Goal: Task Accomplishment & Management: Complete application form

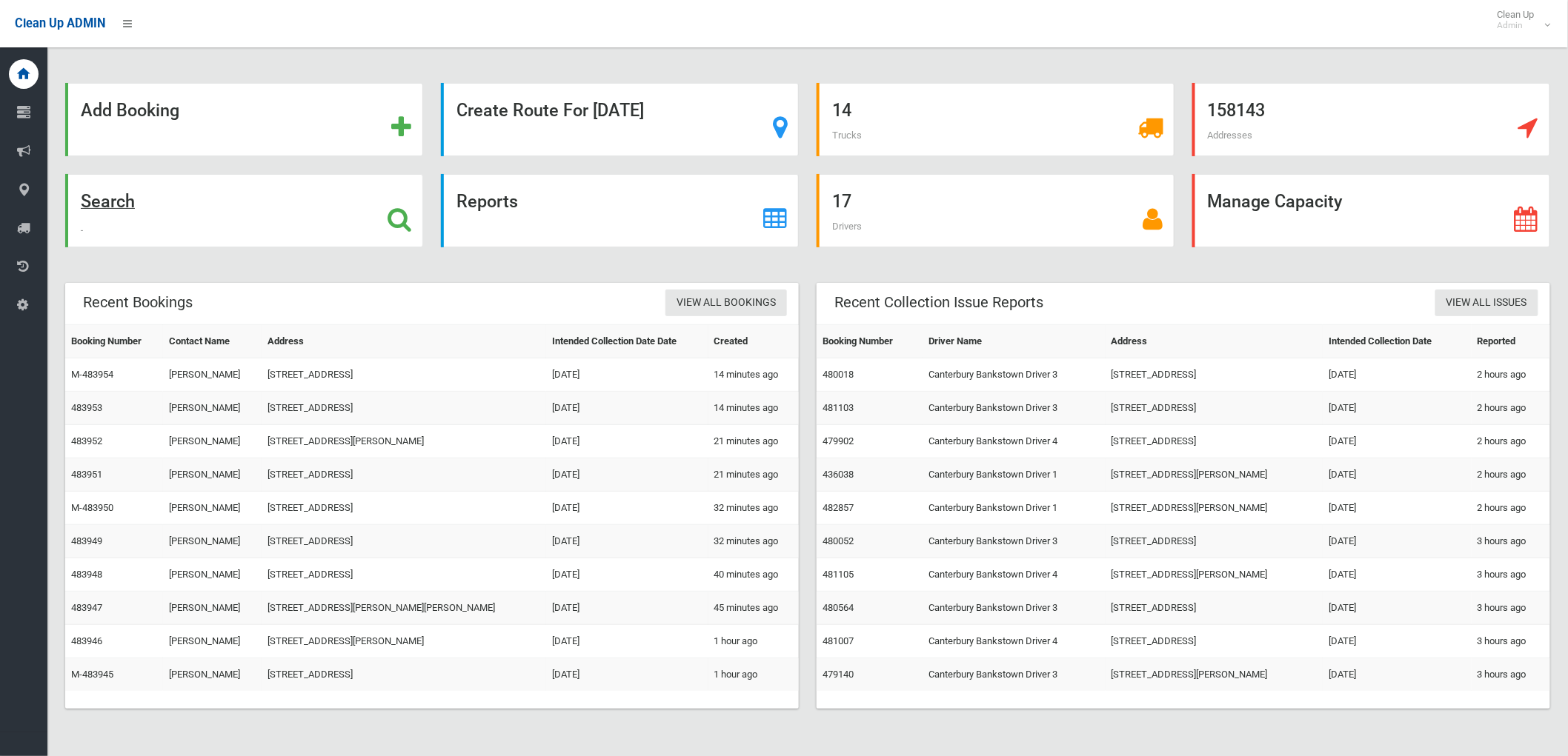
click at [283, 182] on div "Search" at bounding box center [244, 210] width 358 height 73
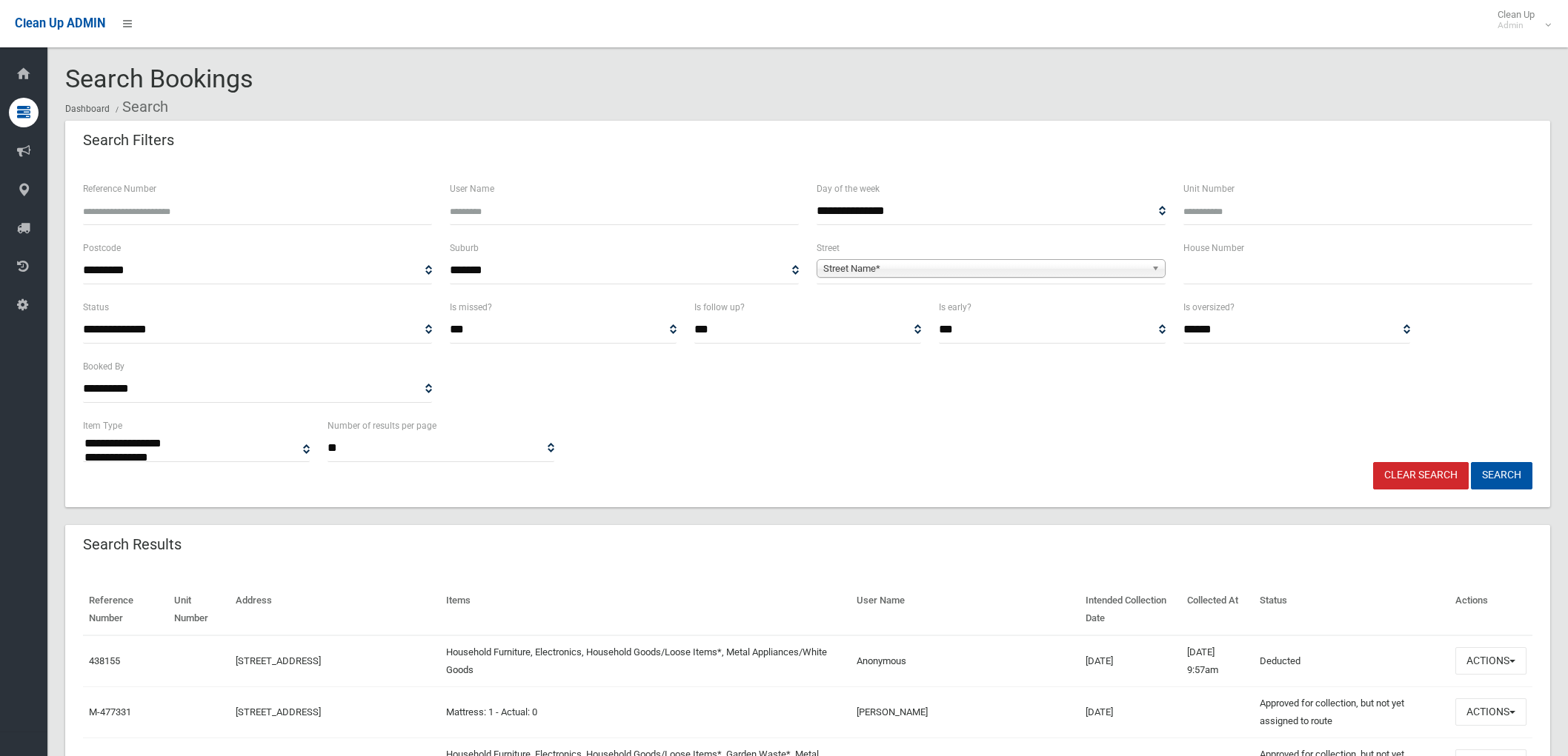
select select
click at [1198, 259] on input "text" at bounding box center [1358, 271] width 349 height 27
type input "**"
click at [1015, 282] on div "**********" at bounding box center [991, 269] width 366 height 60
click at [1007, 274] on span "Street Name*" at bounding box center [984, 268] width 322 height 18
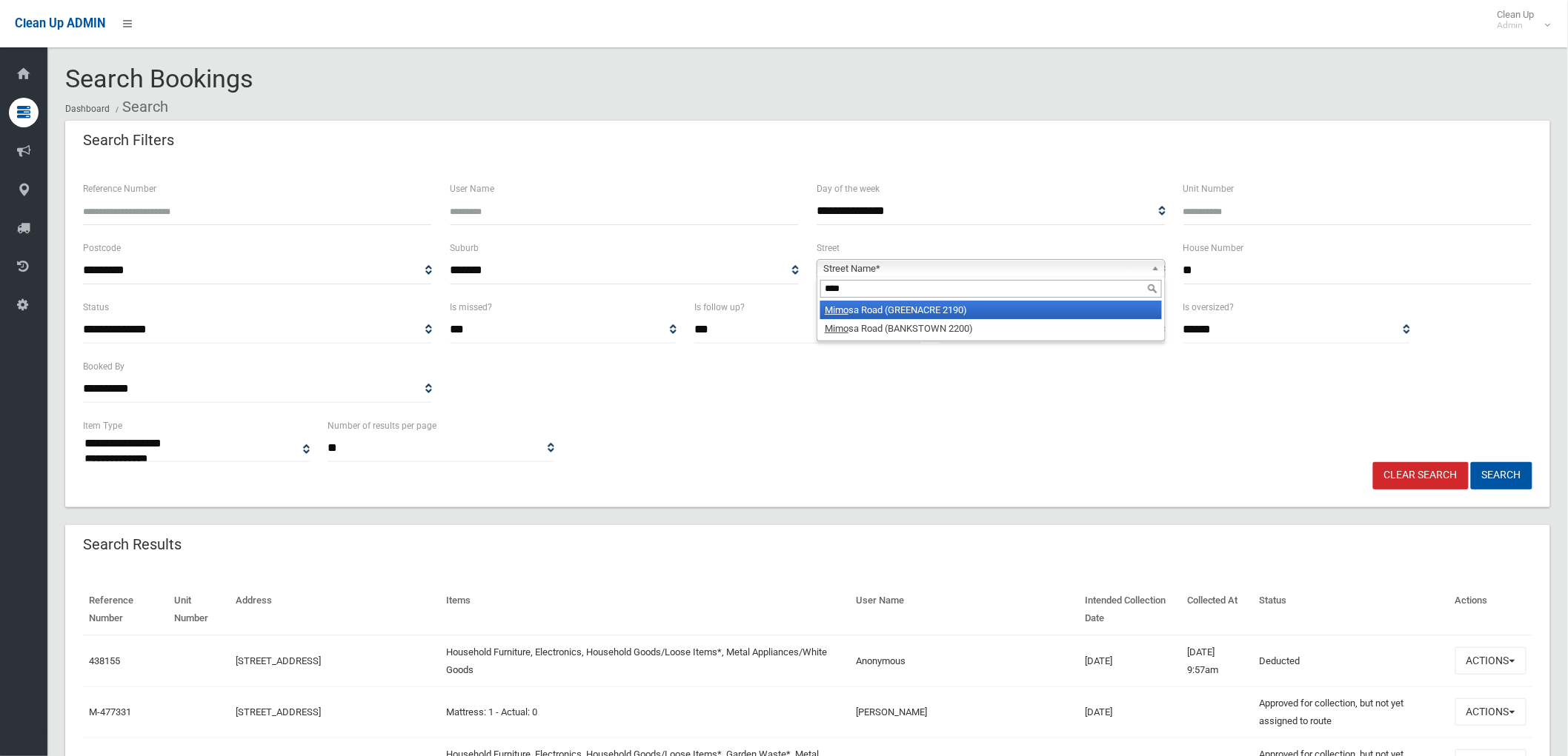
type input "****"
click at [991, 301] on li "Mimo sa Road (GREENACRE 2190)" at bounding box center [991, 310] width 342 height 19
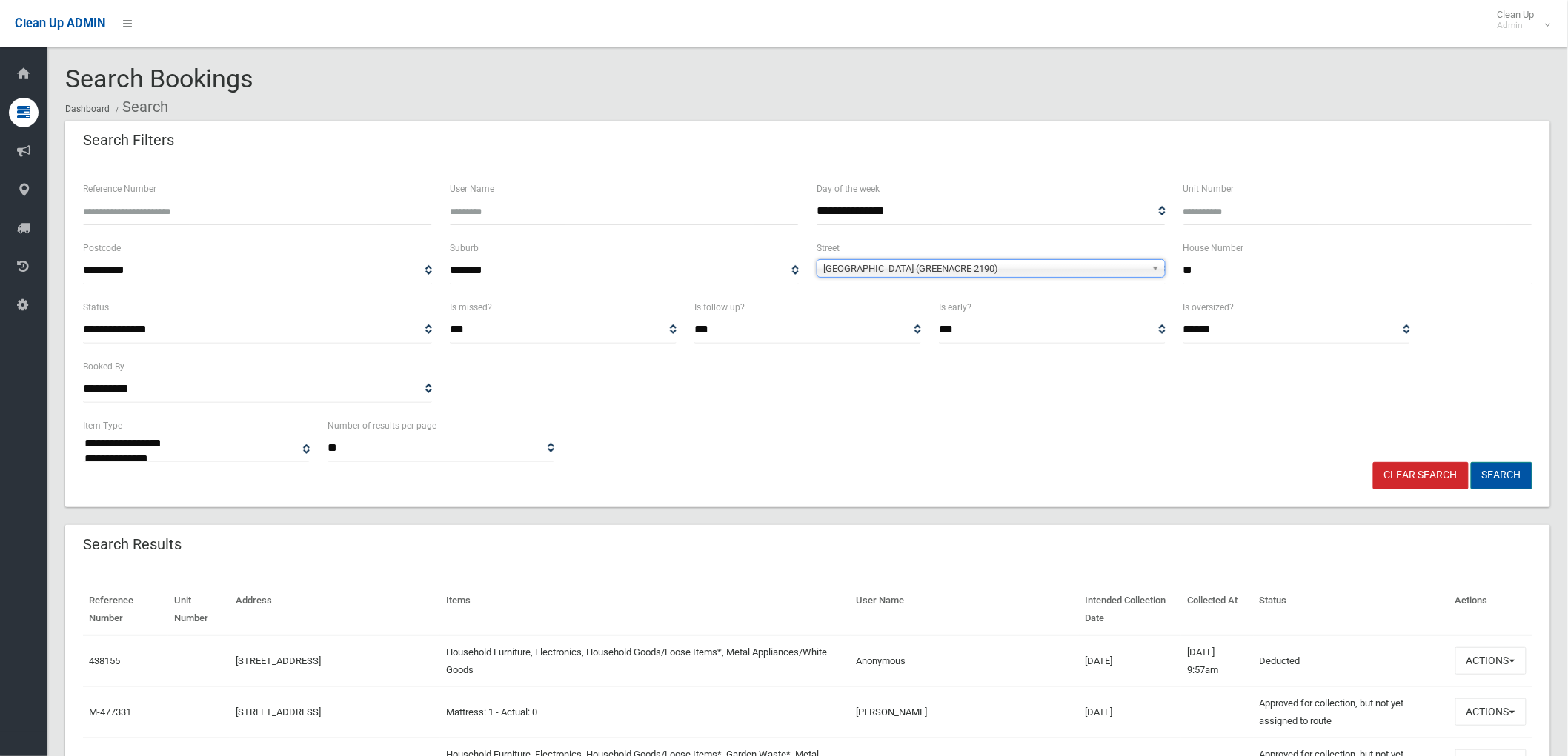
click at [1510, 469] on button "Search" at bounding box center [1502, 475] width 62 height 27
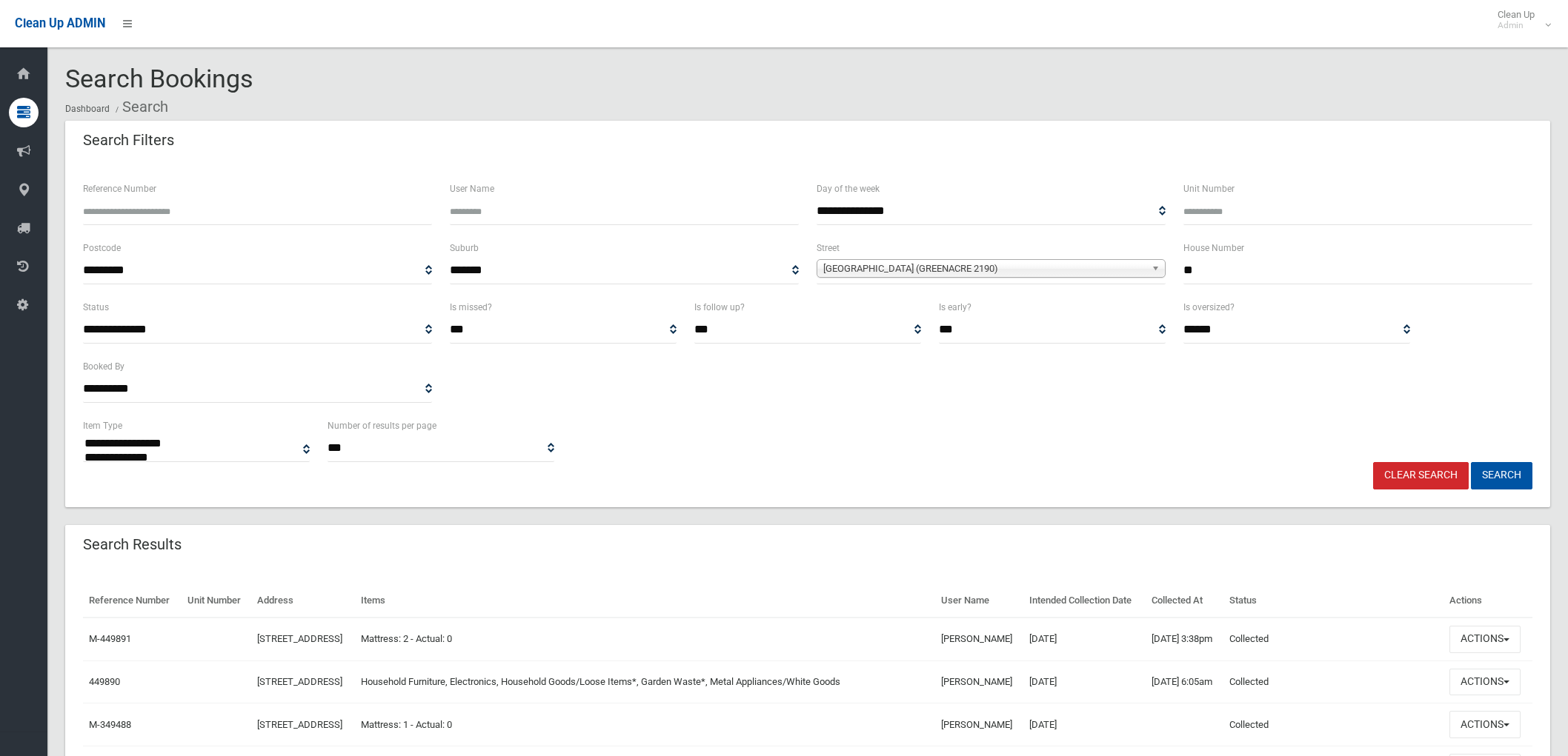
select select
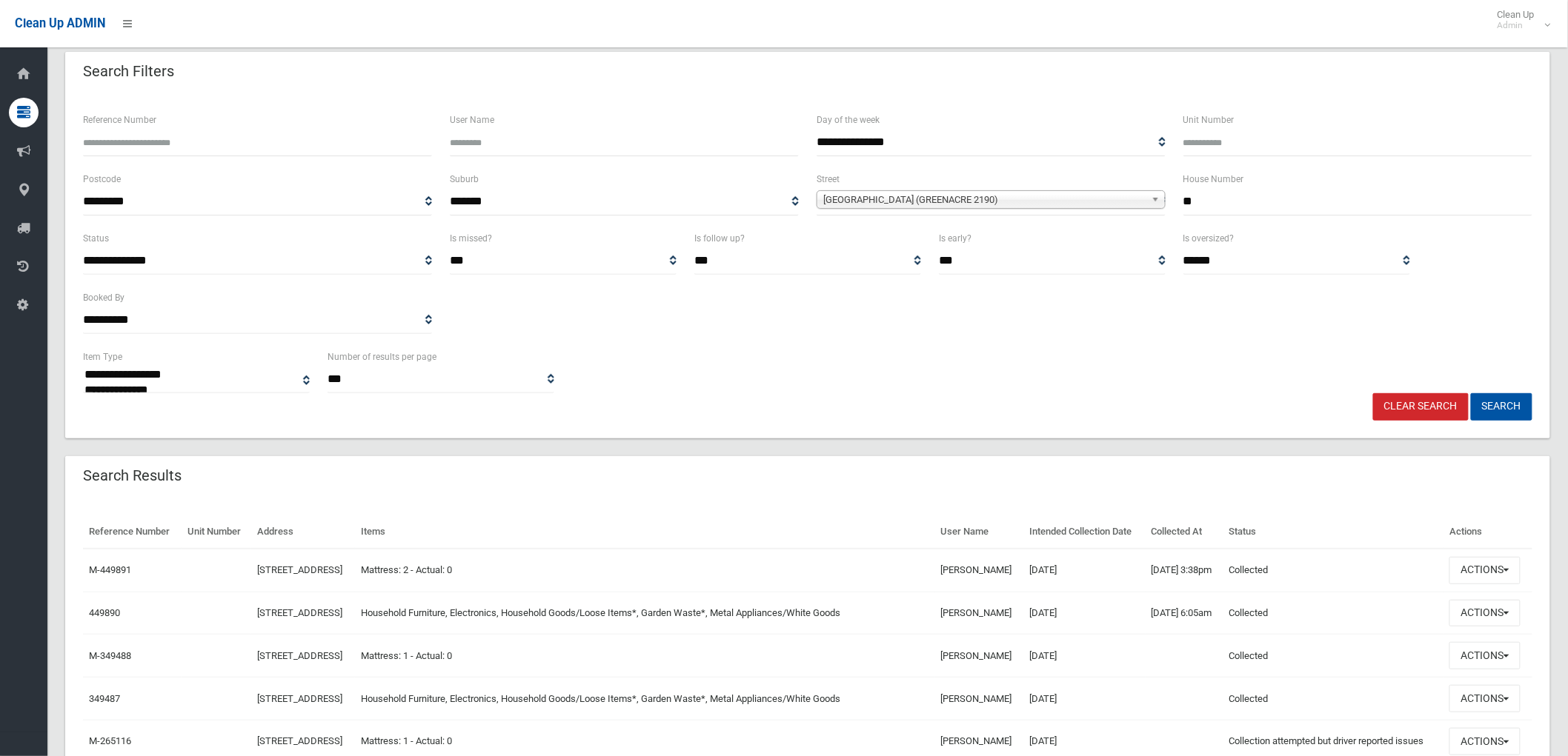
scroll to position [165, 0]
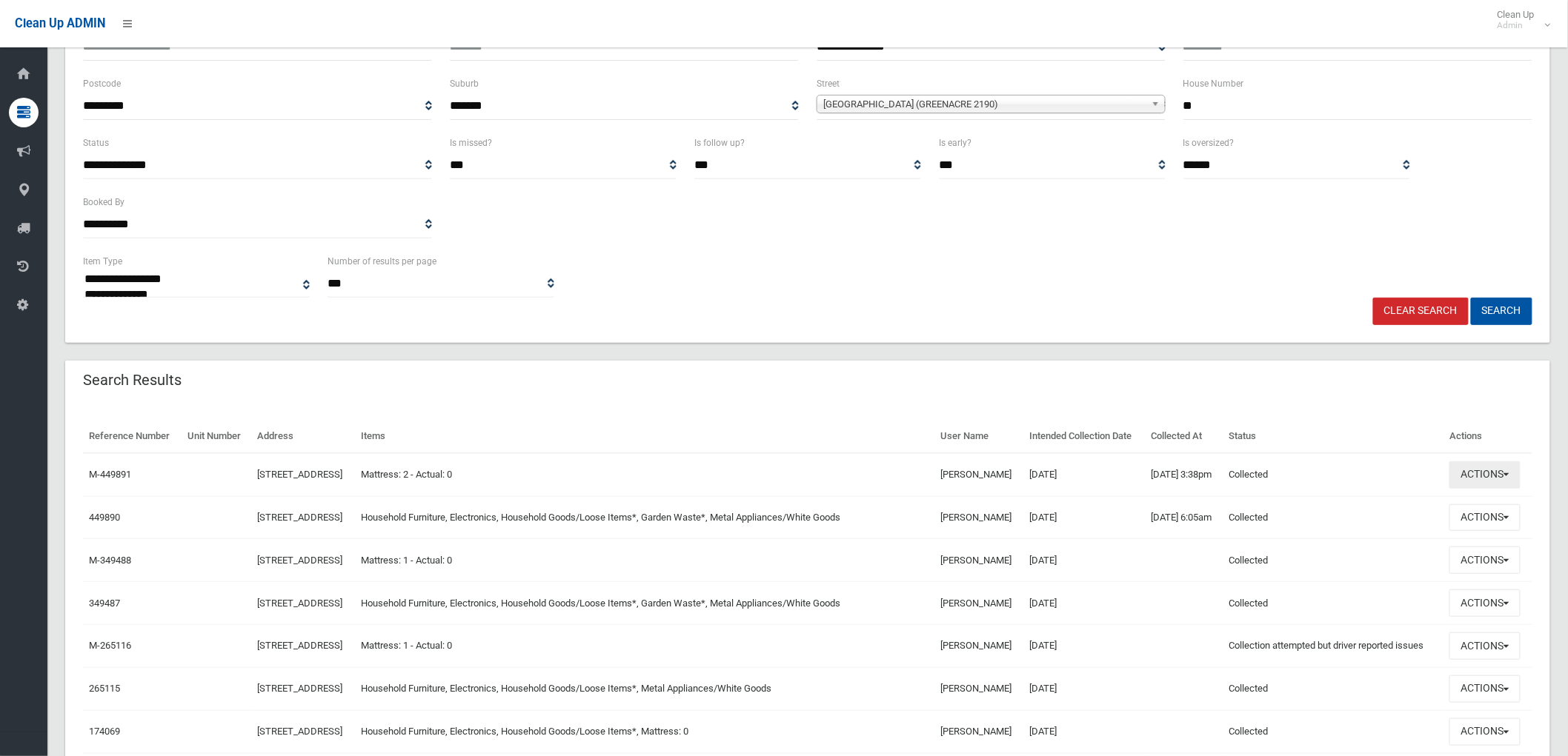
click at [1464, 489] on button "Actions" at bounding box center [1485, 475] width 71 height 27
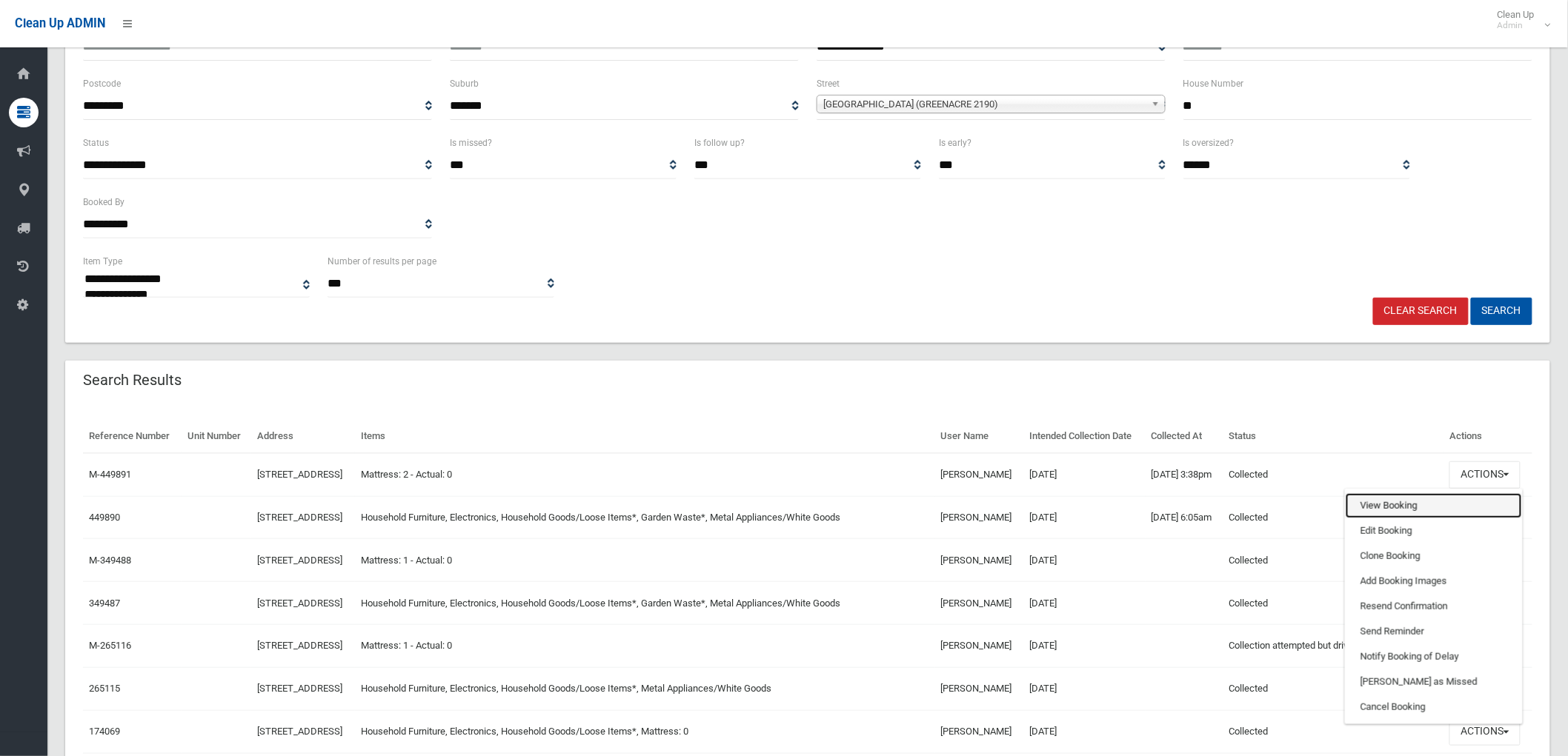
click at [1421, 519] on link "View Booking" at bounding box center [1433, 506] width 176 height 26
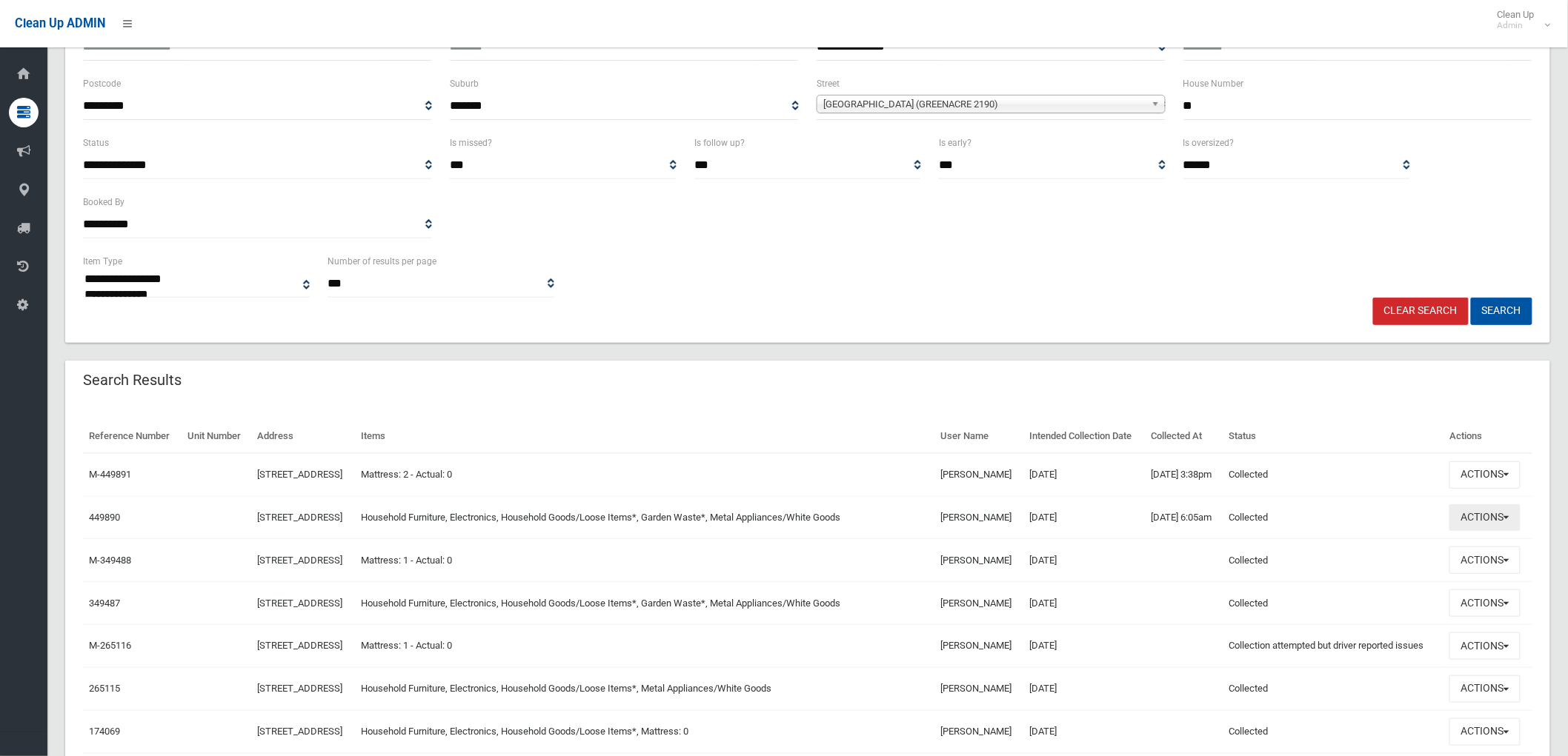
click at [1471, 532] on button "Actions" at bounding box center [1485, 518] width 71 height 27
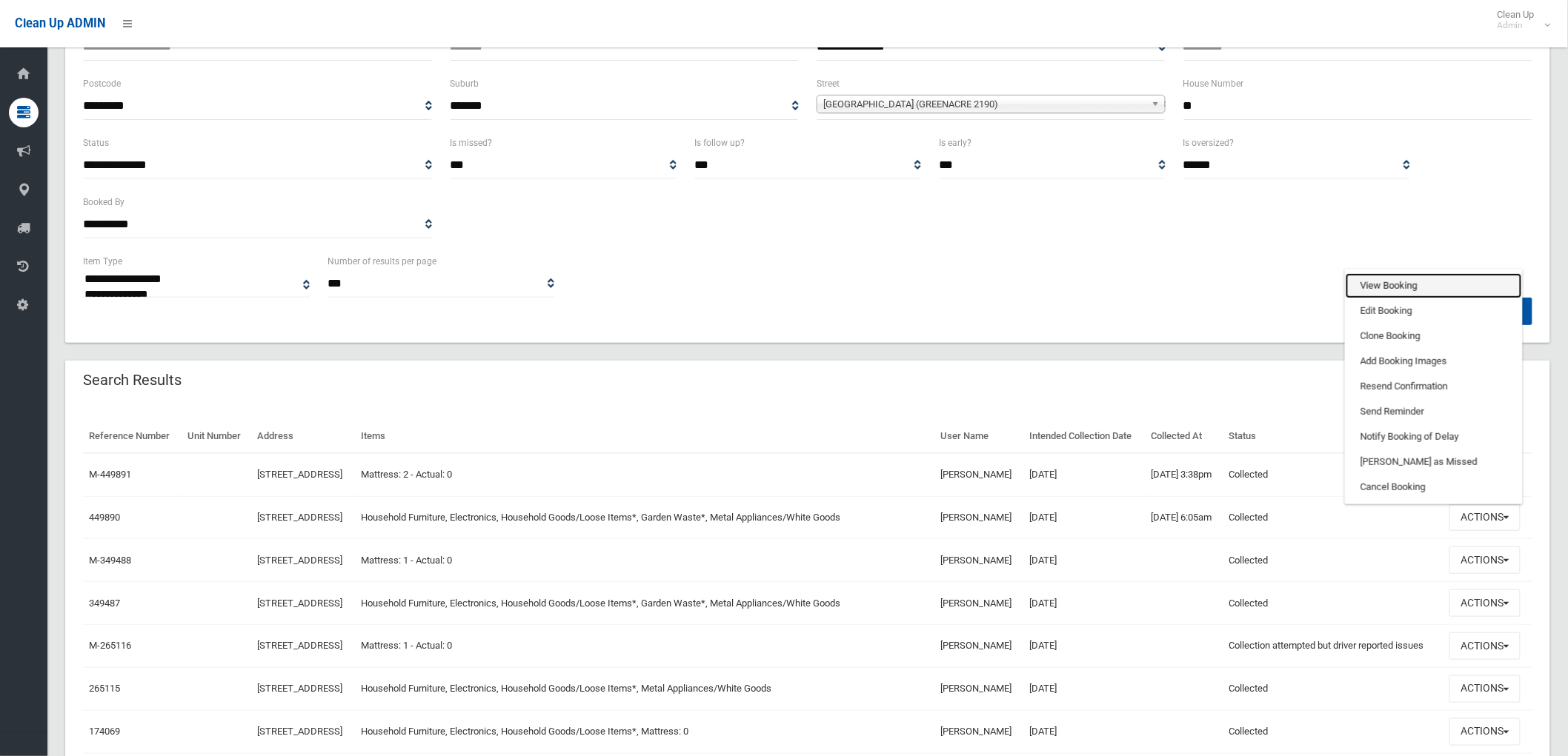
click at [1416, 298] on link "View Booking" at bounding box center [1433, 286] width 176 height 26
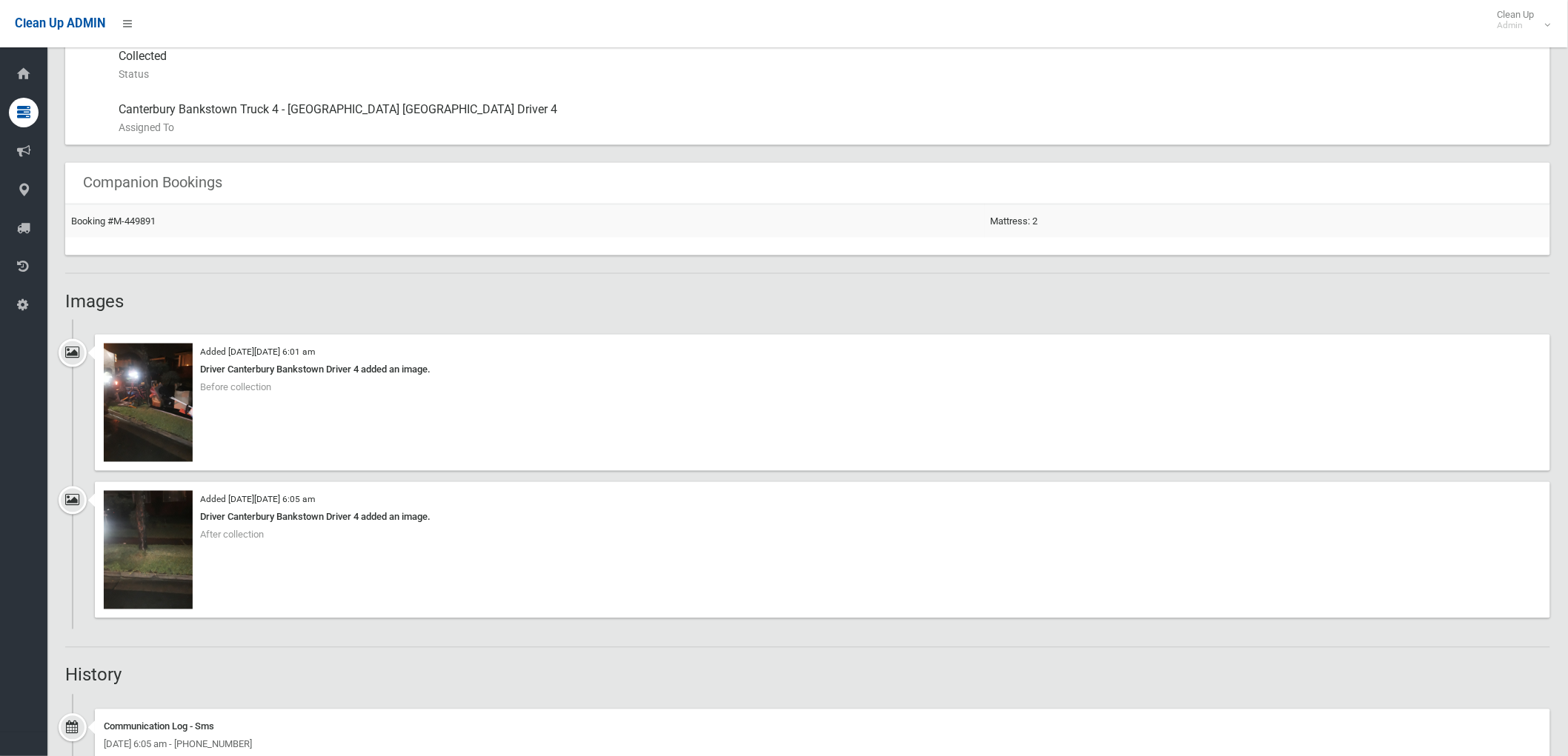
scroll to position [905, 0]
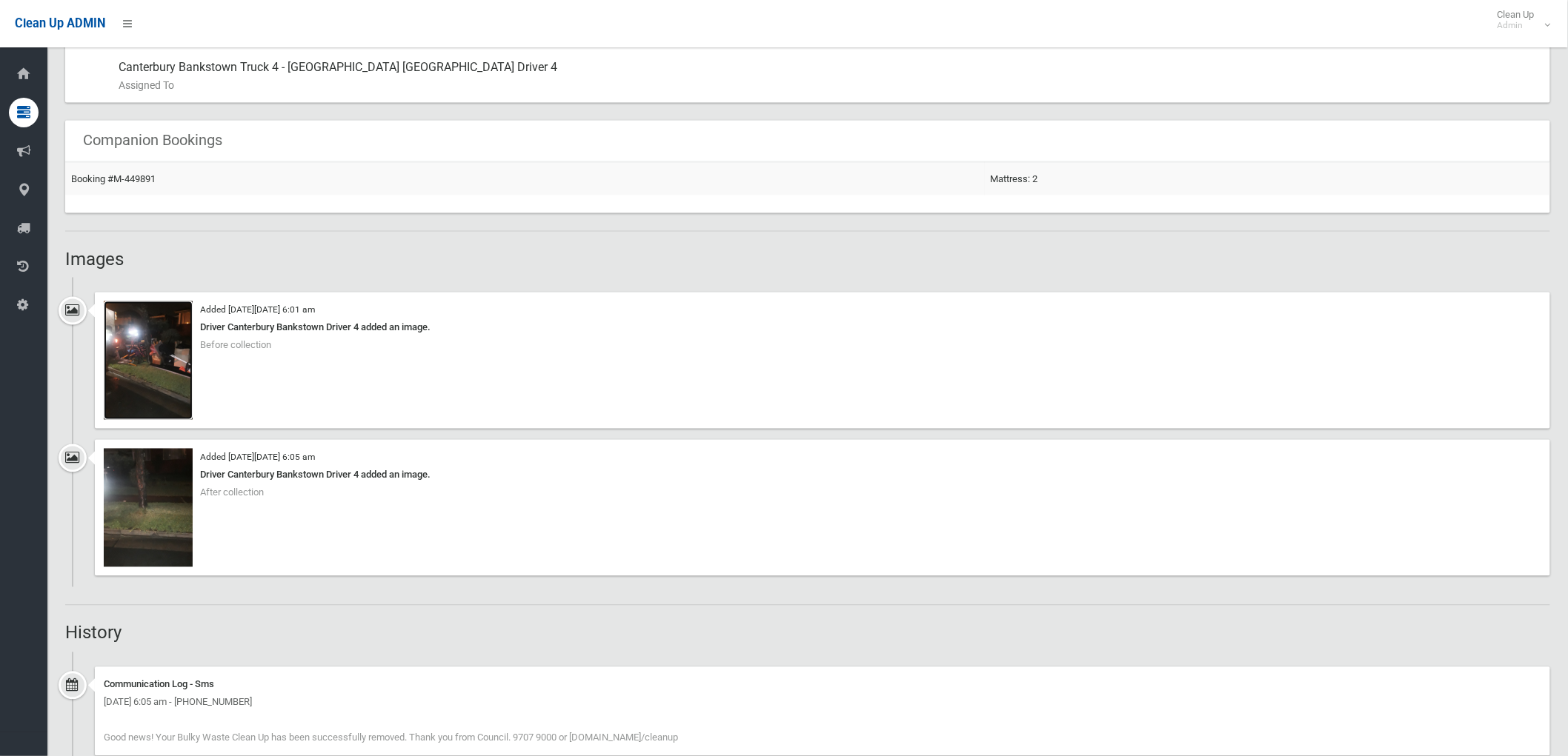
click at [150, 357] on img at bounding box center [148, 360] width 89 height 118
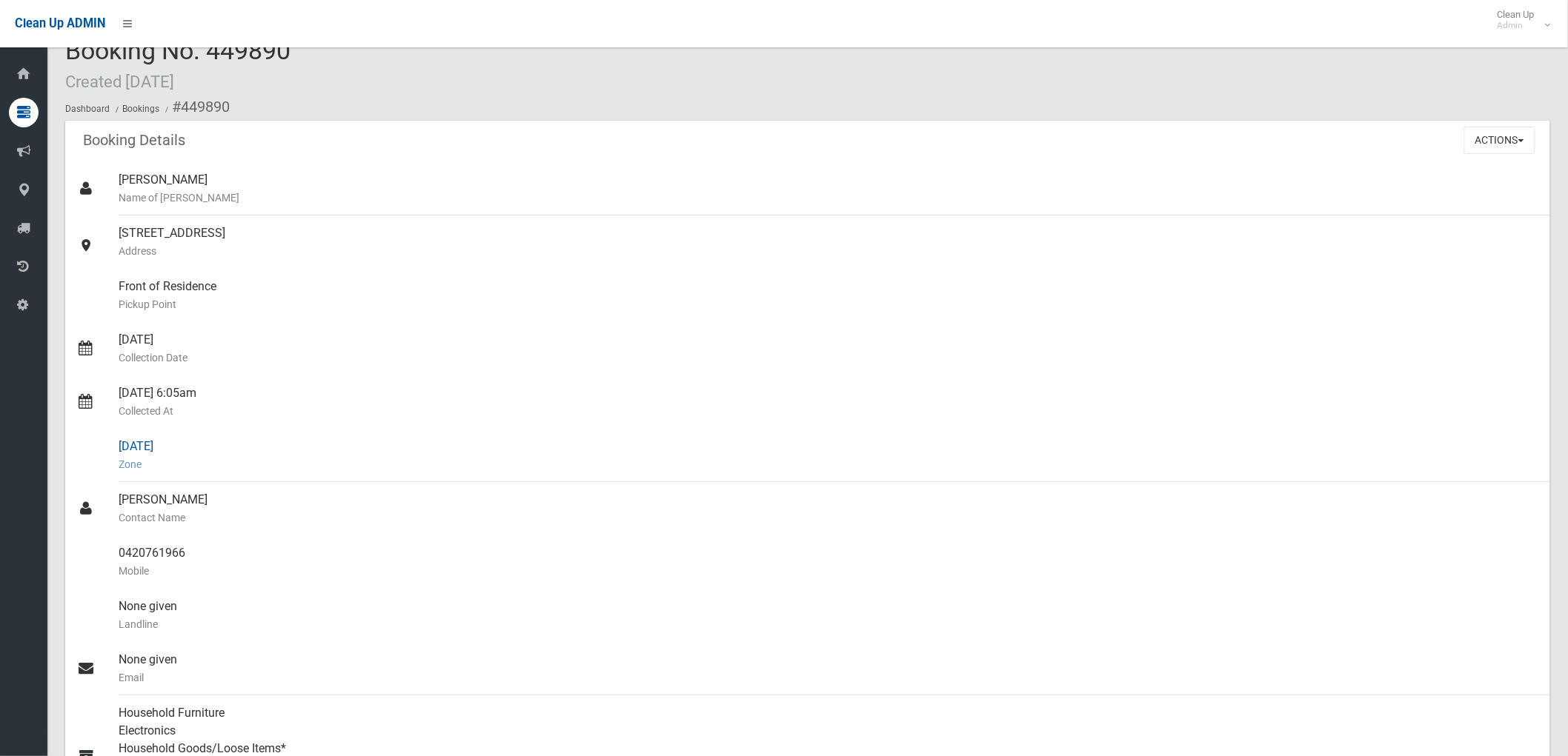
scroll to position [0, 0]
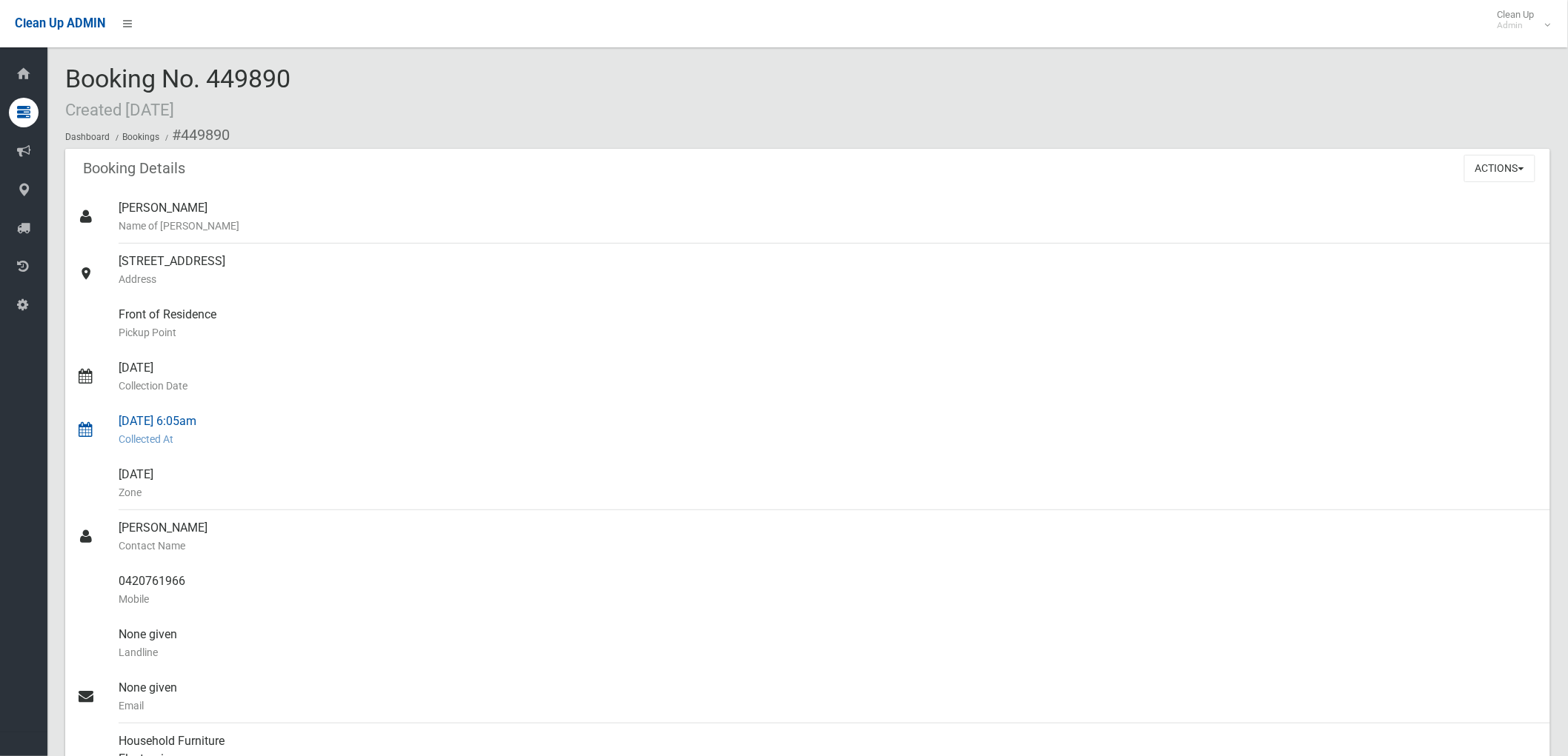
drag, startPoint x: 114, startPoint y: 367, endPoint x: 336, endPoint y: 407, distance: 225.6
click at [333, 390] on link "[DATE] Collection Date" at bounding box center [807, 376] width 1485 height 53
drag, startPoint x: 336, startPoint y: 410, endPoint x: 354, endPoint y: 441, distance: 35.8
click at [337, 410] on div "[DATE] 6:05am Collected At" at bounding box center [828, 430] width 1420 height 53
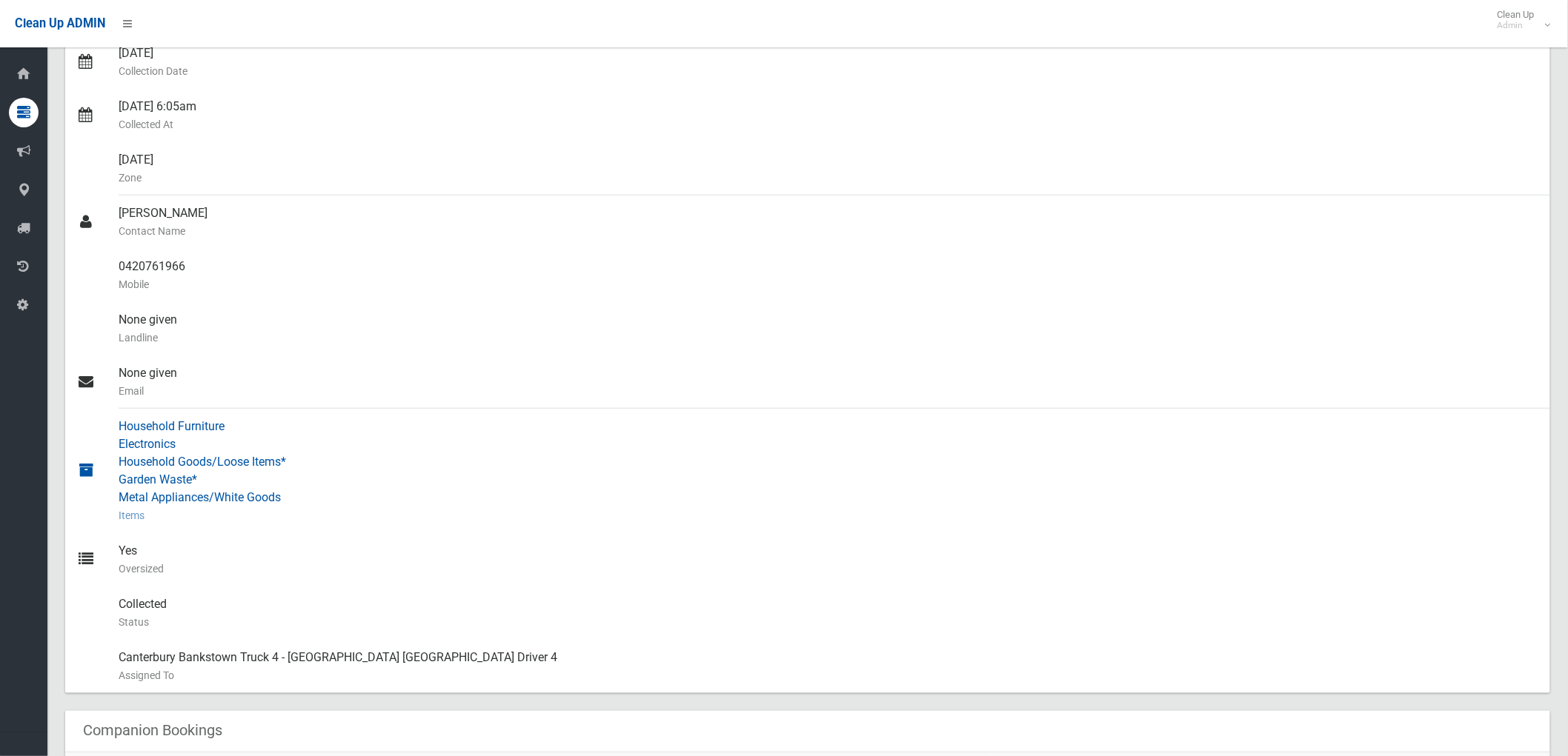
scroll to position [329, 0]
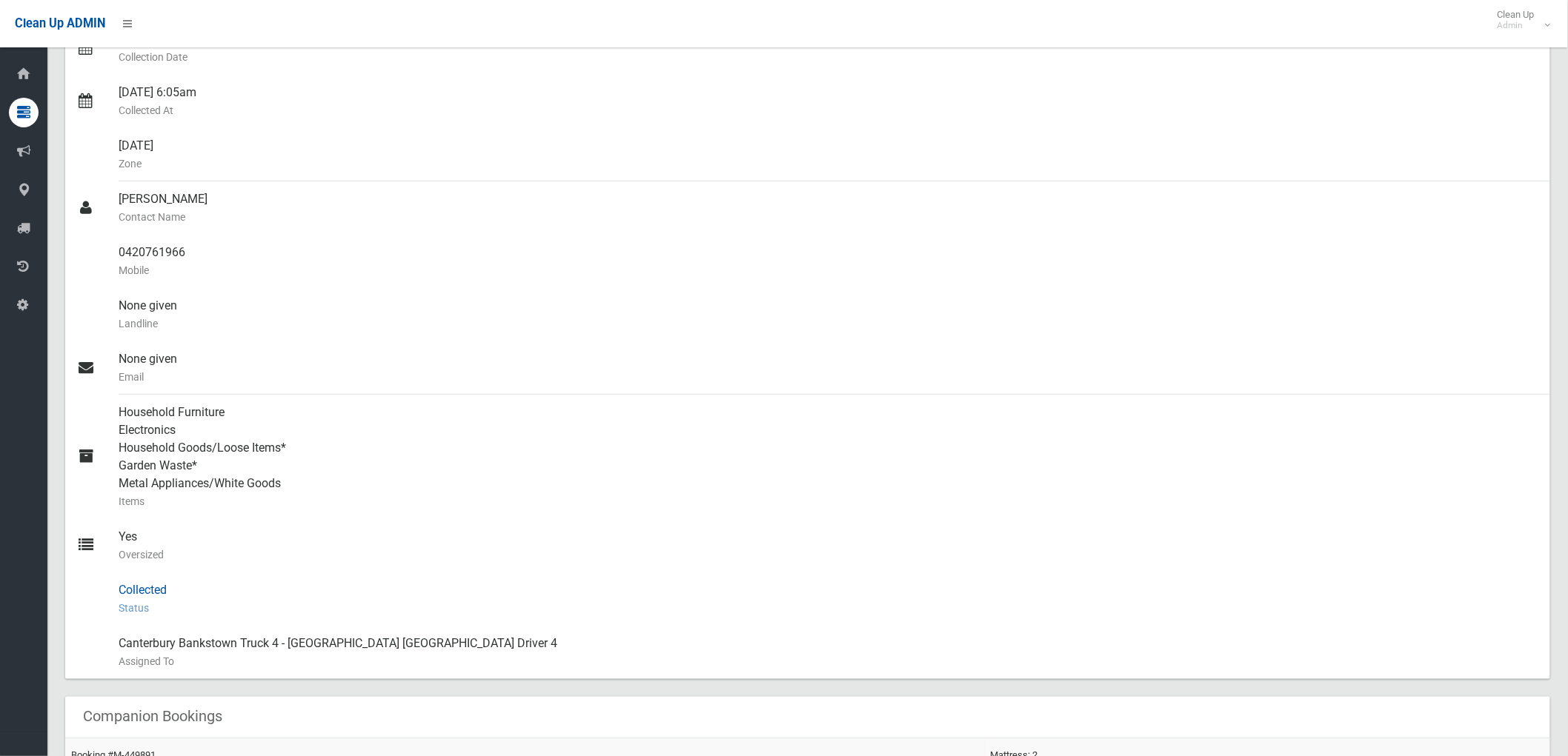
drag, startPoint x: 104, startPoint y: 542, endPoint x: 269, endPoint y: 587, distance: 171.0
click at [268, 587] on ul "[PERSON_NAME] Name of [PERSON_NAME] [STREET_ADDRESS] Address Front of Residence…" at bounding box center [807, 271] width 1485 height 818
drag, startPoint x: 273, startPoint y: 587, endPoint x: 291, endPoint y: 580, distance: 19.3
click at [273, 587] on div "Collected Status This booking was completed with no issues." at bounding box center [828, 599] width 1420 height 53
click at [317, 540] on div "Yes Oversized" at bounding box center [828, 546] width 1420 height 53
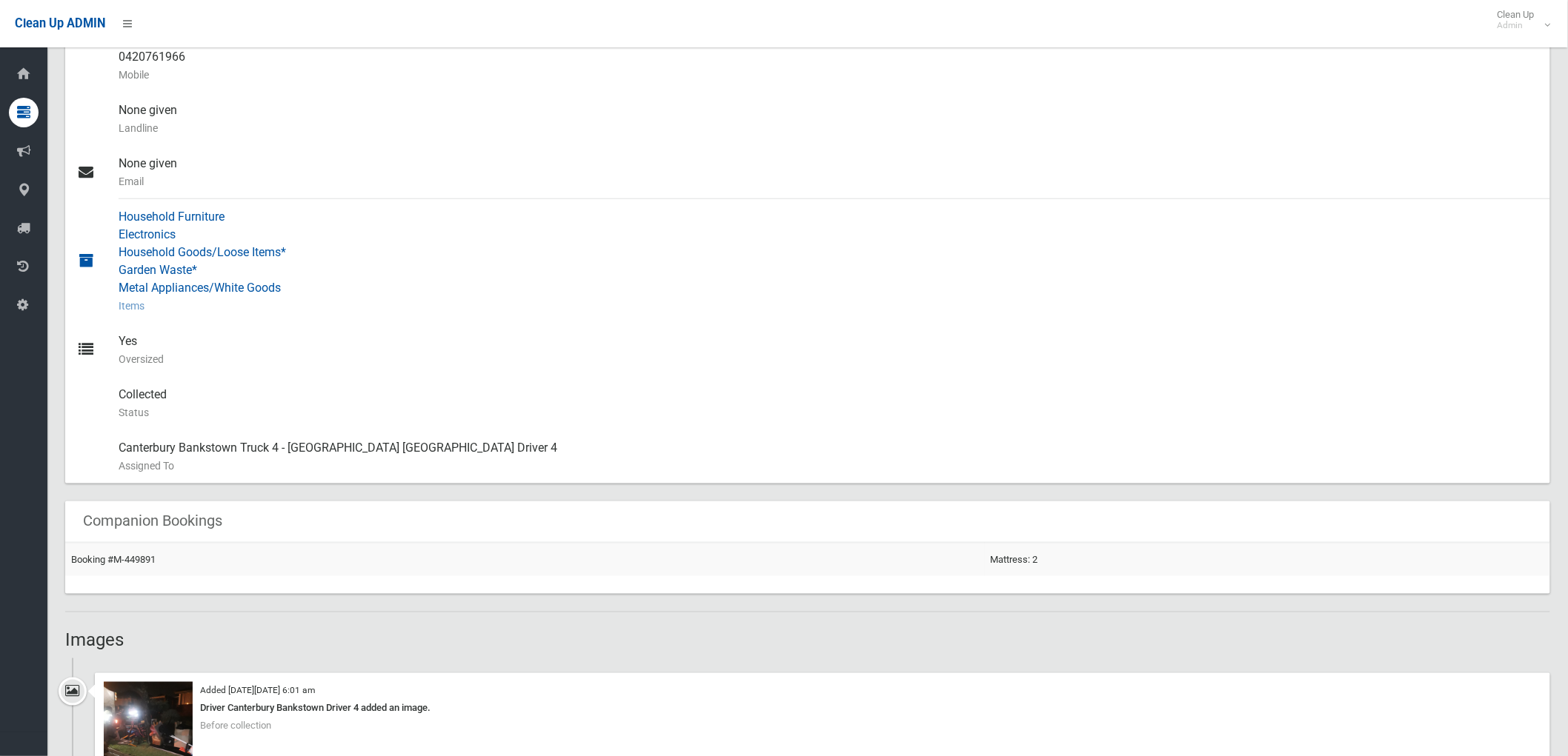
scroll to position [823, 0]
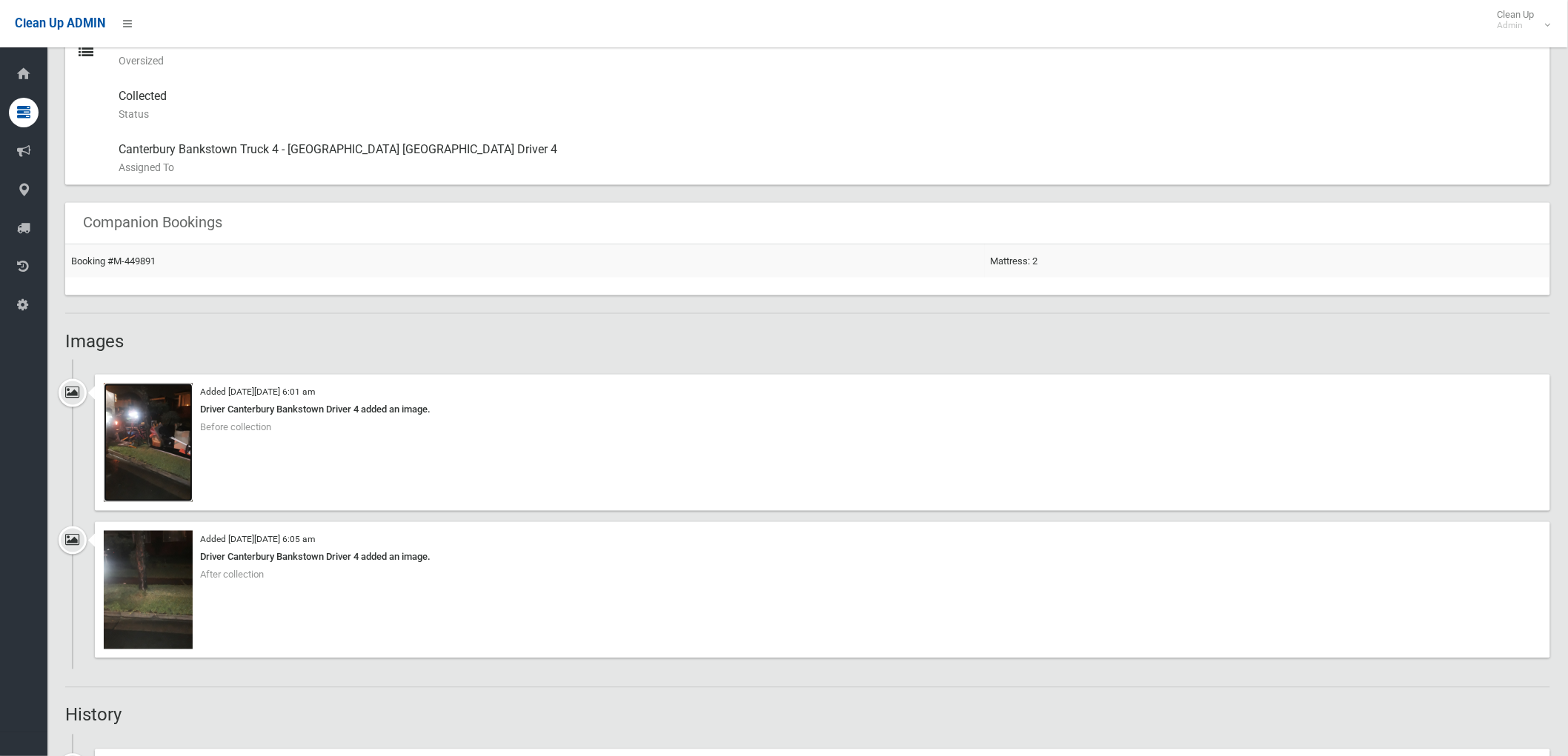
click at [154, 449] on img at bounding box center [148, 442] width 89 height 118
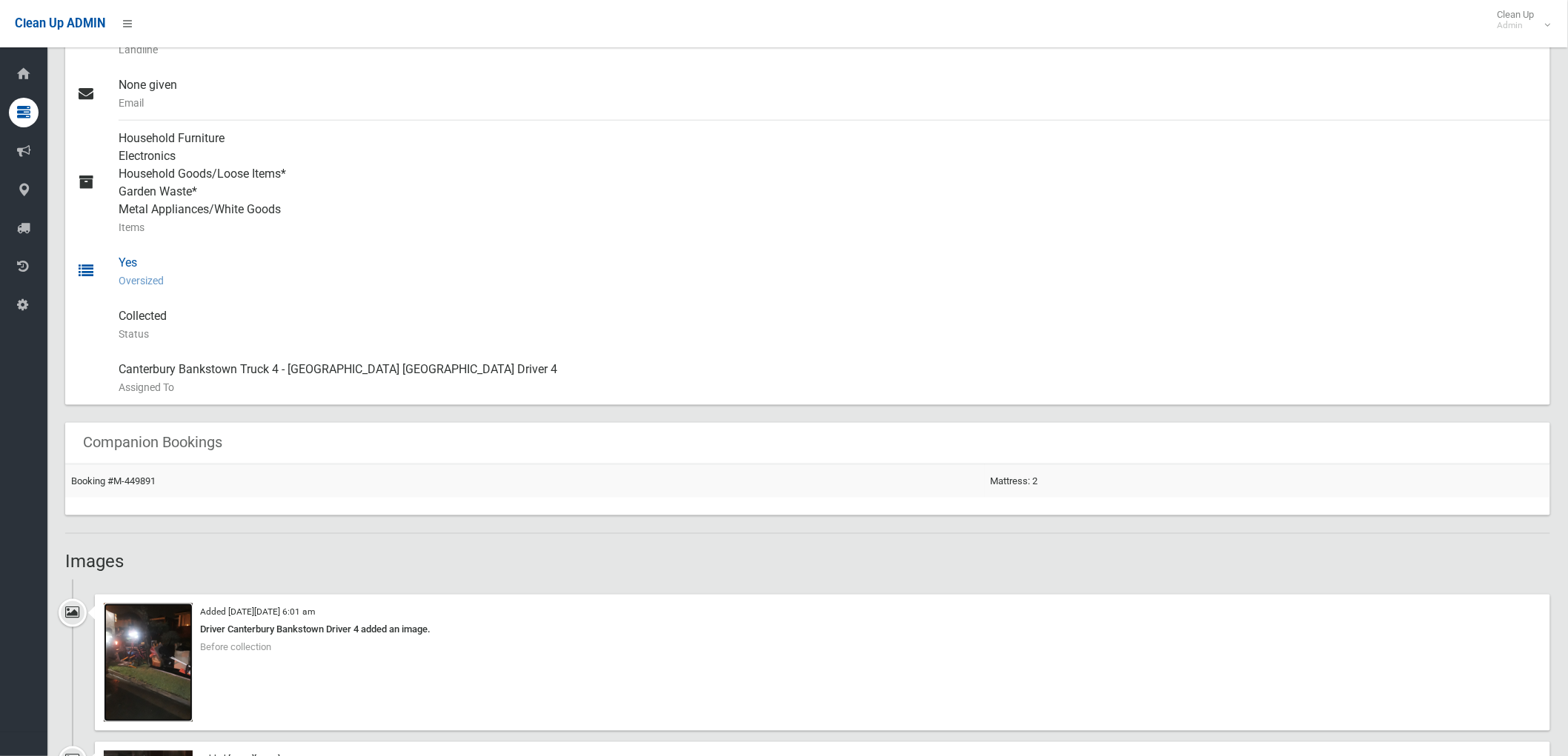
scroll to position [658, 0]
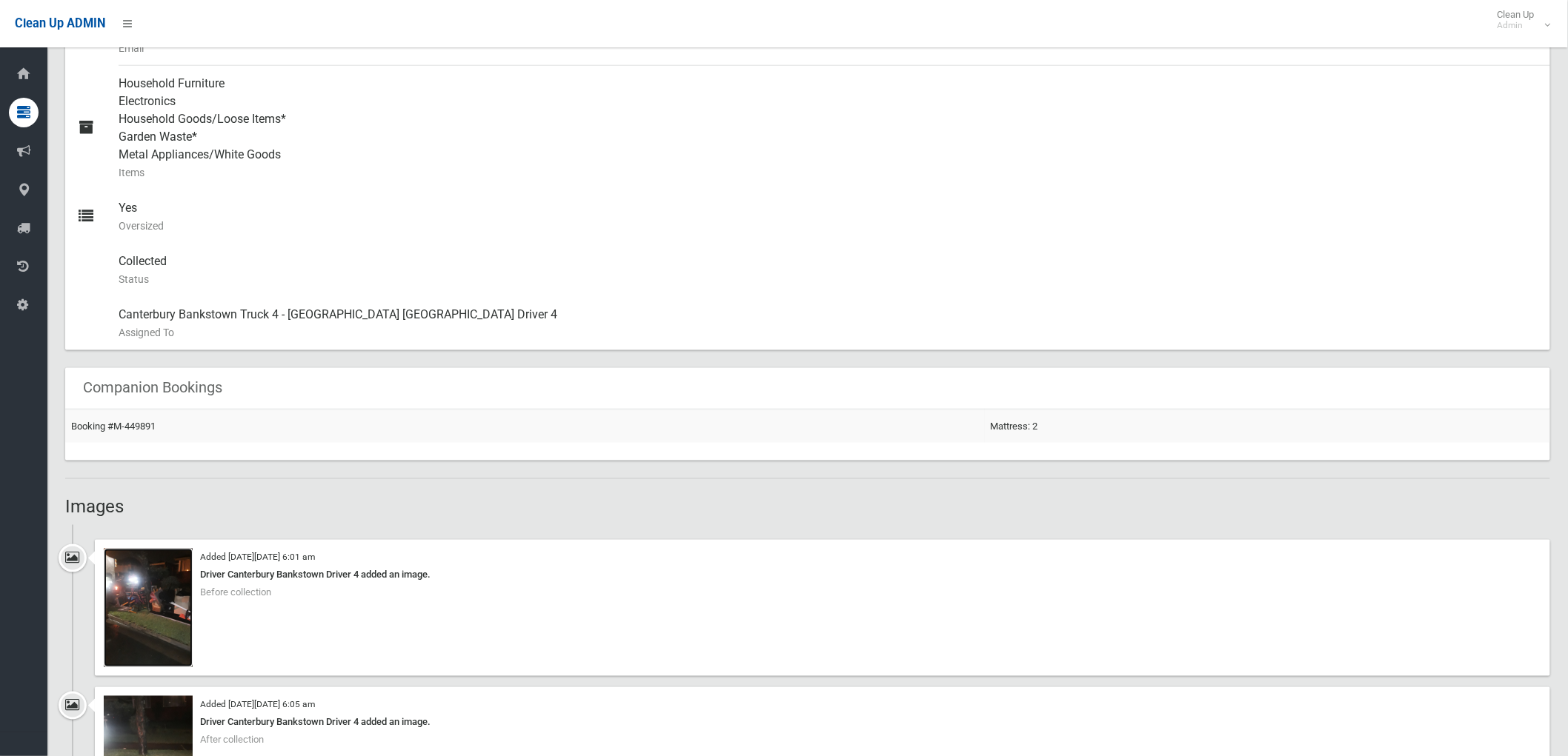
click at [161, 598] on img at bounding box center [148, 608] width 89 height 118
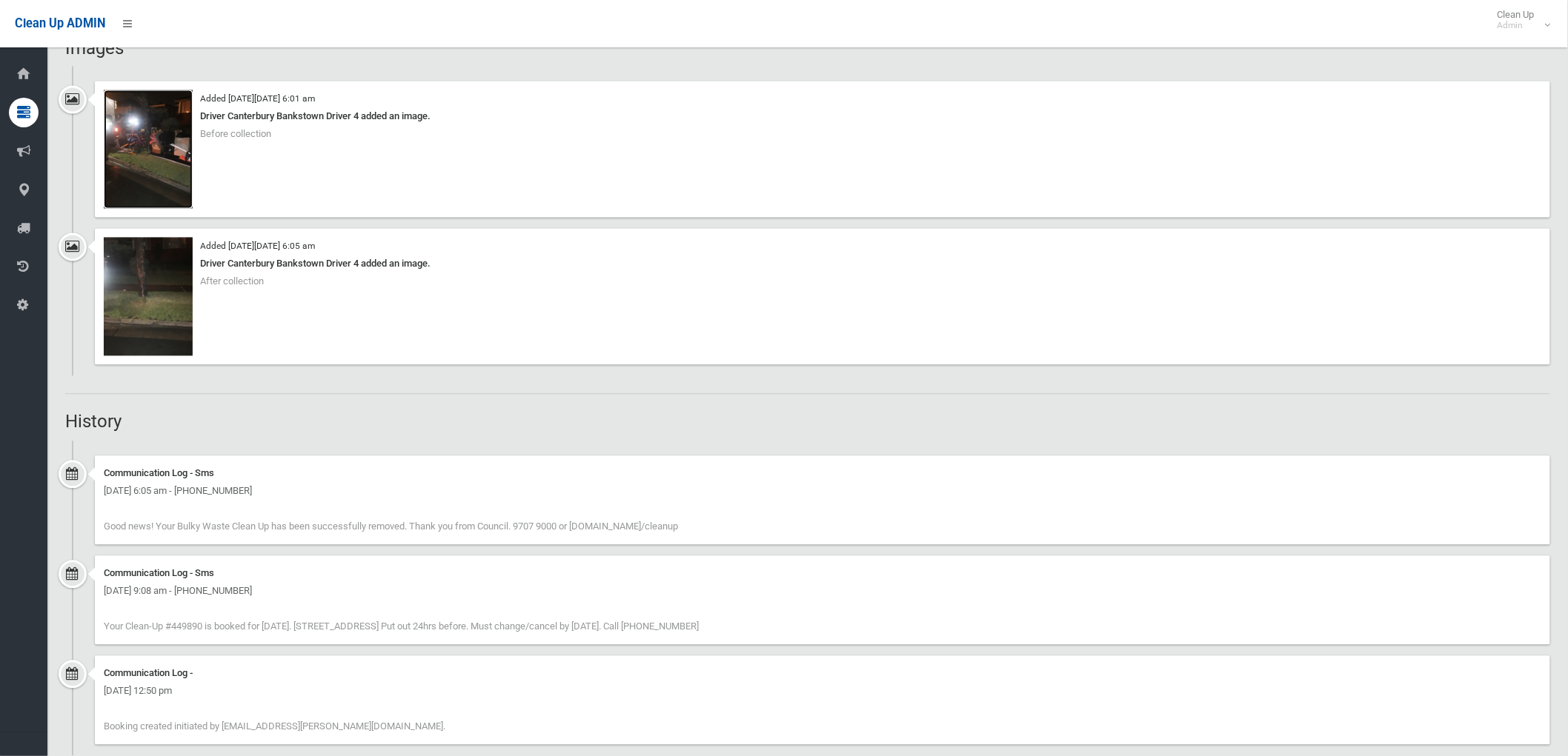
scroll to position [1143, 0]
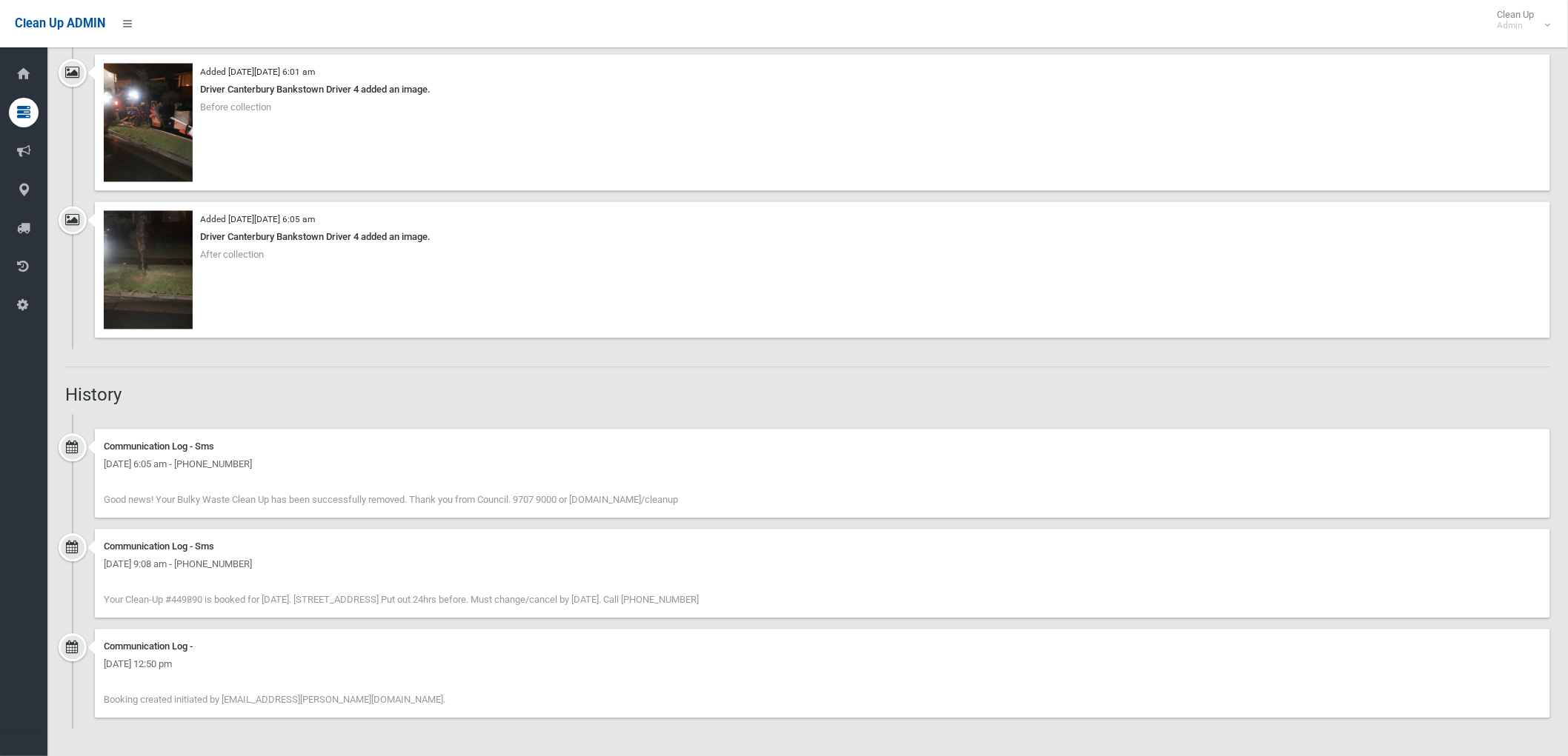
drag, startPoint x: 427, startPoint y: 700, endPoint x: -5, endPoint y: 715, distance: 432.3
click at [482, 686] on div "Communication Log - [DATE] 12:50 pm Booking created initiated by [EMAIL_ADDRESS…" at bounding box center [823, 674] width 1455 height 89
click at [396, 708] on div "Communication Log - [DATE] 12:50 pm Booking created initiated by [EMAIL_ADDRESS…" at bounding box center [823, 674] width 1455 height 89
drag, startPoint x: 389, startPoint y: 702, endPoint x: 101, endPoint y: 642, distance: 294.2
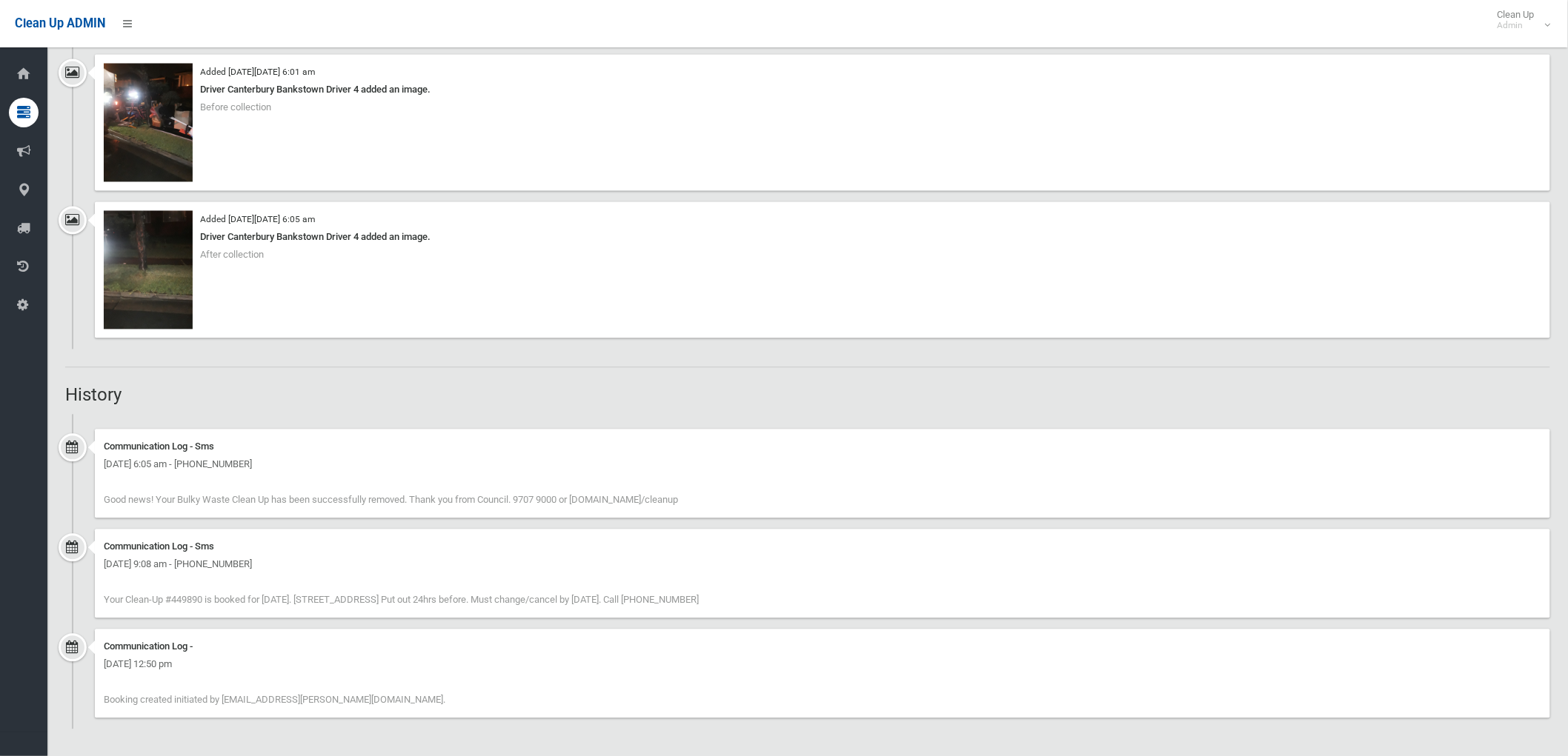
click at [101, 643] on div "Communication Log - Friday 7th March 2025 - 12:50 pm Booking created initiated …" at bounding box center [823, 674] width 1455 height 89
click at [448, 702] on div "Communication Log - Friday 7th March 2025 - 12:50 pm Booking created initiated …" at bounding box center [823, 674] width 1455 height 89
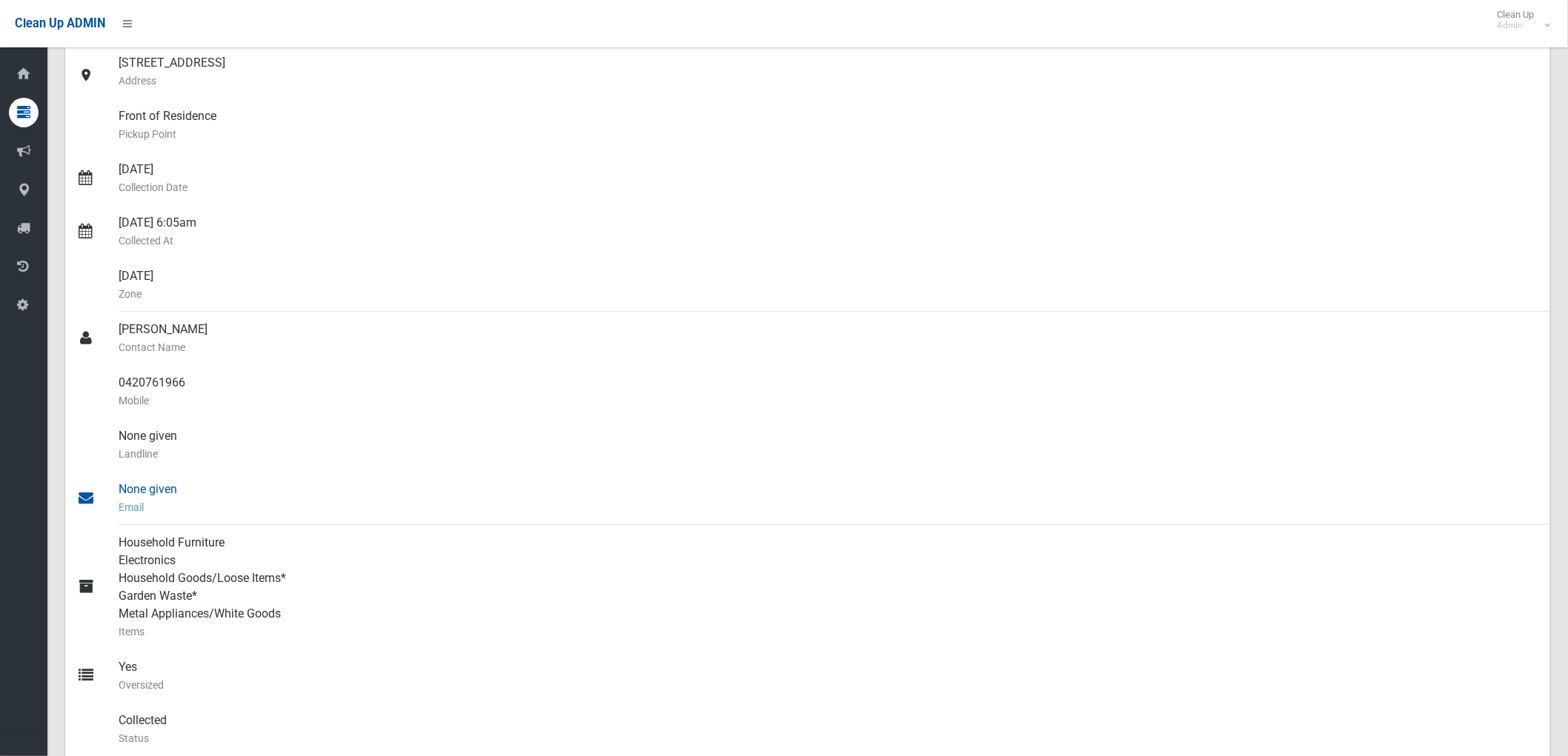
scroll to position [0, 0]
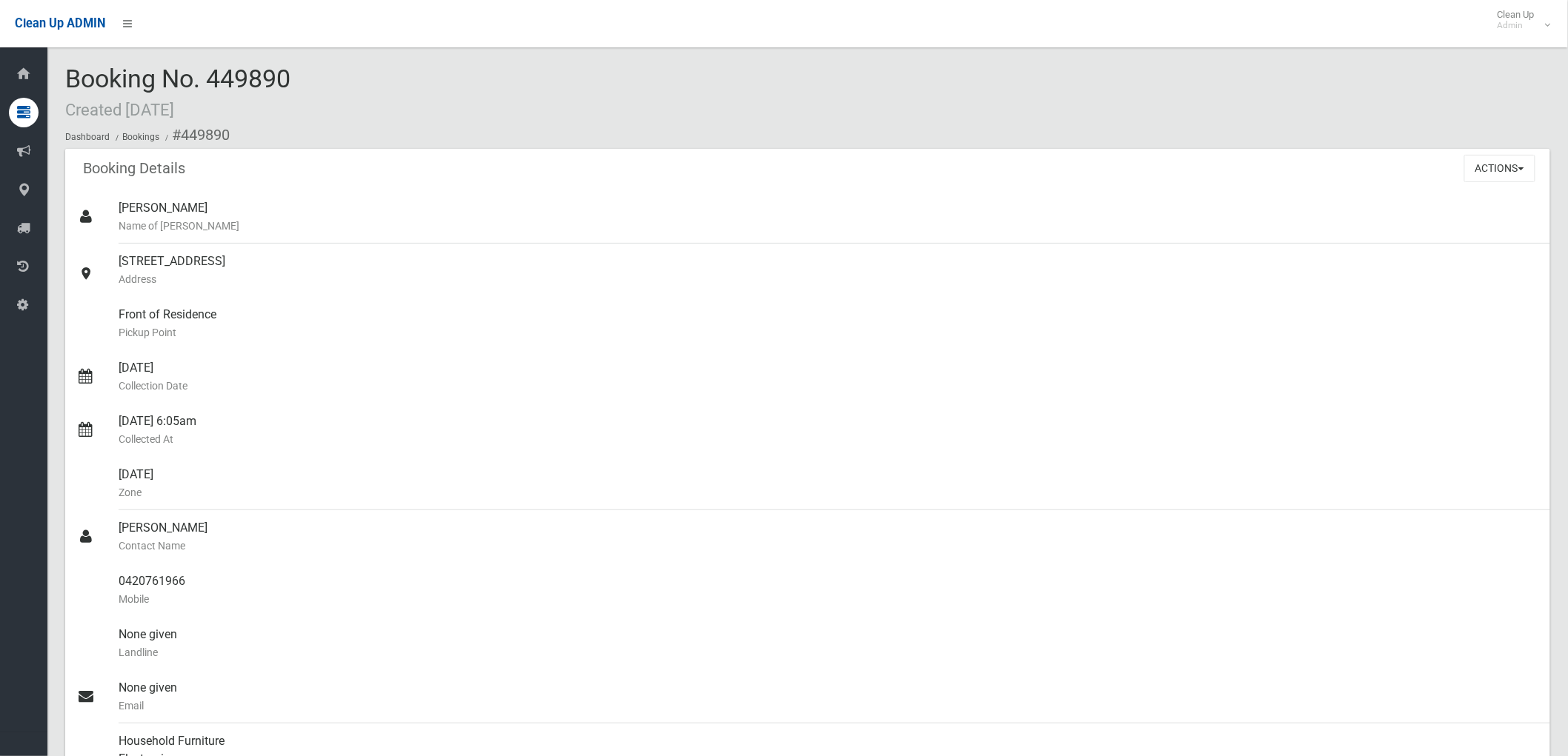
drag, startPoint x: 66, startPoint y: 68, endPoint x: 419, endPoint y: 104, distance: 354.8
click at [419, 104] on div "Booking No. 449890 Created 07/03/2025 Dashboard Bookings #449890" at bounding box center [807, 107] width 1485 height 83
click at [423, 107] on div "Booking No. 449890 Created 07/03/2025 Dashboard Bookings #449890" at bounding box center [807, 107] width 1485 height 83
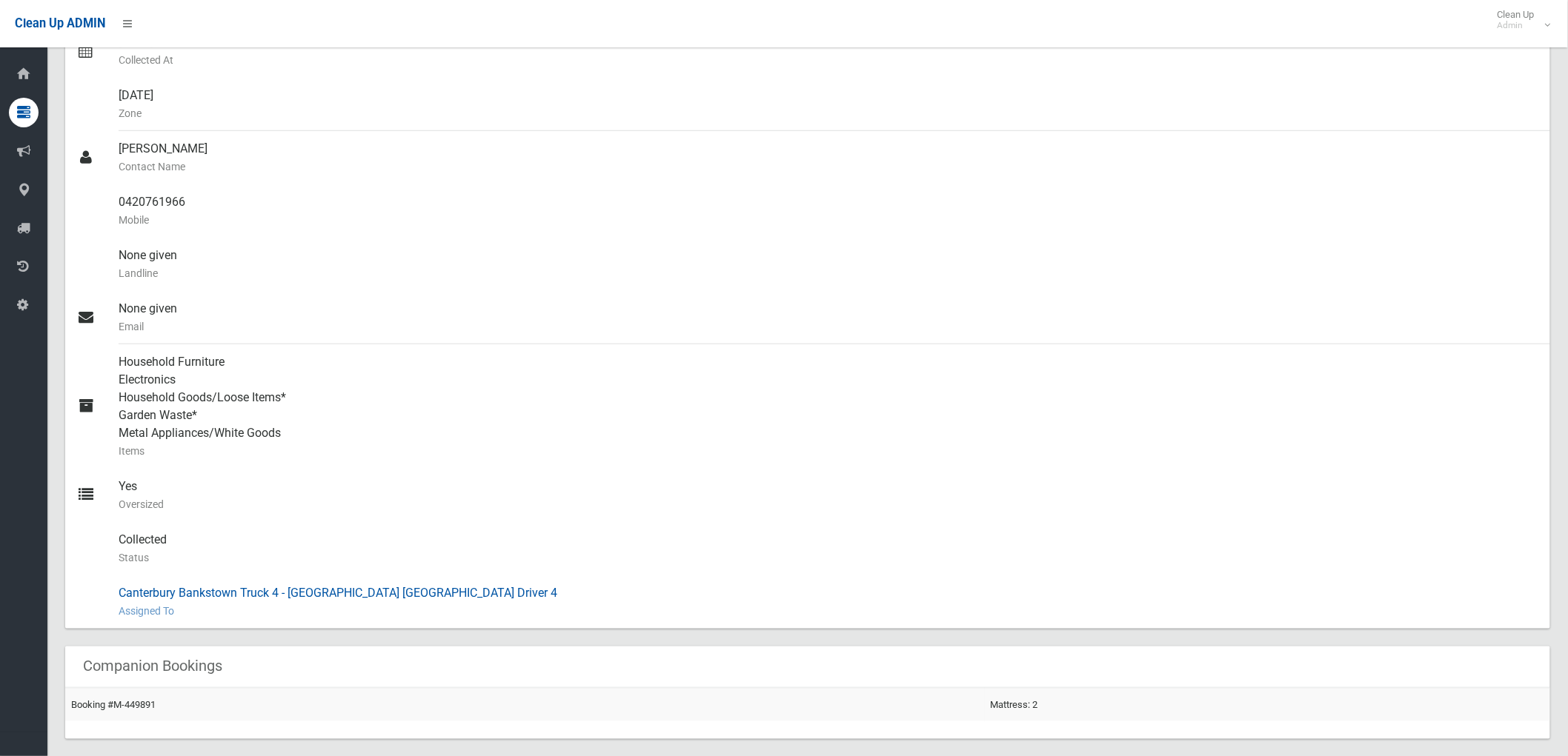
scroll to position [82, 0]
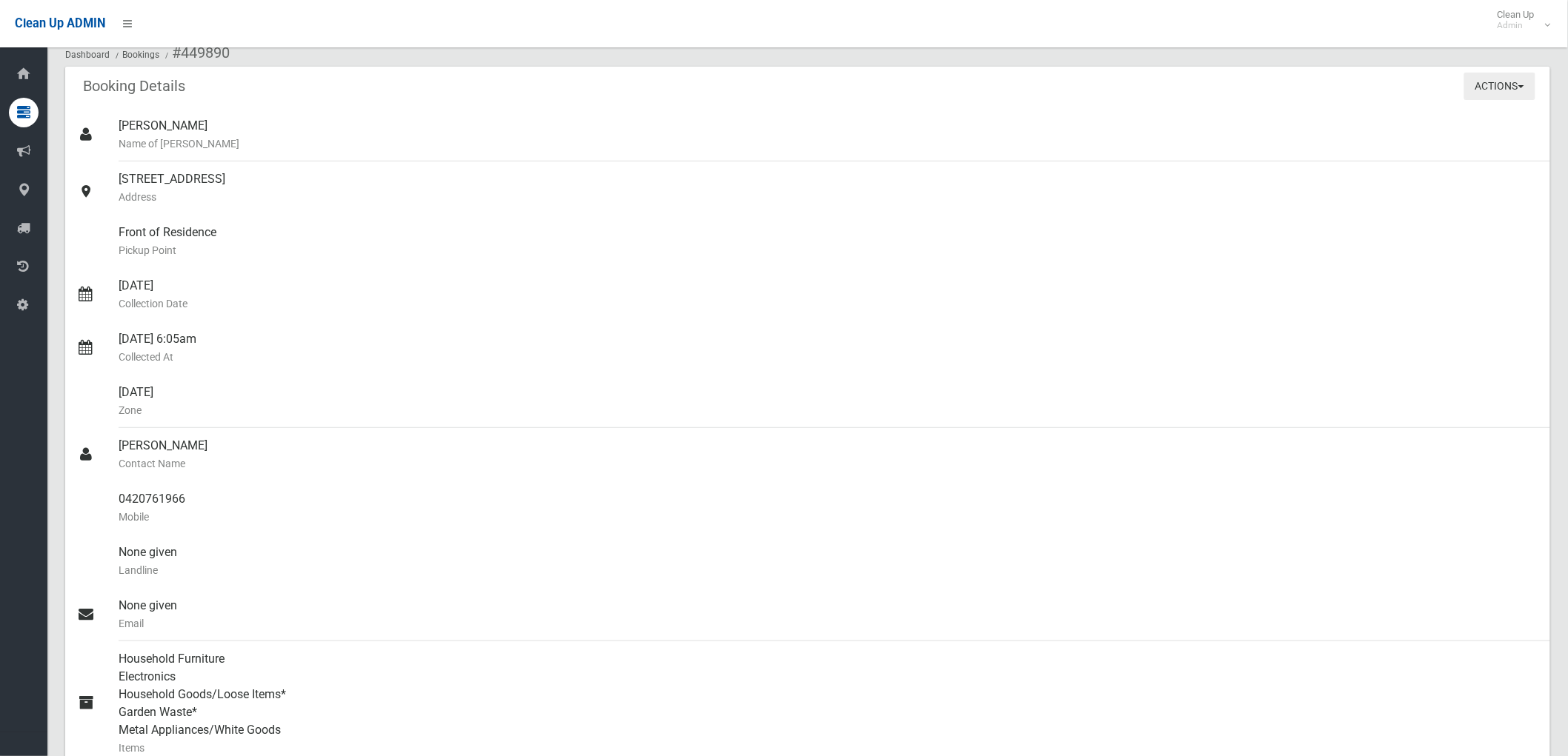
click at [1483, 97] on button "Actions" at bounding box center [1500, 86] width 71 height 27
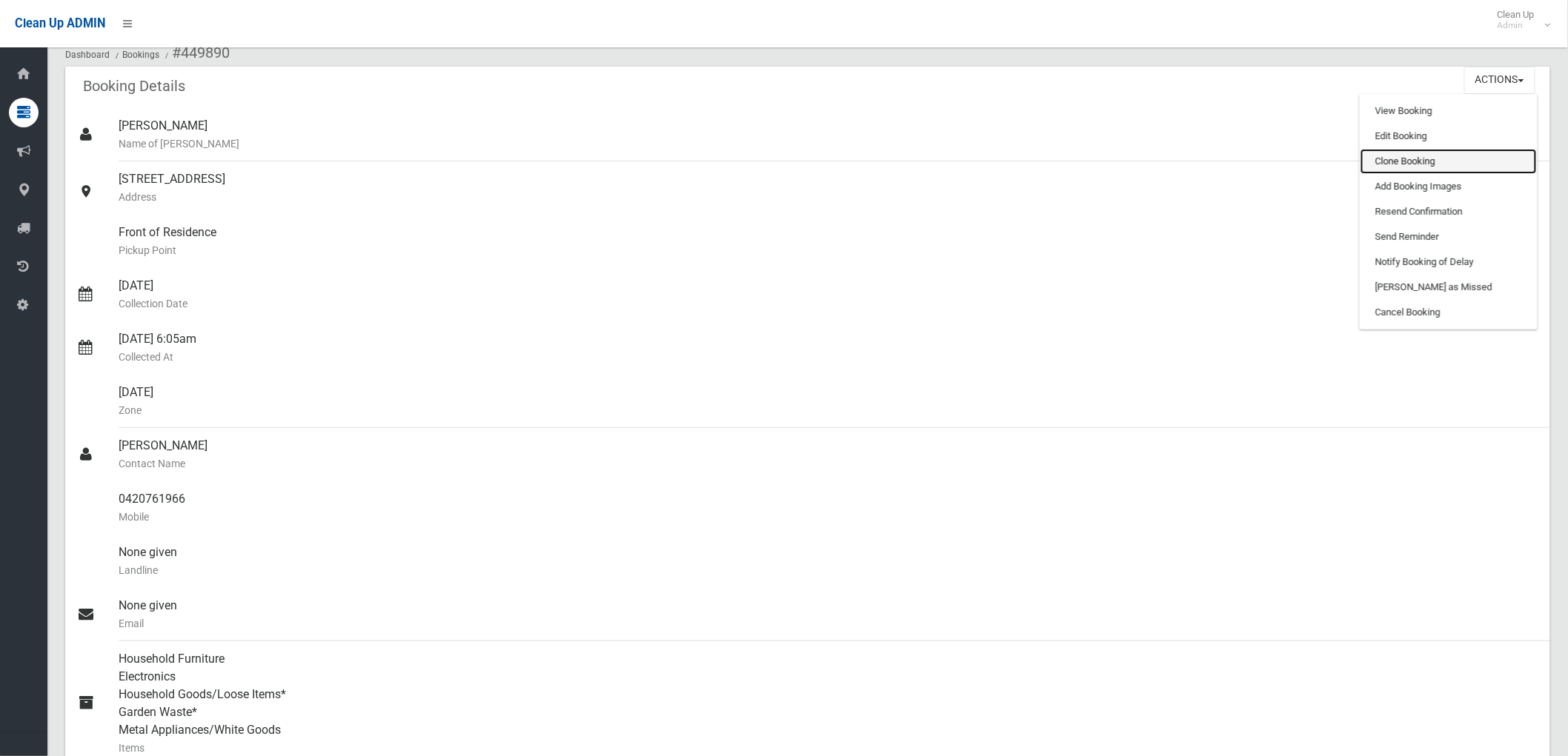
click at [1420, 161] on link "Clone Booking" at bounding box center [1449, 162] width 176 height 26
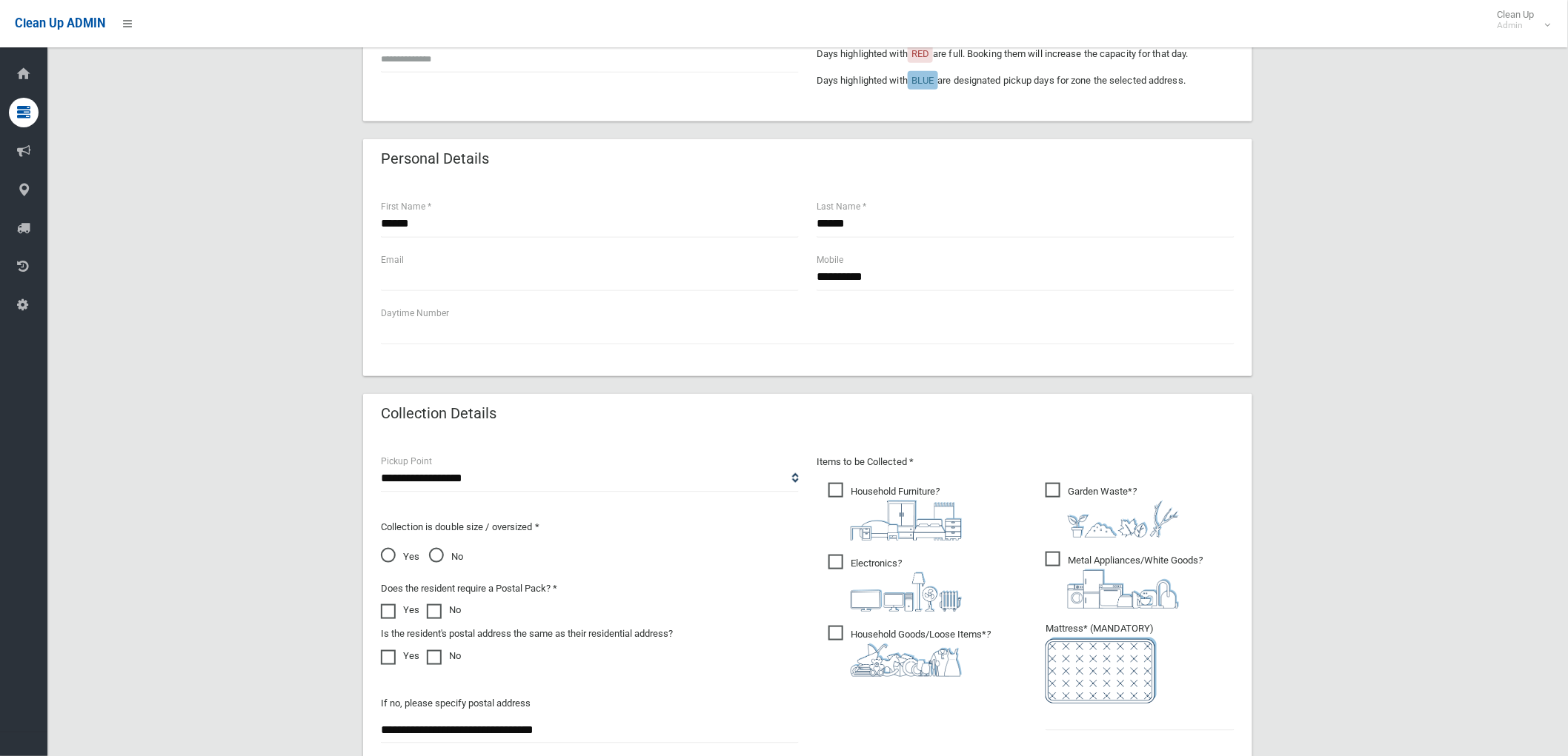
scroll to position [658, 0]
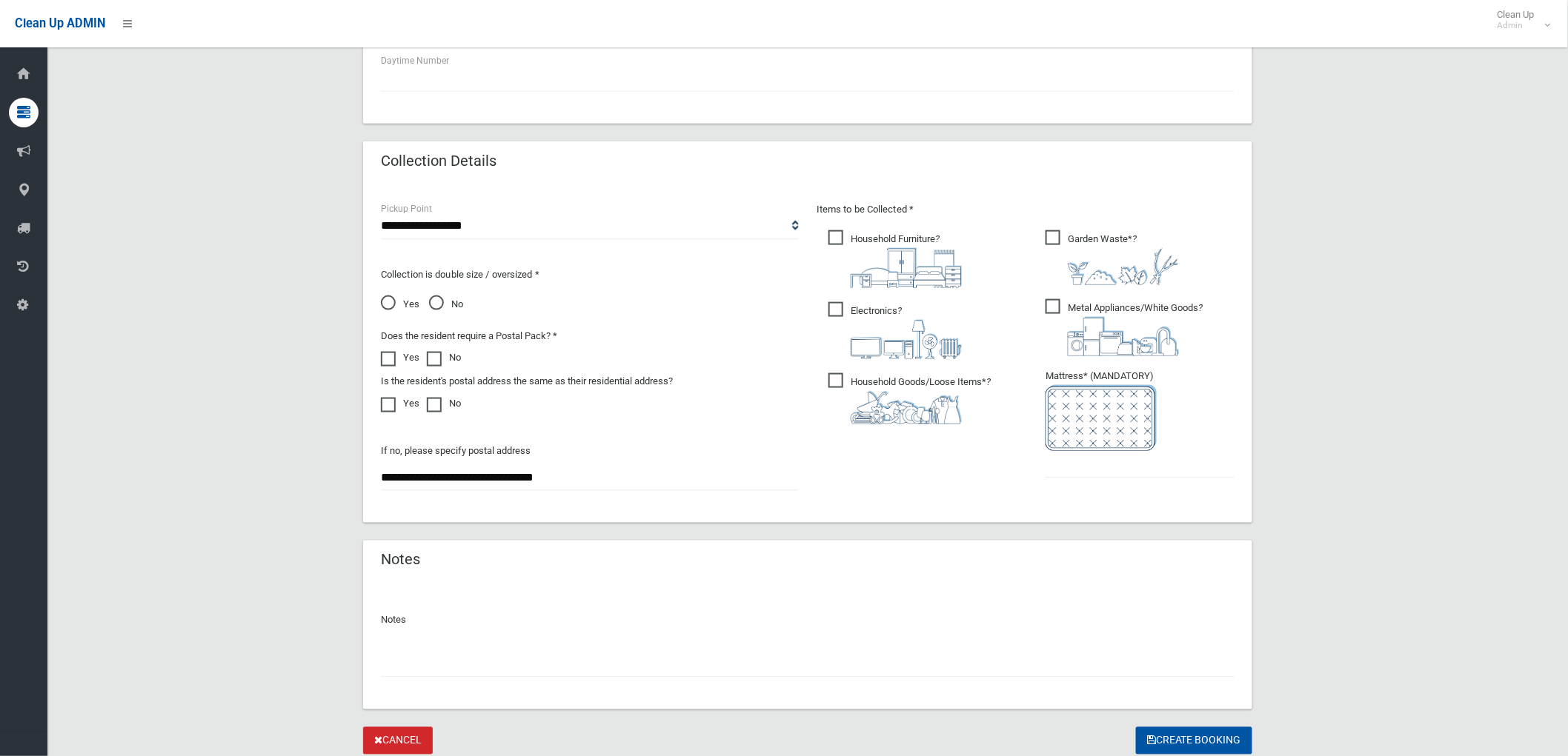
click at [881, 383] on span "Household Goods/Loose Items* ?" at bounding box center [909, 399] width 162 height 51
click at [868, 312] on span "Electronics ?" at bounding box center [895, 331] width 134 height 57
click at [881, 236] on span "Household Furniture ?" at bounding box center [895, 259] width 134 height 58
click at [1058, 230] on span "Garden Waste* ?" at bounding box center [1112, 257] width 134 height 55
click at [1067, 312] on span "Metal Appliances/White Goods ?" at bounding box center [1123, 328] width 157 height 57
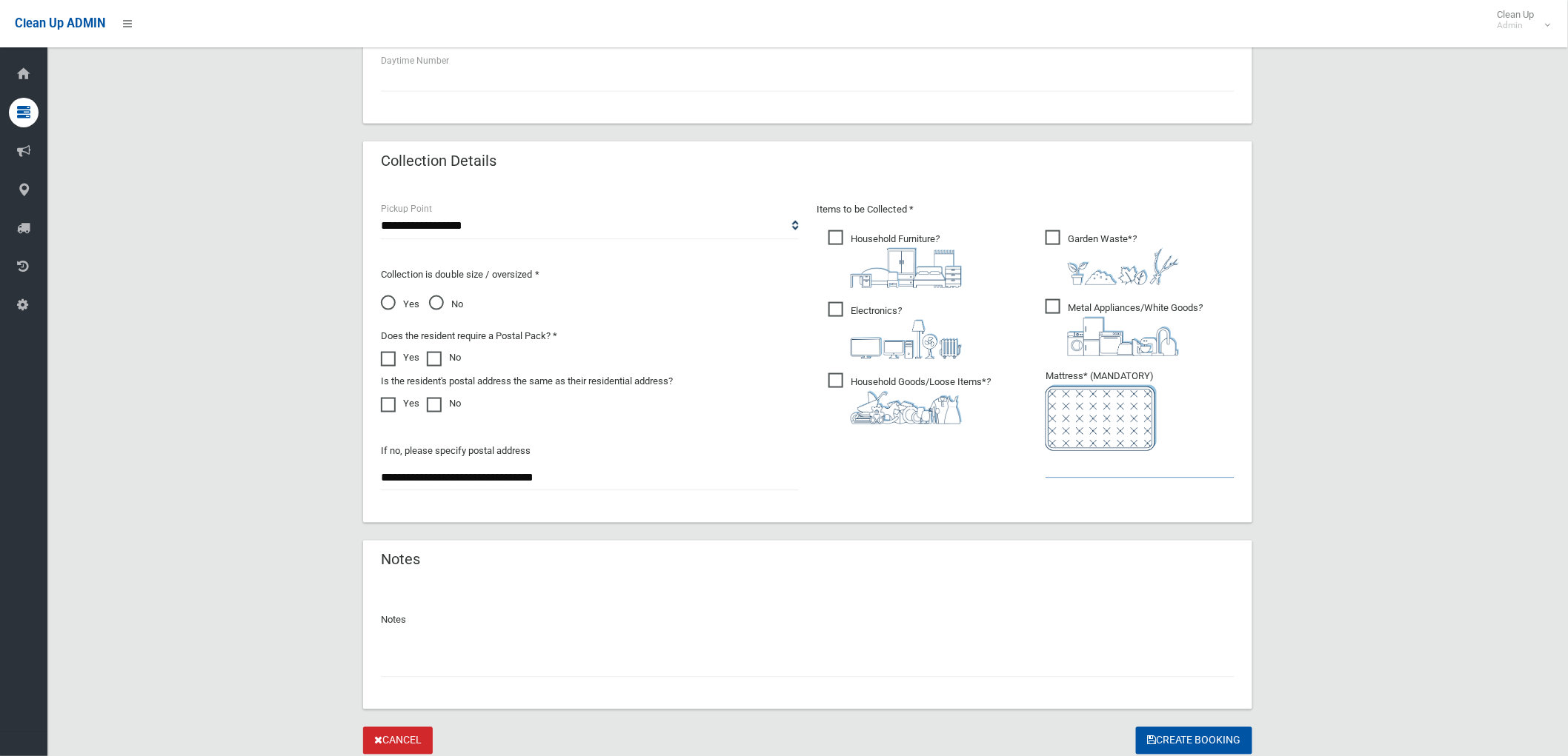
click at [1089, 464] on input "text" at bounding box center [1140, 465] width 189 height 27
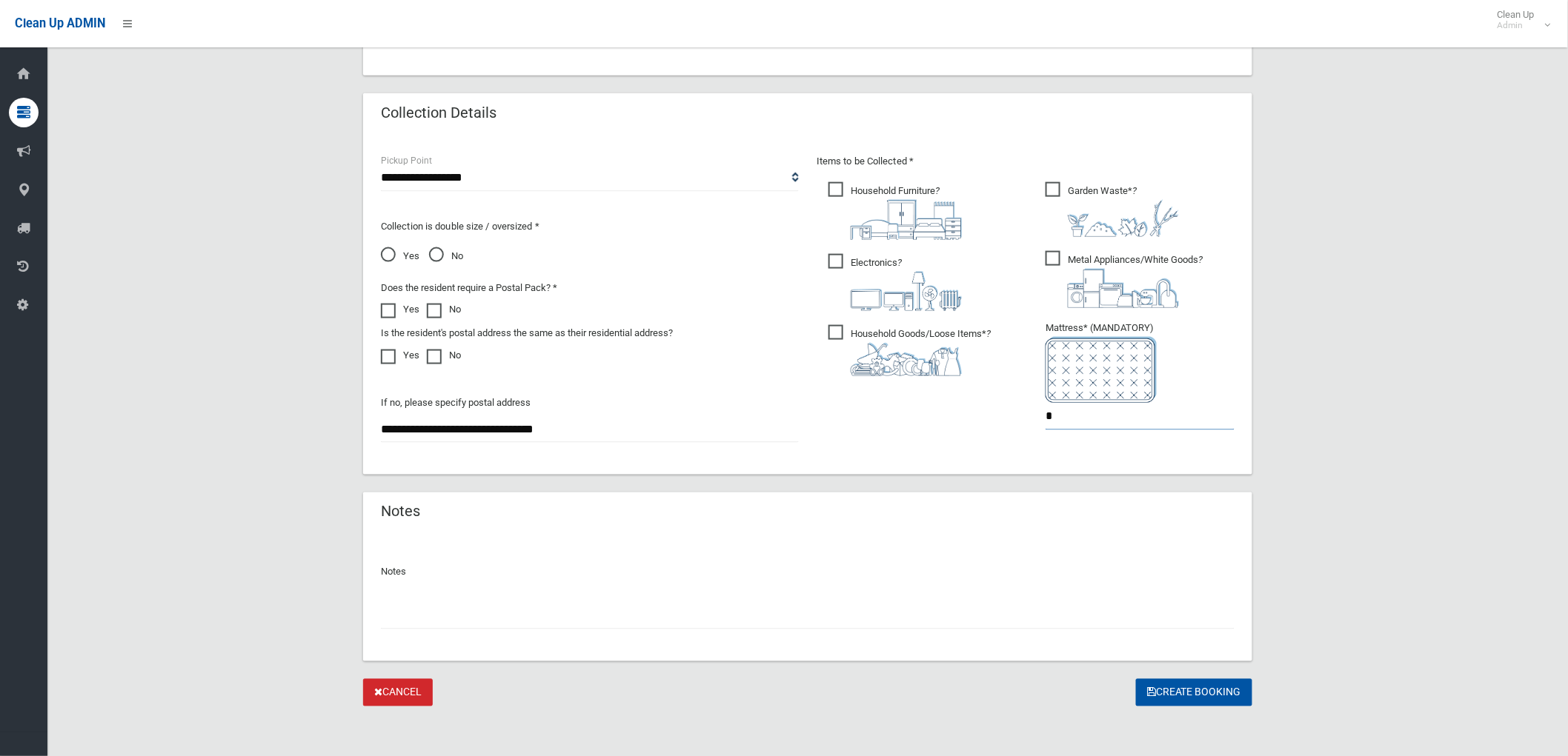
scroll to position [708, 0]
drag, startPoint x: 1063, startPoint y: 416, endPoint x: 978, endPoint y: 416, distance: 85.0
click at [978, 416] on div "Items to be Collected * Household Furniture ? *" at bounding box center [1026, 299] width 436 height 298
type input "*"
click at [630, 606] on input "text" at bounding box center [808, 613] width 854 height 27
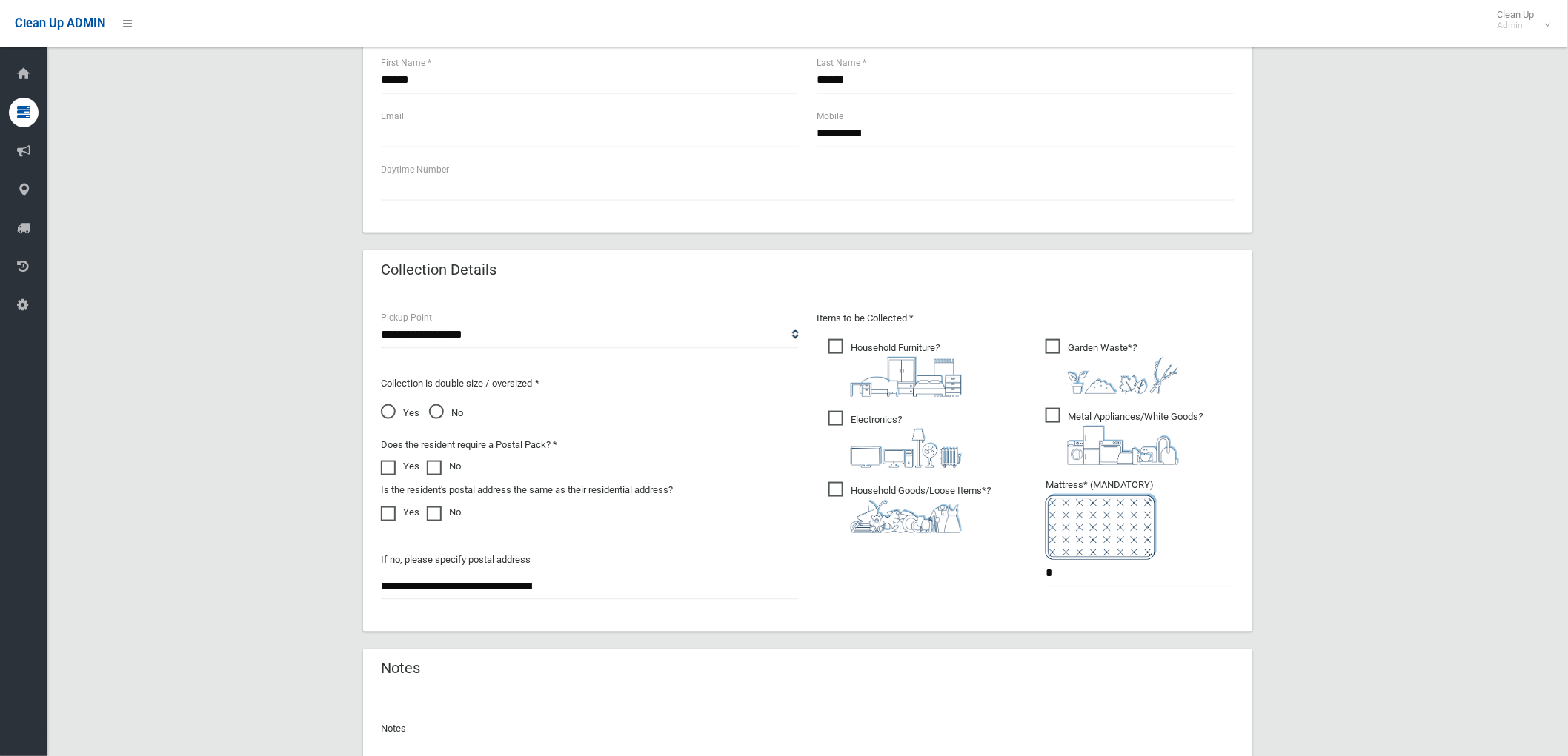
scroll to position [543, 0]
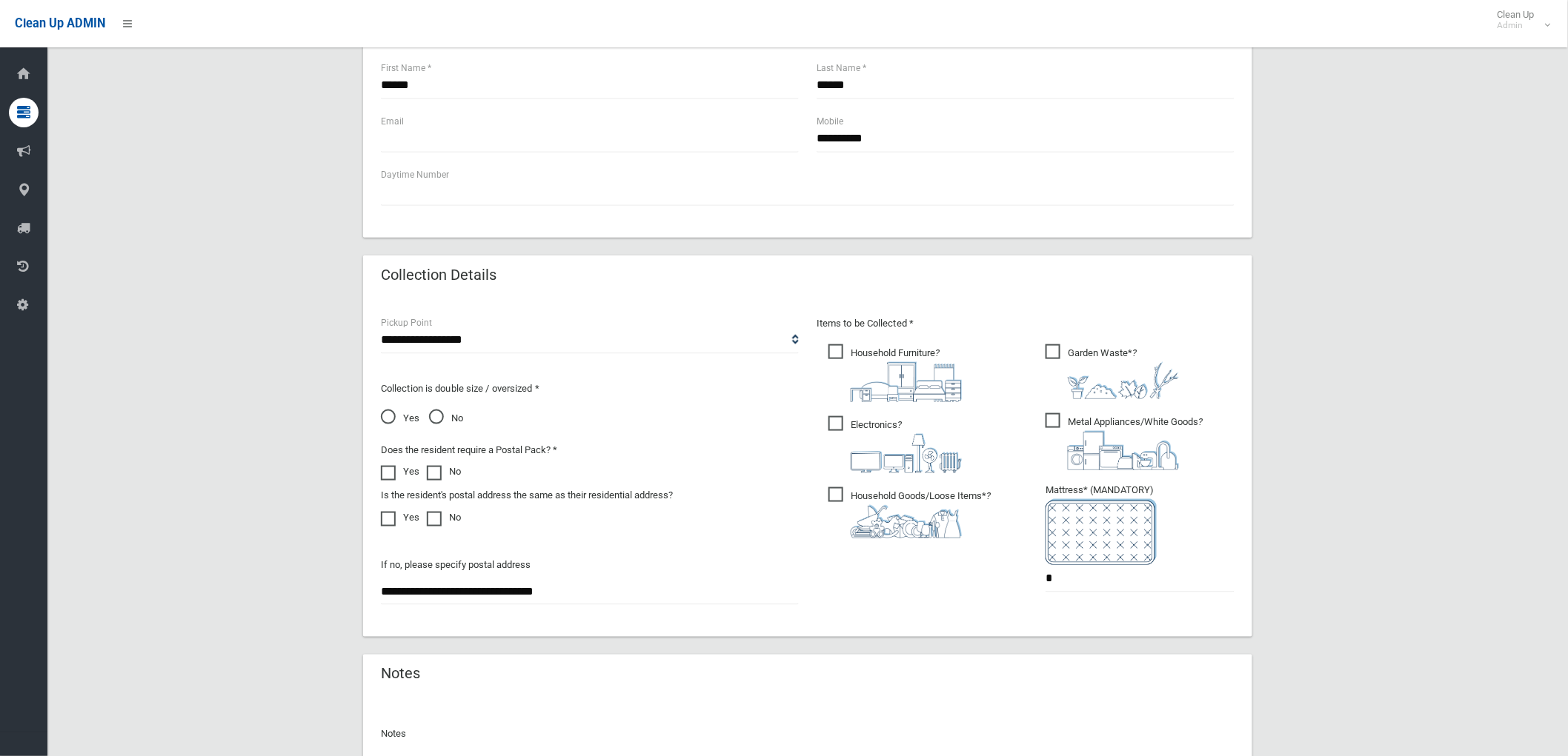
click at [438, 400] on div "Collection is double size / oversized * Yes No" at bounding box center [590, 397] width 418 height 60
click at [439, 410] on span "No" at bounding box center [446, 418] width 34 height 18
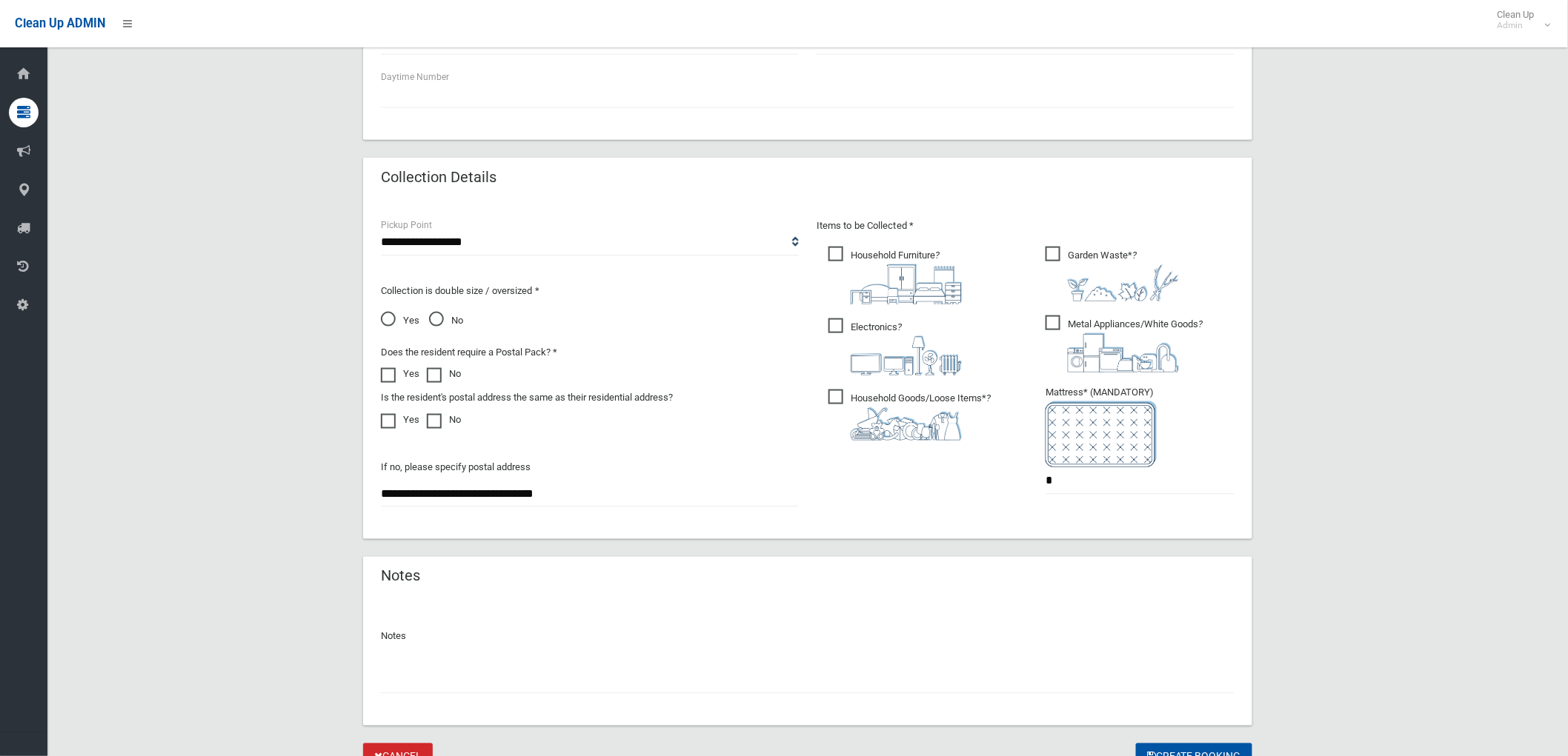
scroll to position [708, 0]
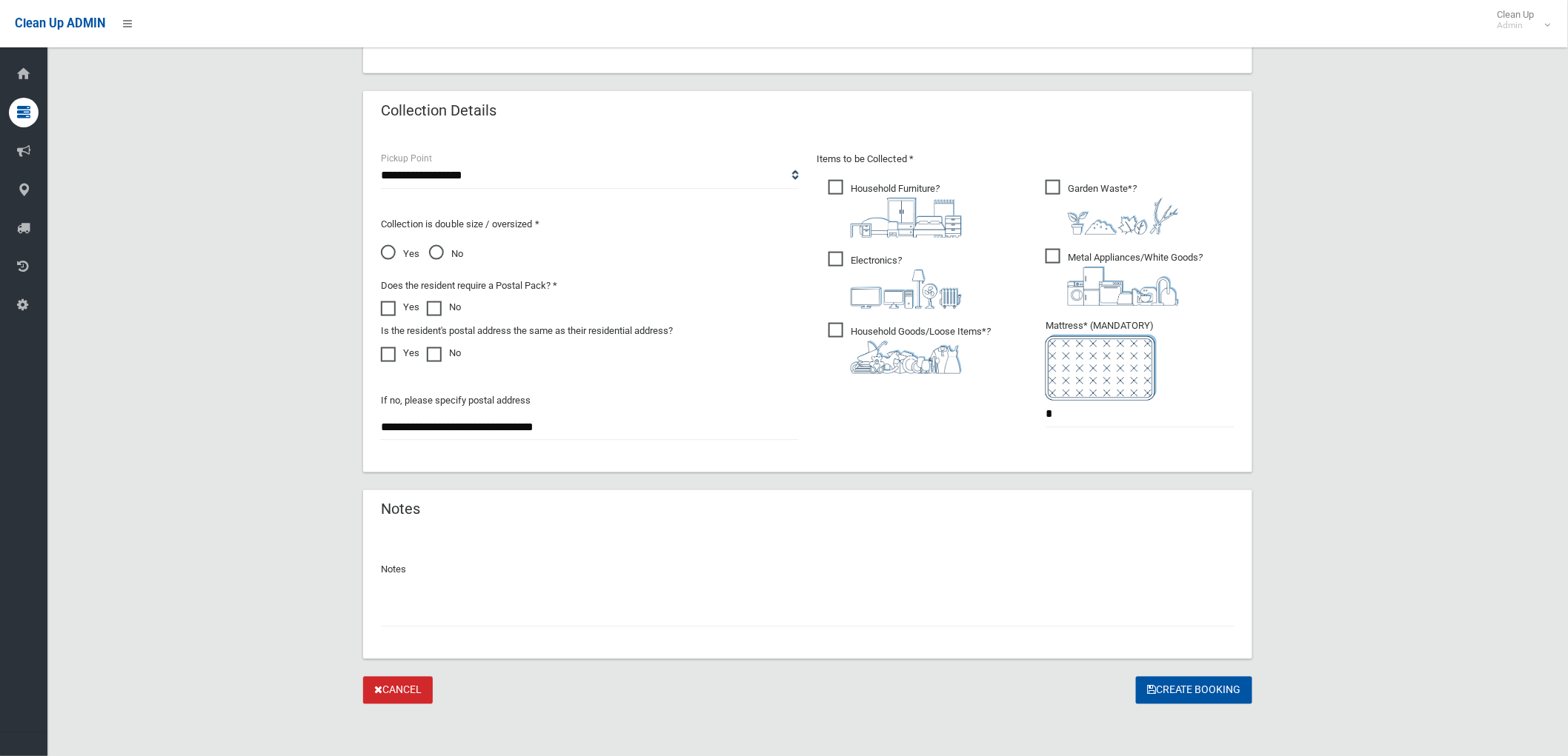
click at [507, 619] on input "text" at bounding box center [808, 613] width 854 height 27
click at [1024, 625] on input "**********" at bounding box center [808, 613] width 854 height 27
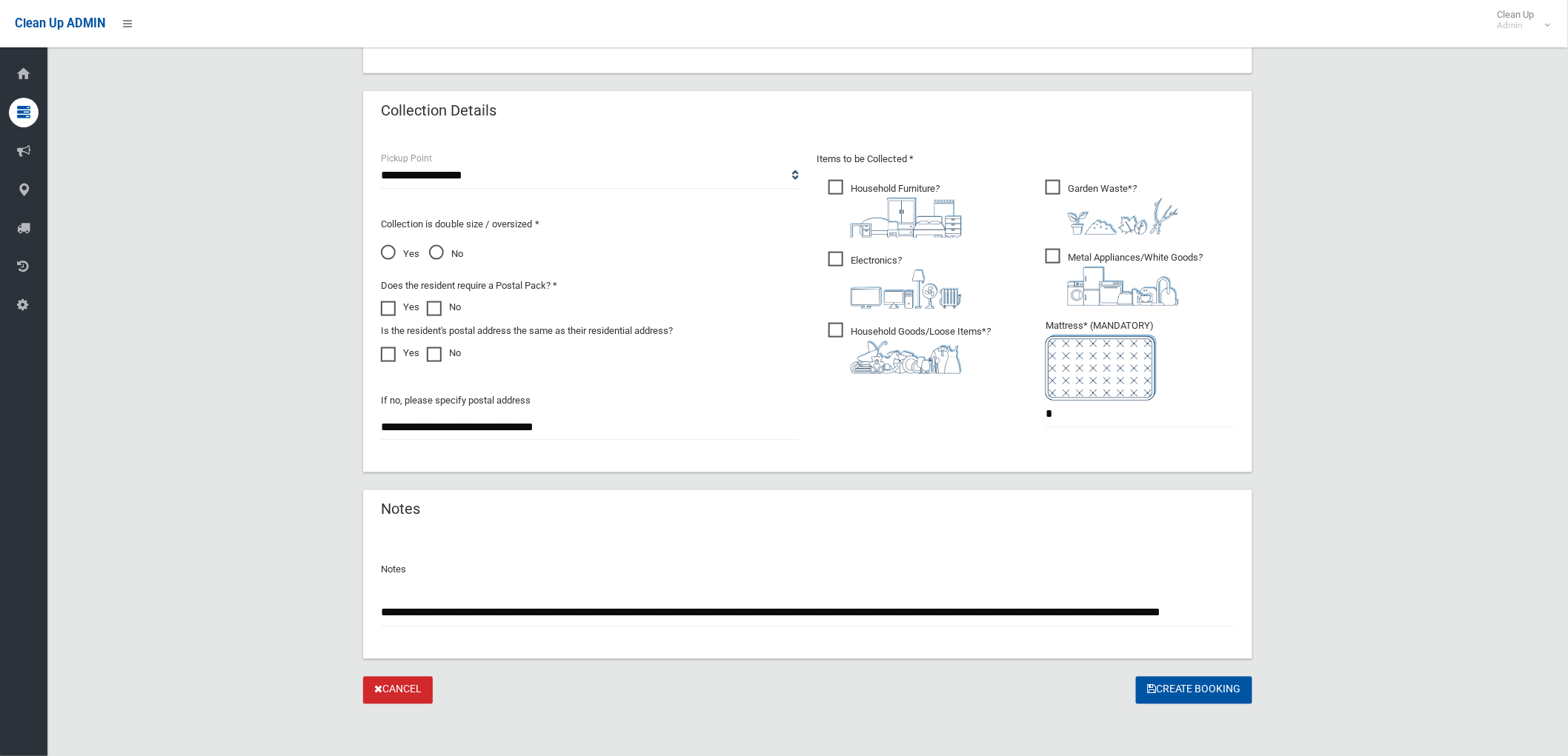
scroll to position [0, 53]
type input "**********"
click at [1214, 690] on button "Create Booking" at bounding box center [1194, 690] width 116 height 27
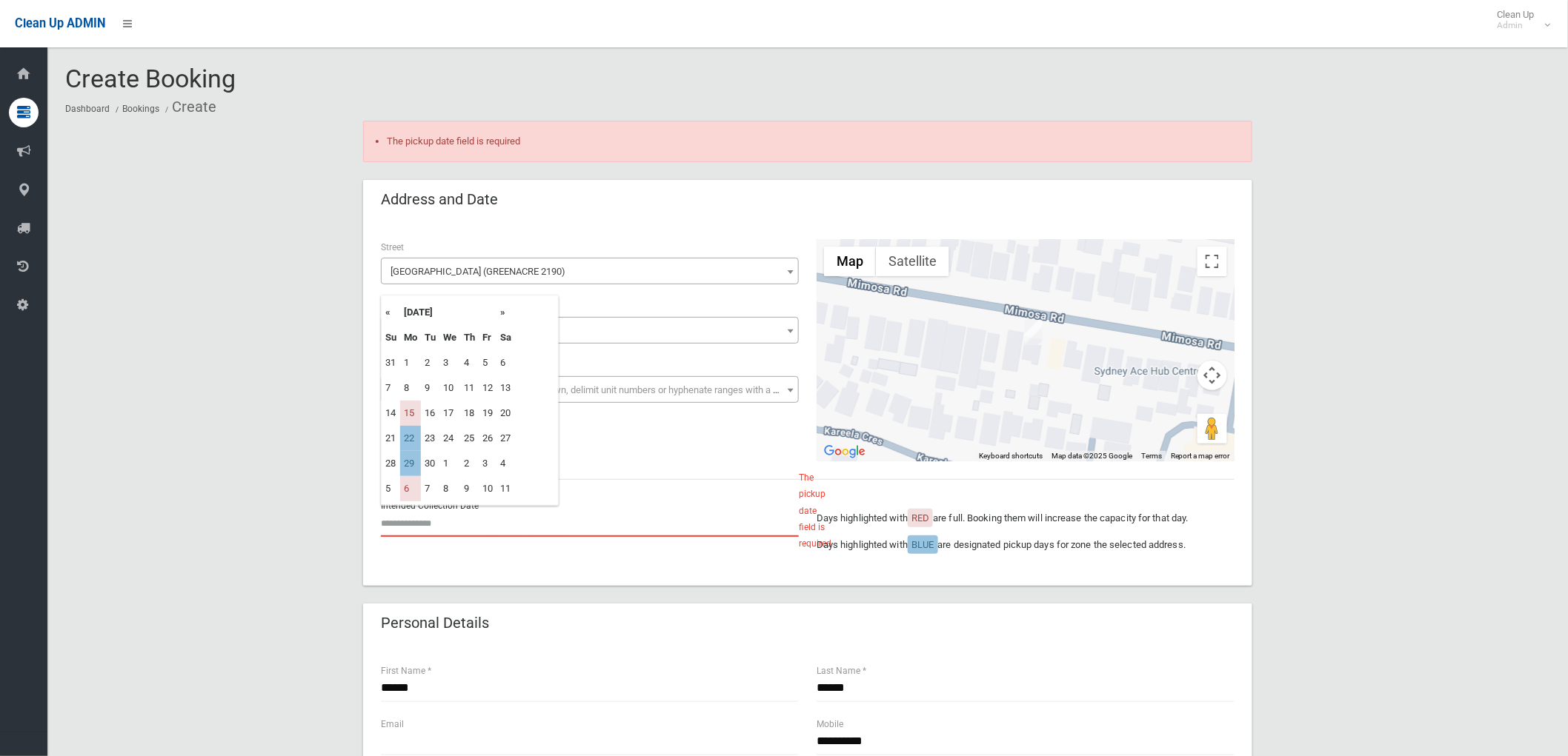
click at [438, 535] on input "text" at bounding box center [590, 523] width 418 height 27
click at [409, 428] on td "22" at bounding box center [411, 438] width 21 height 26
type input "**********"
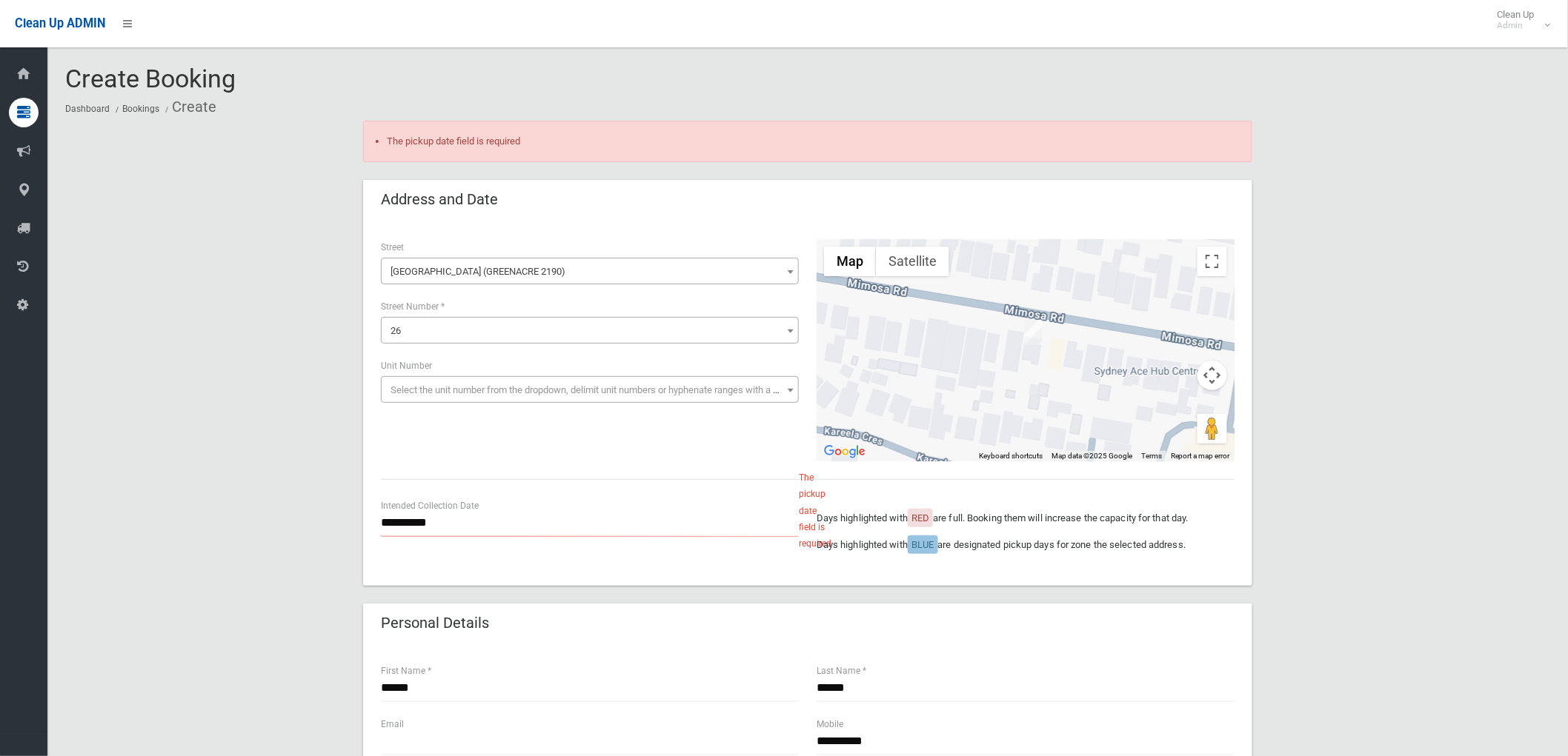
click at [409, 428] on div "**********" at bounding box center [807, 351] width 871 height 223
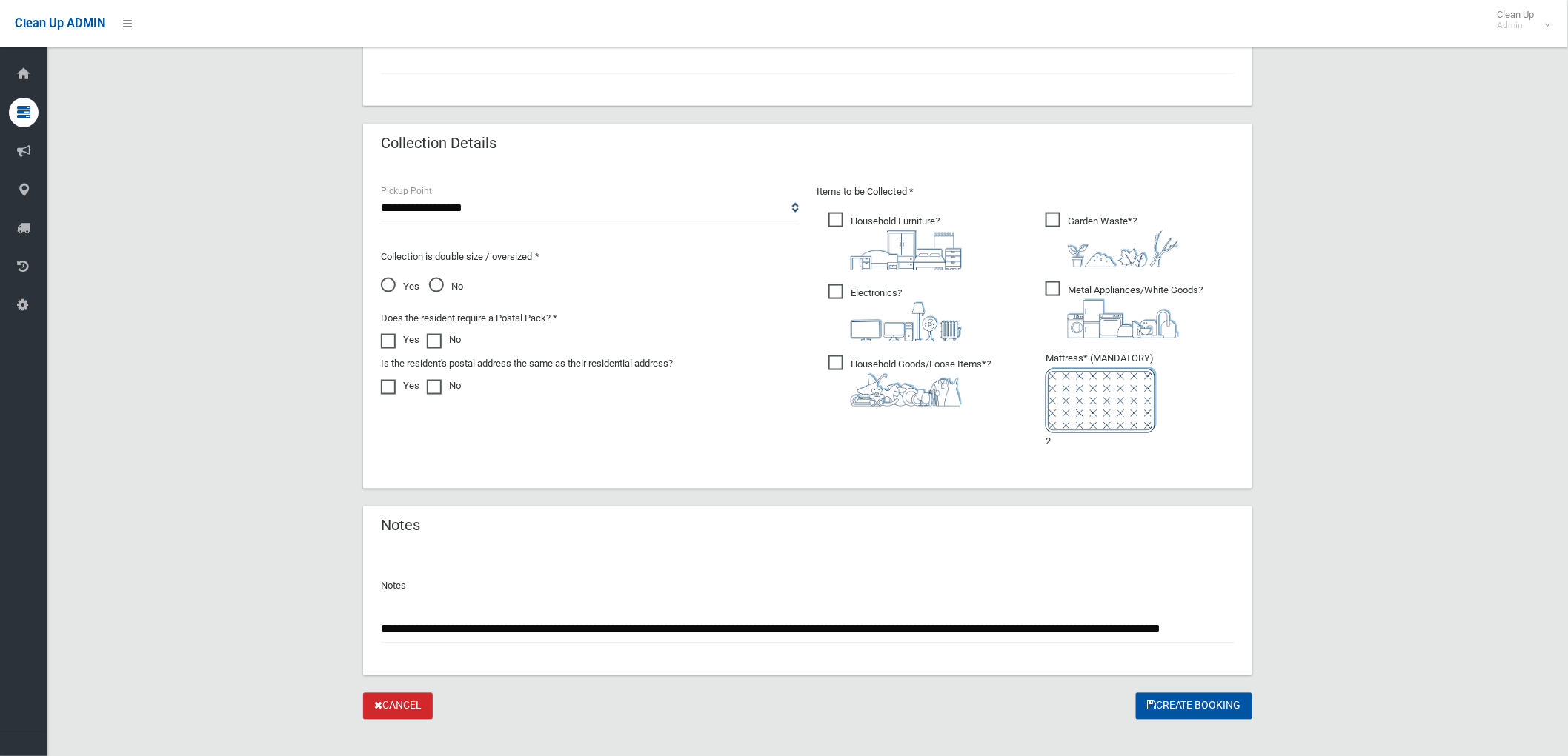
scroll to position [751, 0]
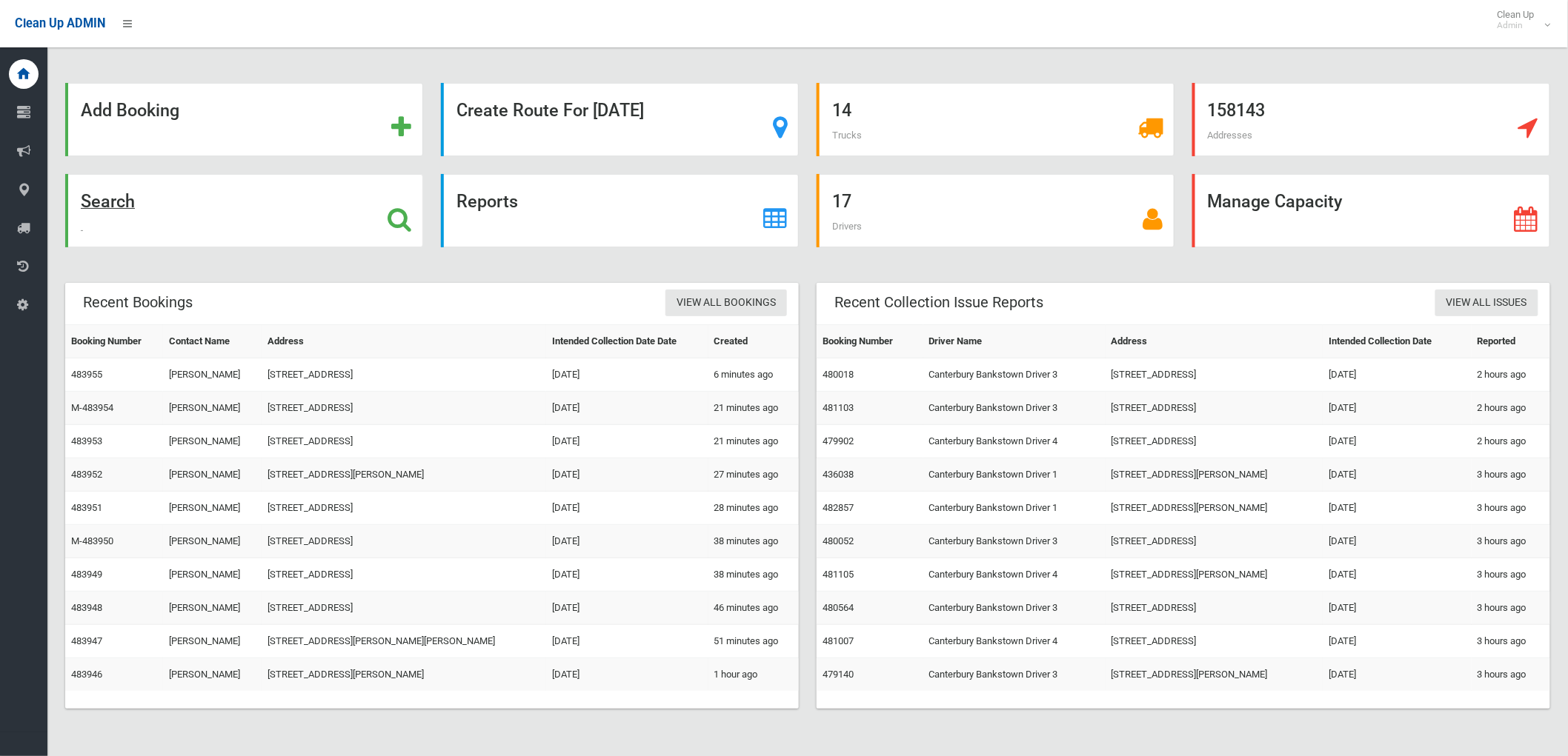
click at [167, 208] on div "Search" at bounding box center [244, 210] width 358 height 73
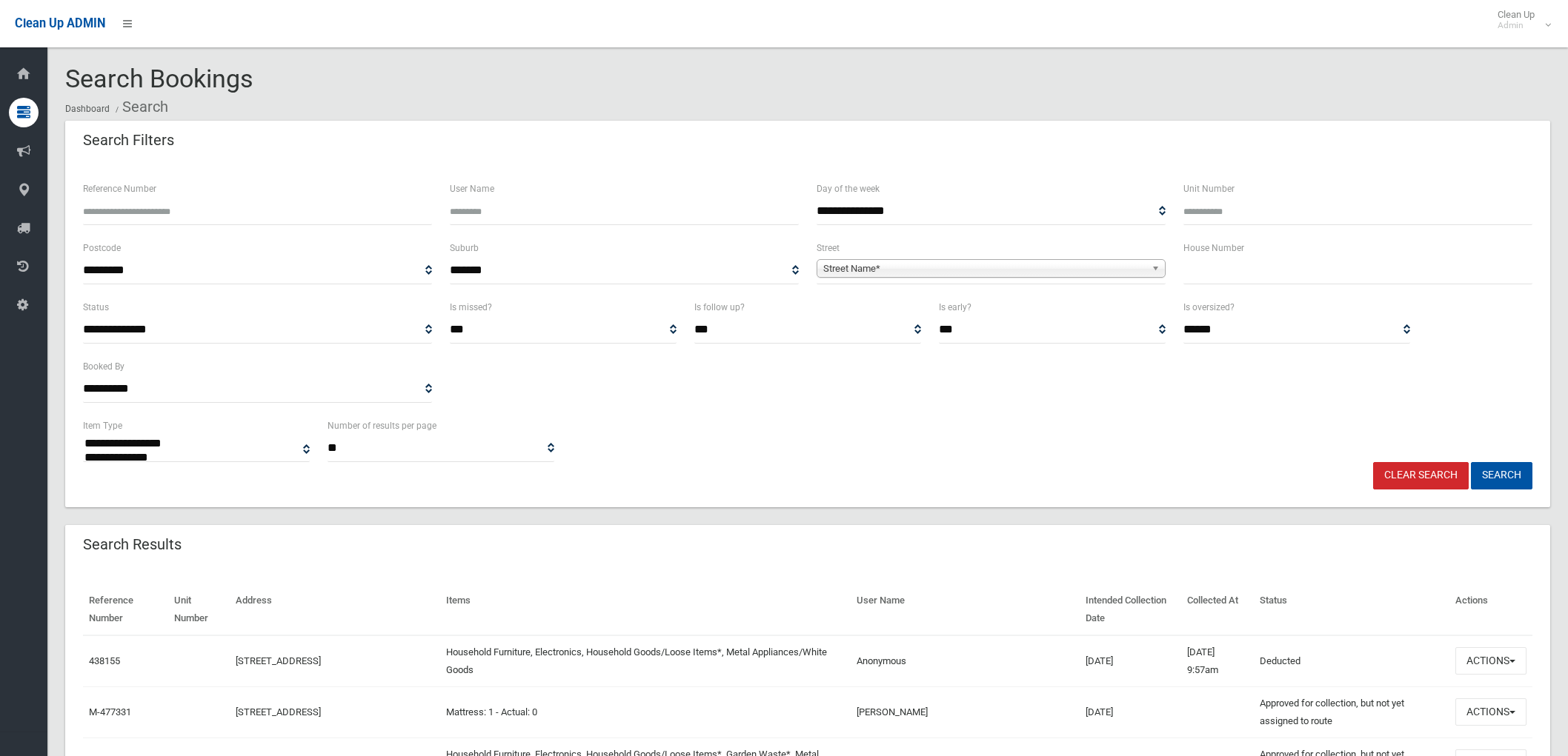
select select
click at [1286, 287] on div "House Number" at bounding box center [1358, 269] width 366 height 60
click at [1290, 284] on input "text" at bounding box center [1358, 271] width 349 height 27
type input "**"
click at [1003, 267] on span "Street Name*" at bounding box center [984, 268] width 322 height 18
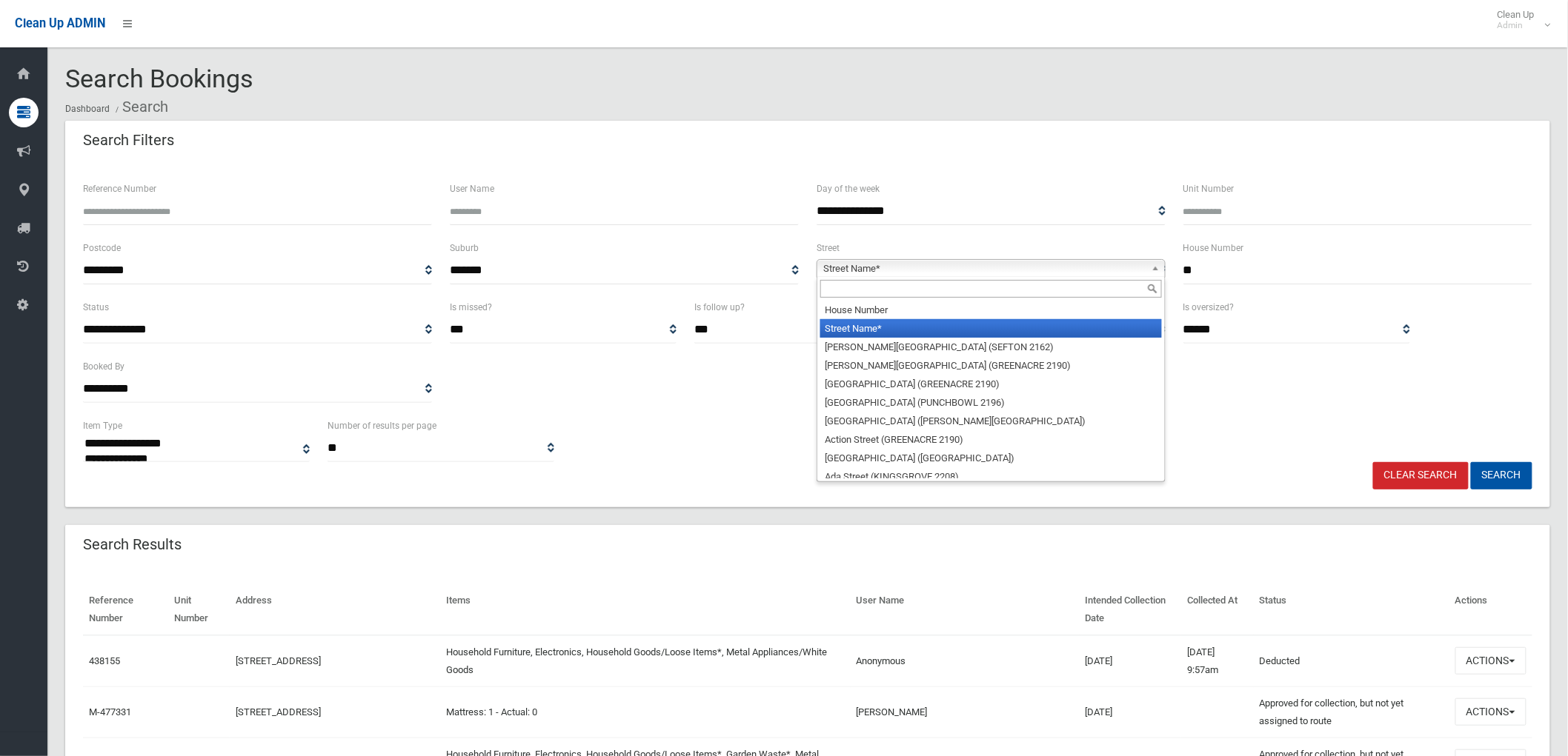
click at [956, 271] on span "Street Name*" at bounding box center [984, 268] width 322 height 18
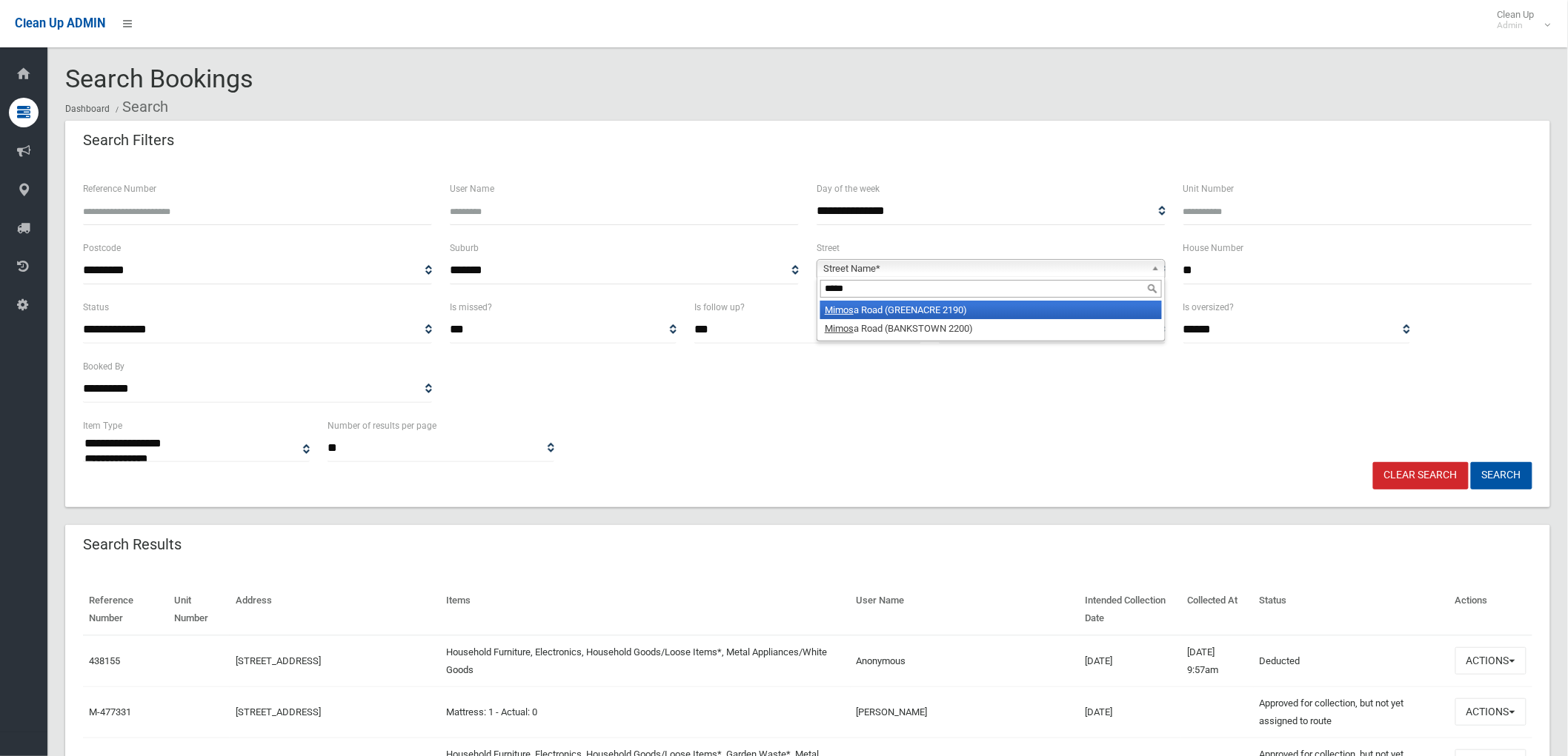
type input "*****"
click at [949, 313] on li "Mimos a Road (GREENACRE 2190)" at bounding box center [991, 310] width 342 height 19
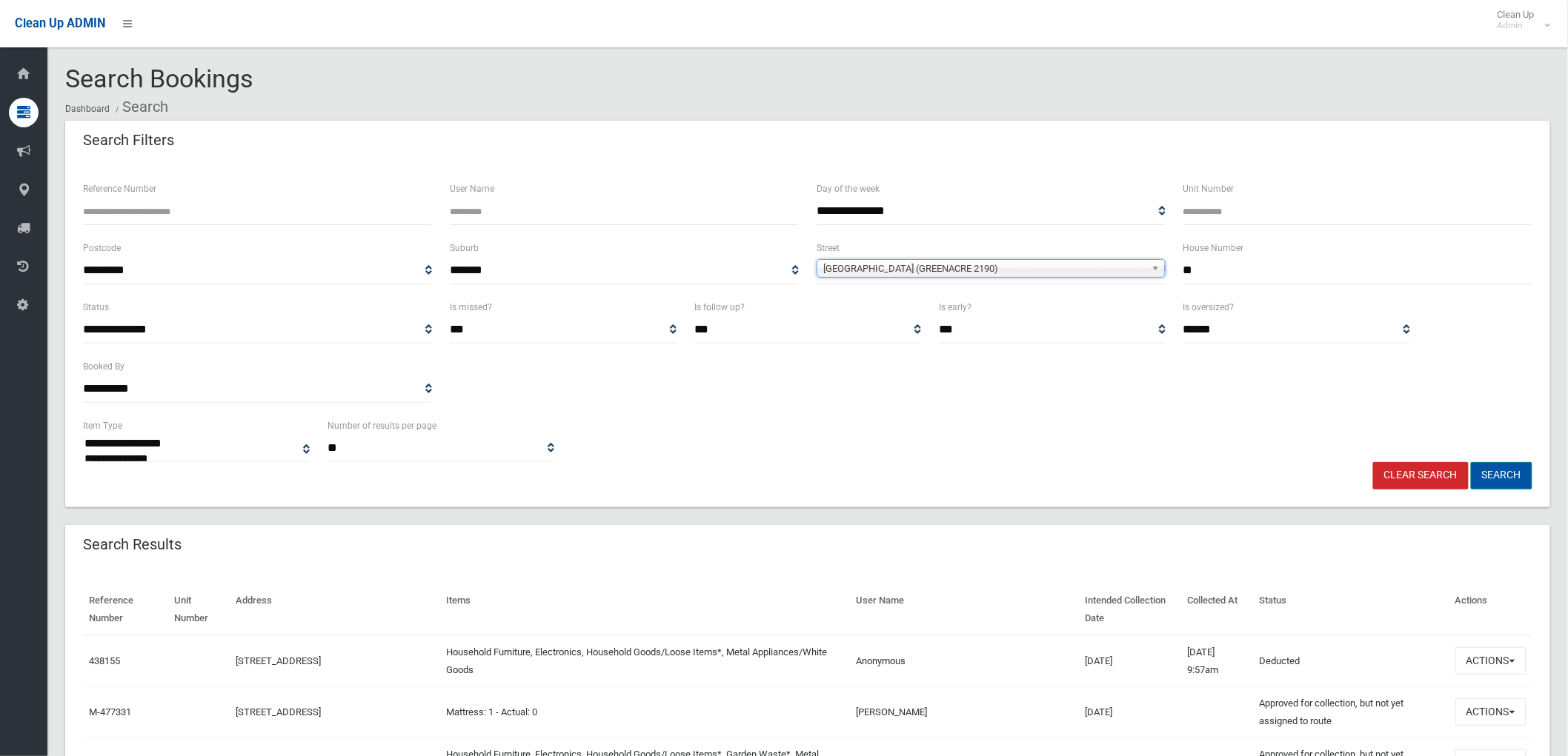
click at [1513, 485] on button "Search" at bounding box center [1502, 475] width 62 height 27
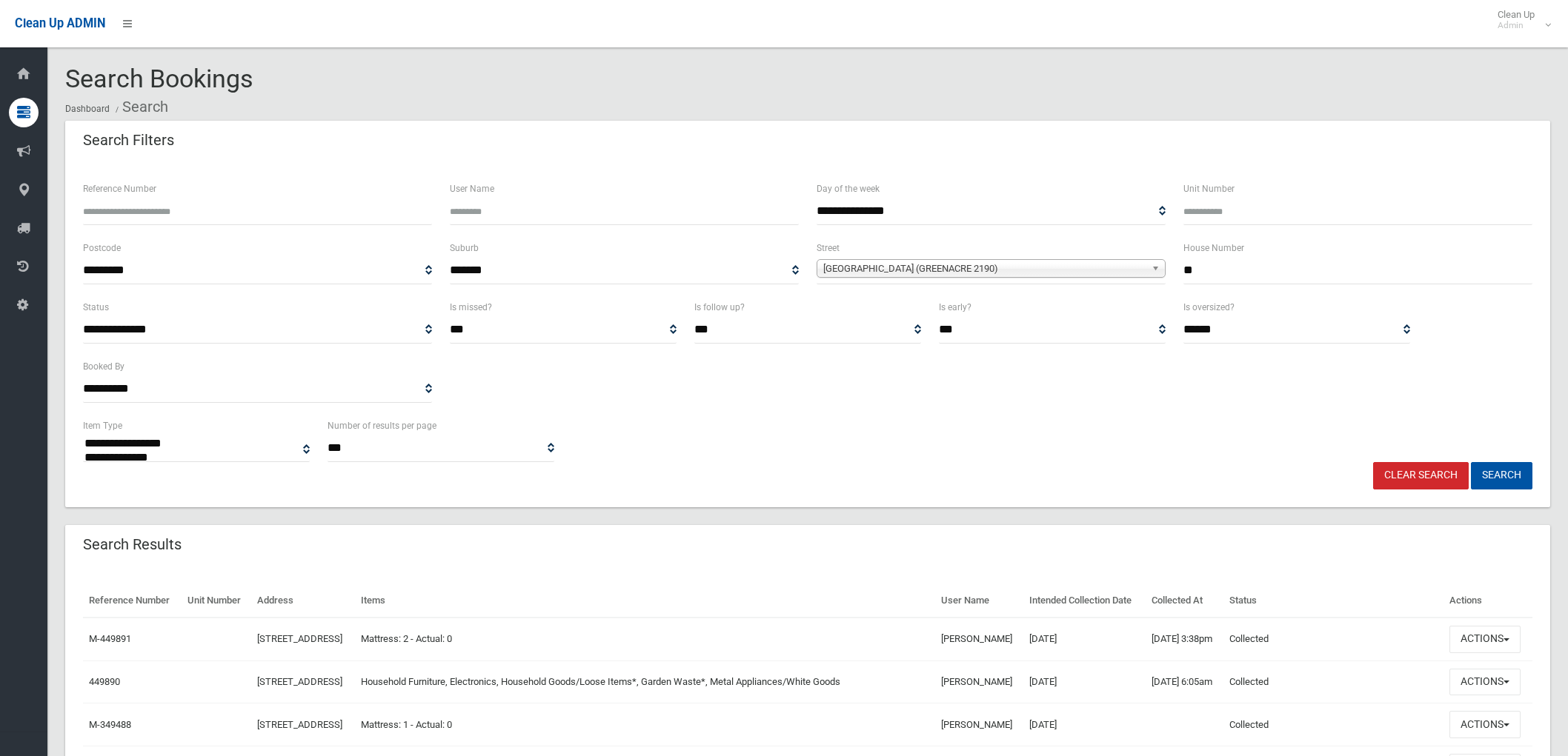
select select
click at [1506, 653] on button "Actions" at bounding box center [1485, 639] width 71 height 27
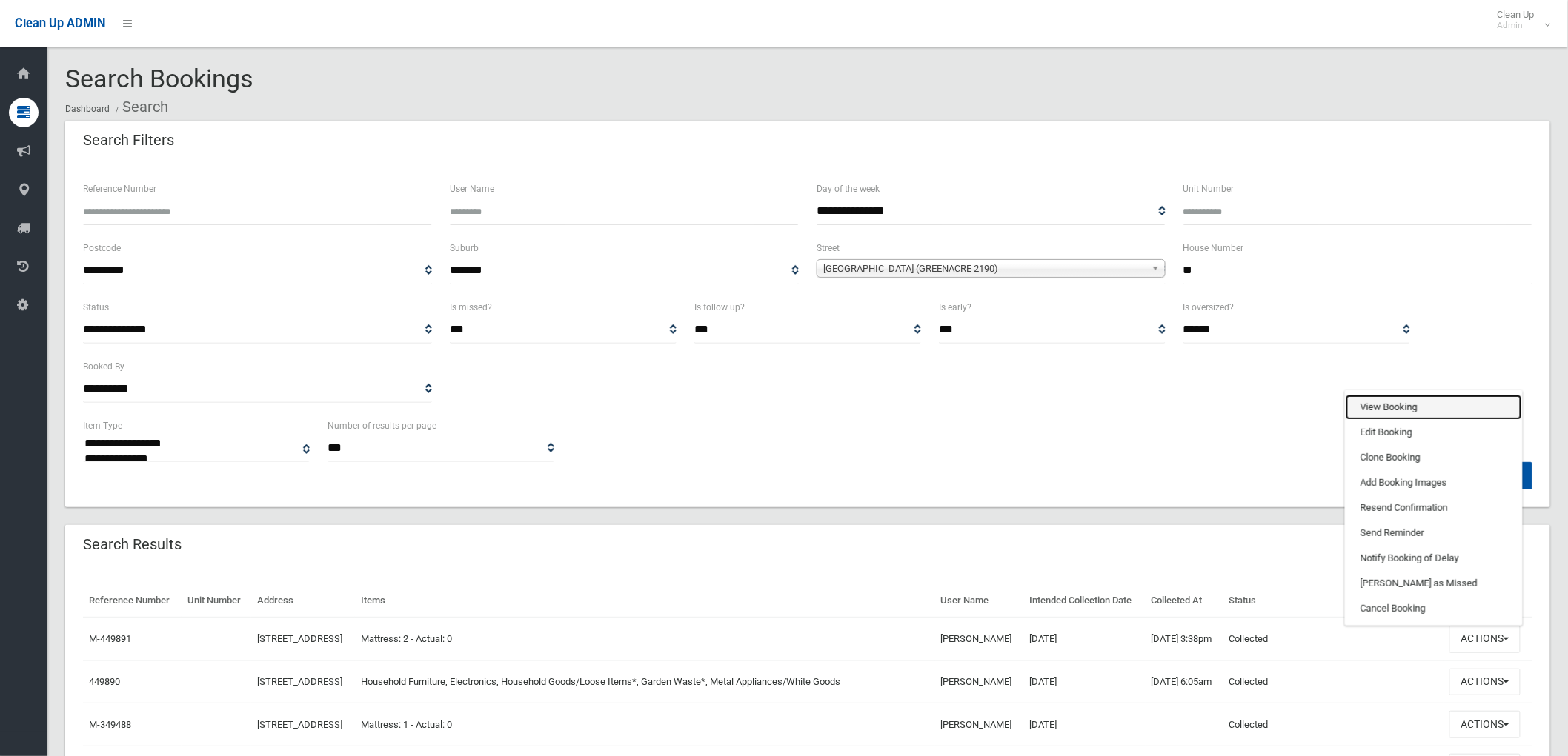
click at [1413, 420] on link "View Booking" at bounding box center [1433, 407] width 176 height 26
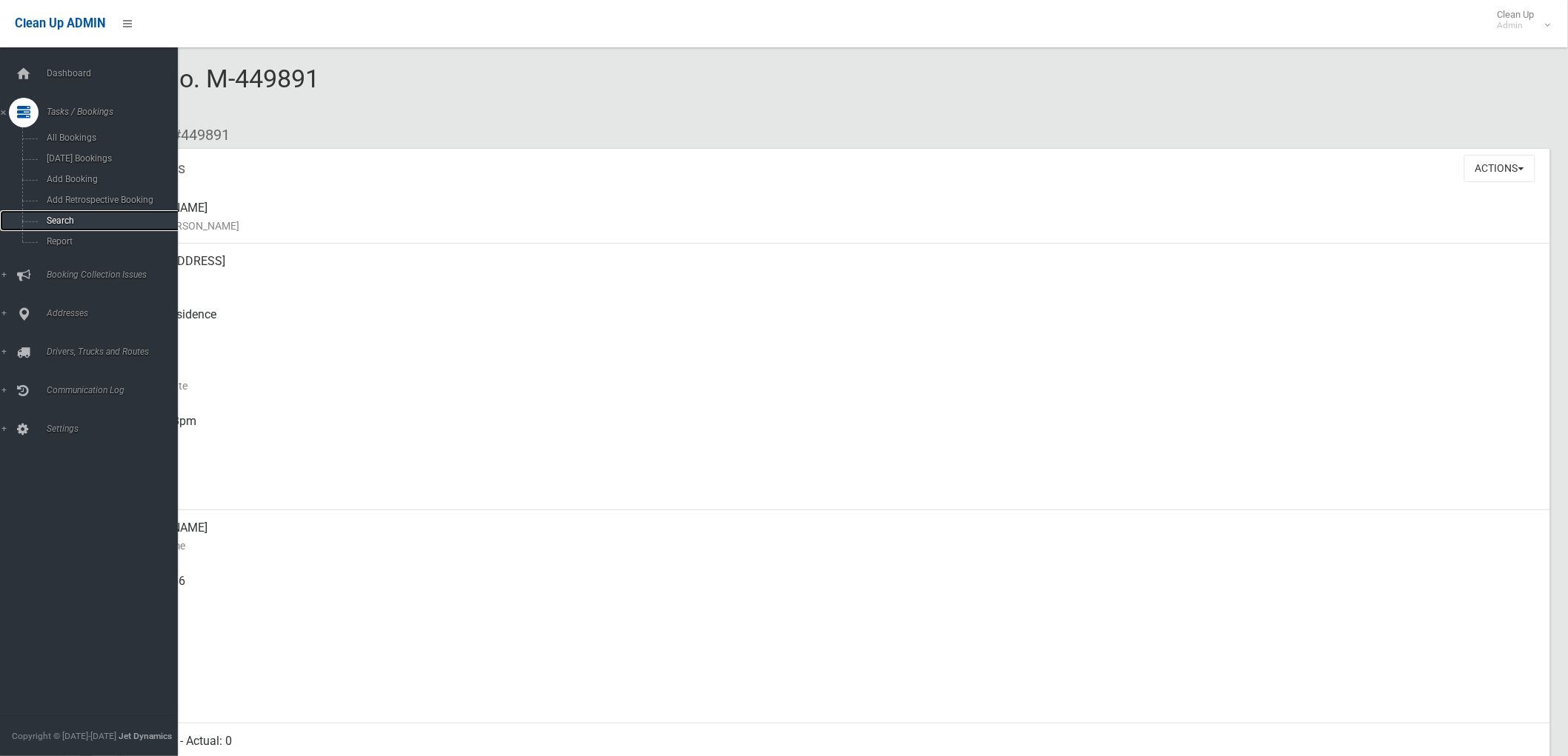
click at [46, 220] on span "Search" at bounding box center [110, 220] width 135 height 10
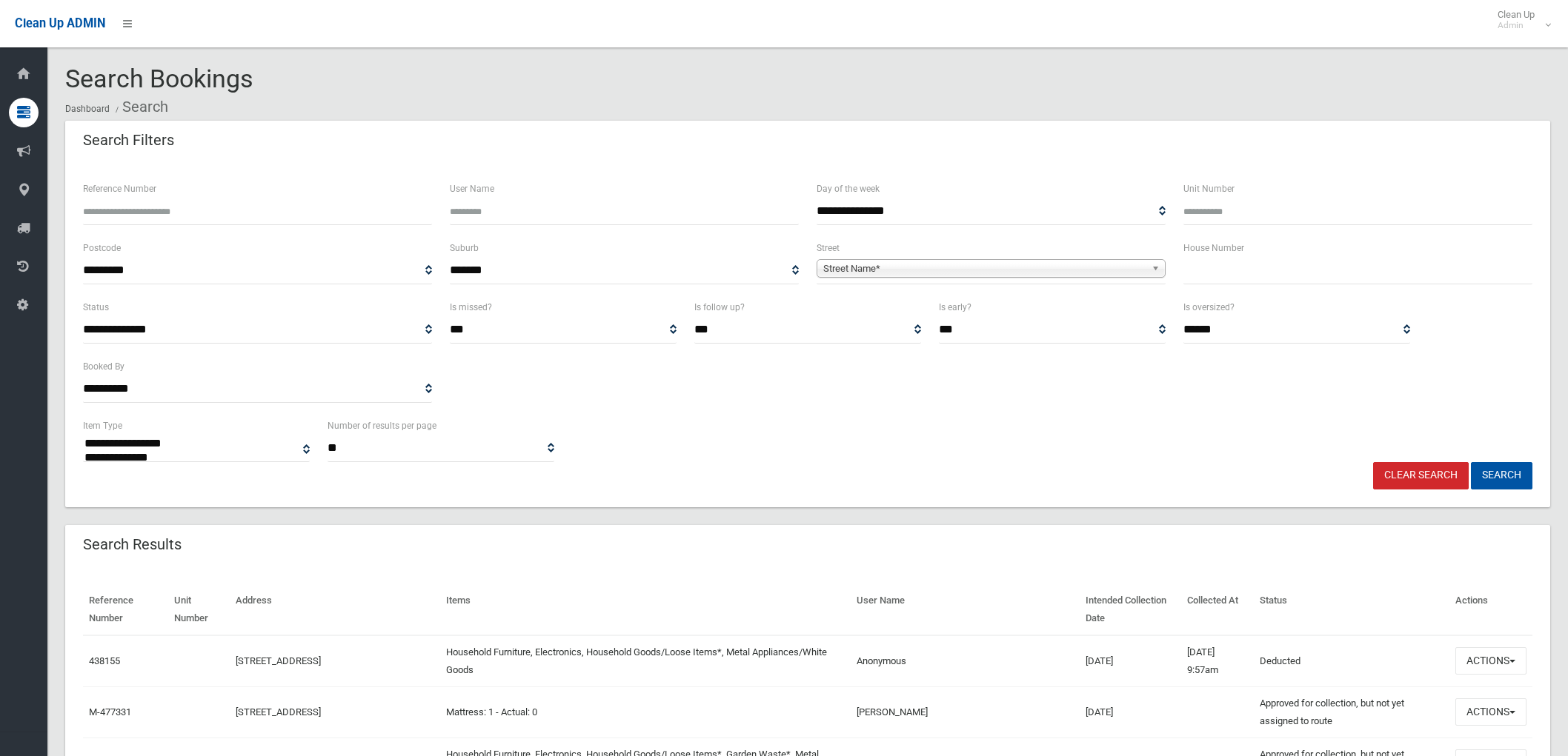
select select
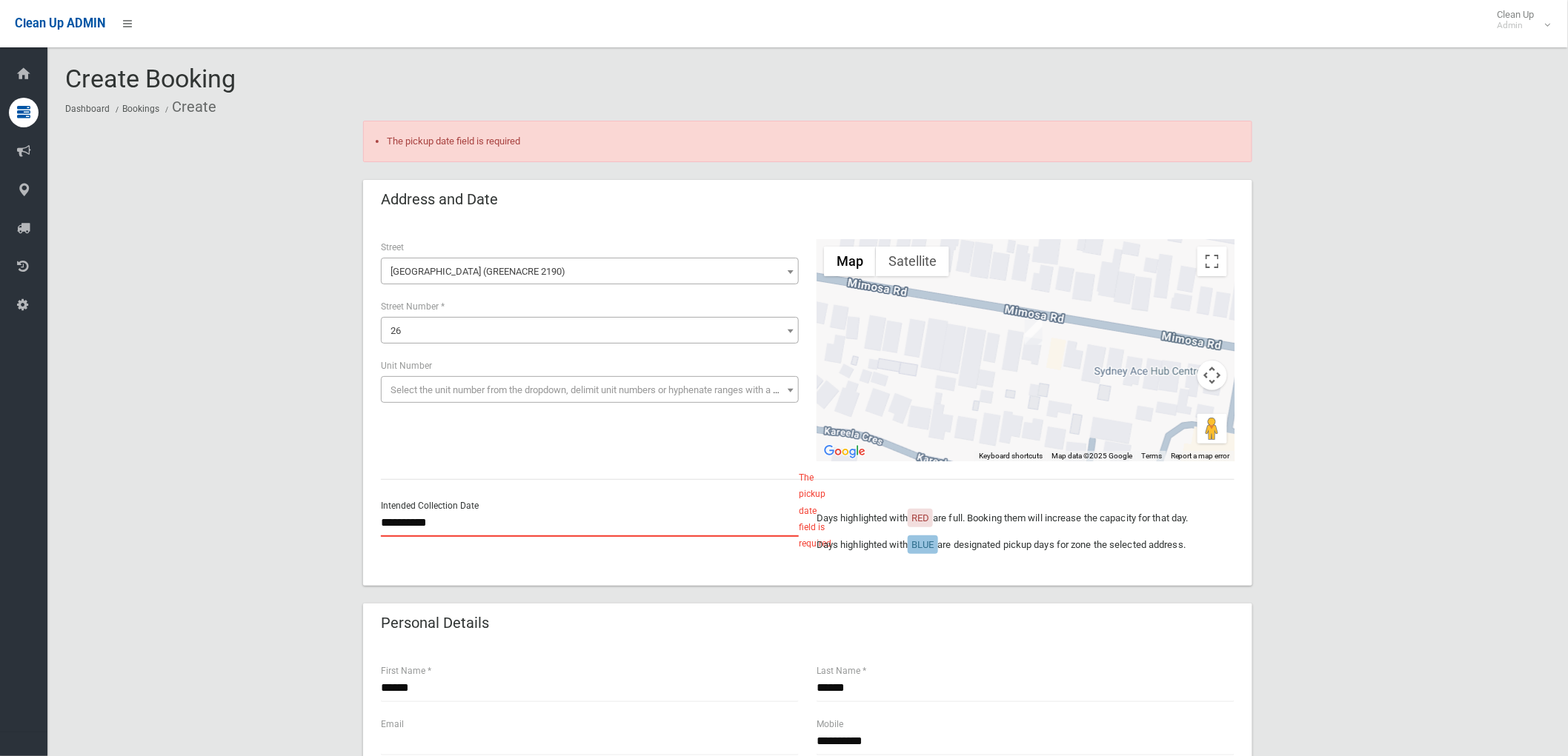
click at [606, 523] on input "**********" at bounding box center [590, 523] width 418 height 27
click at [612, 448] on div "**********" at bounding box center [807, 351] width 871 height 223
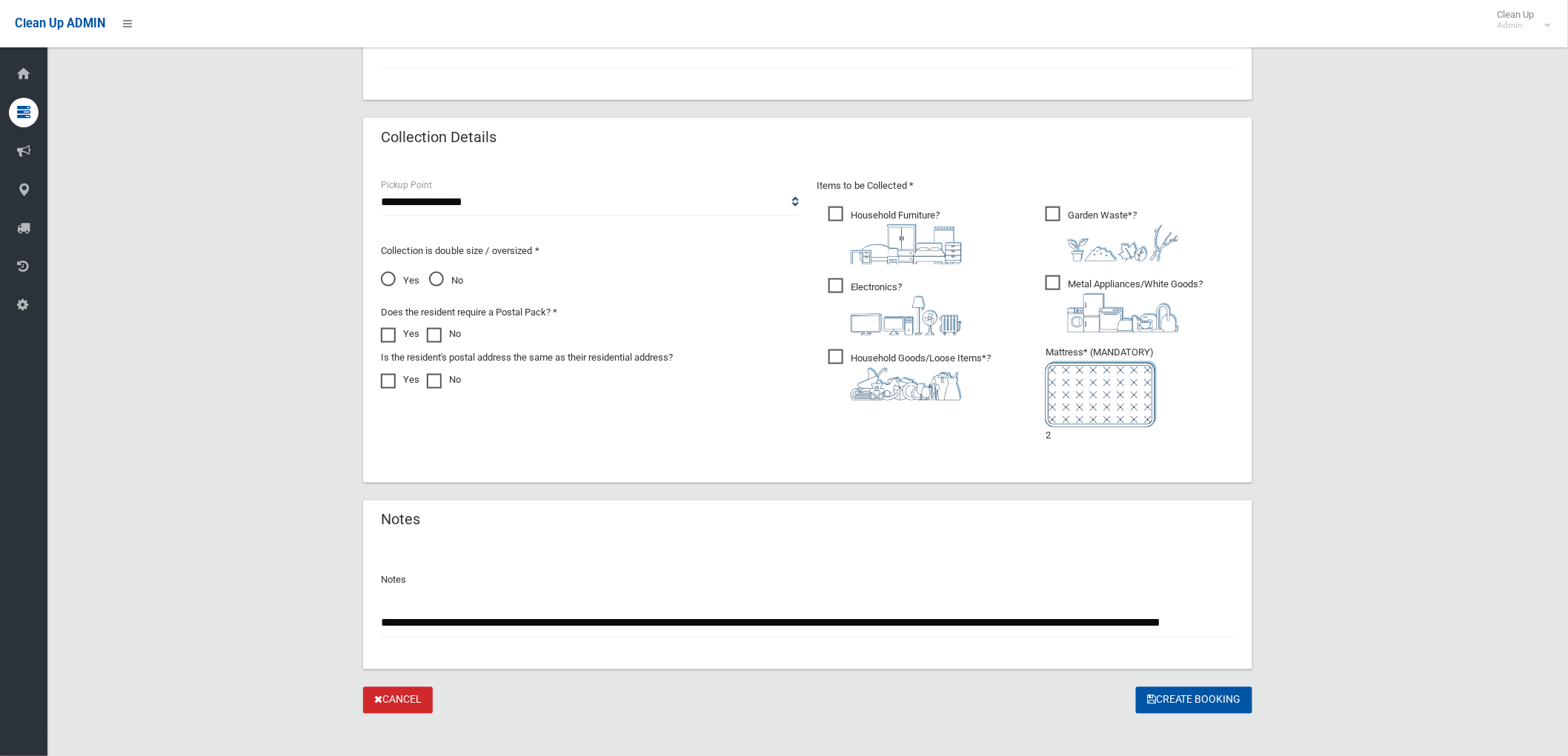
scroll to position [0, 53]
drag, startPoint x: 920, startPoint y: 628, endPoint x: 1287, endPoint y: 628, distance: 367.0
click at [1287, 628] on div "**********" at bounding box center [807, 47] width 1485 height 1334
click at [1135, 461] on div "Items to be Collected * Household Furniture ?" at bounding box center [1026, 321] width 436 height 288
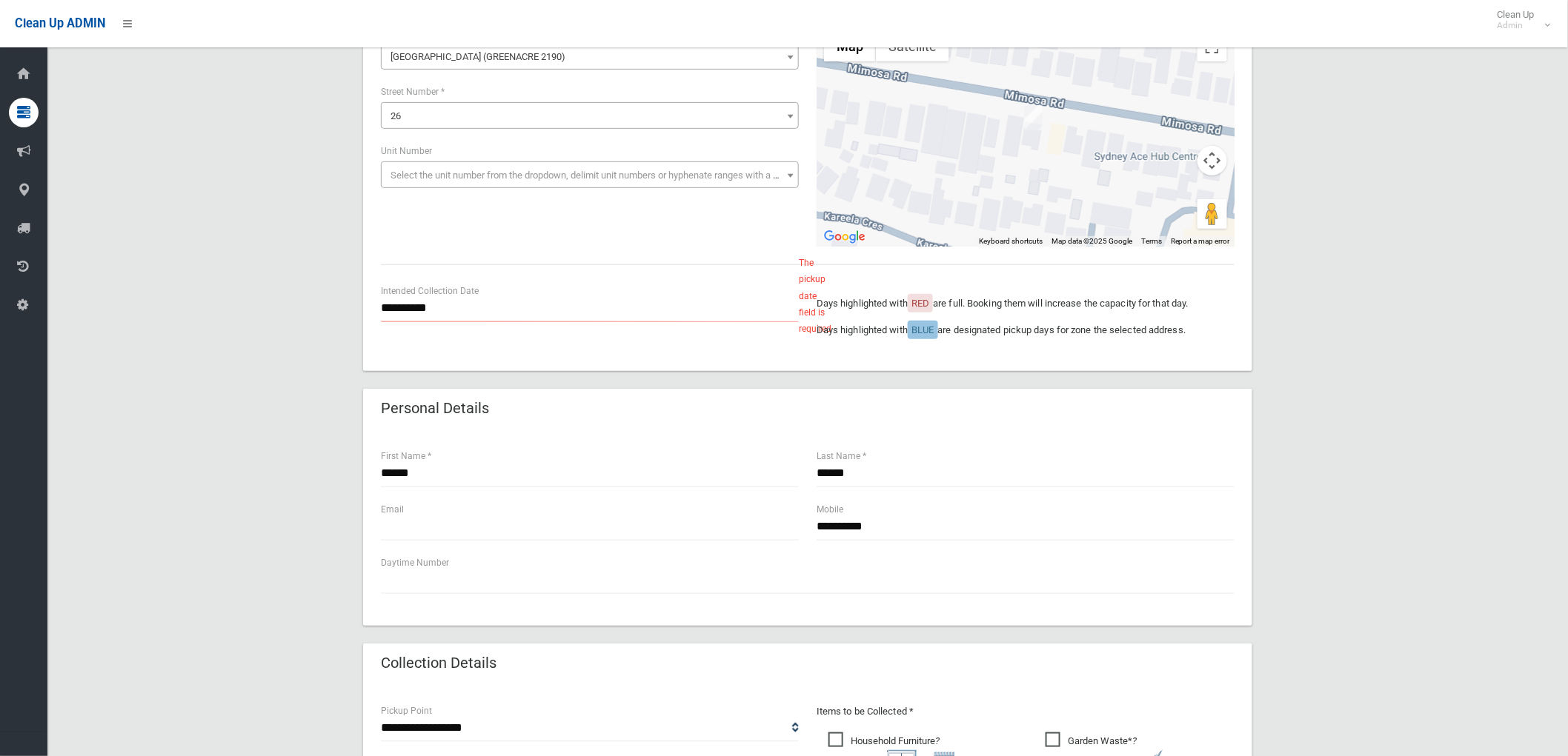
scroll to position [0, 0]
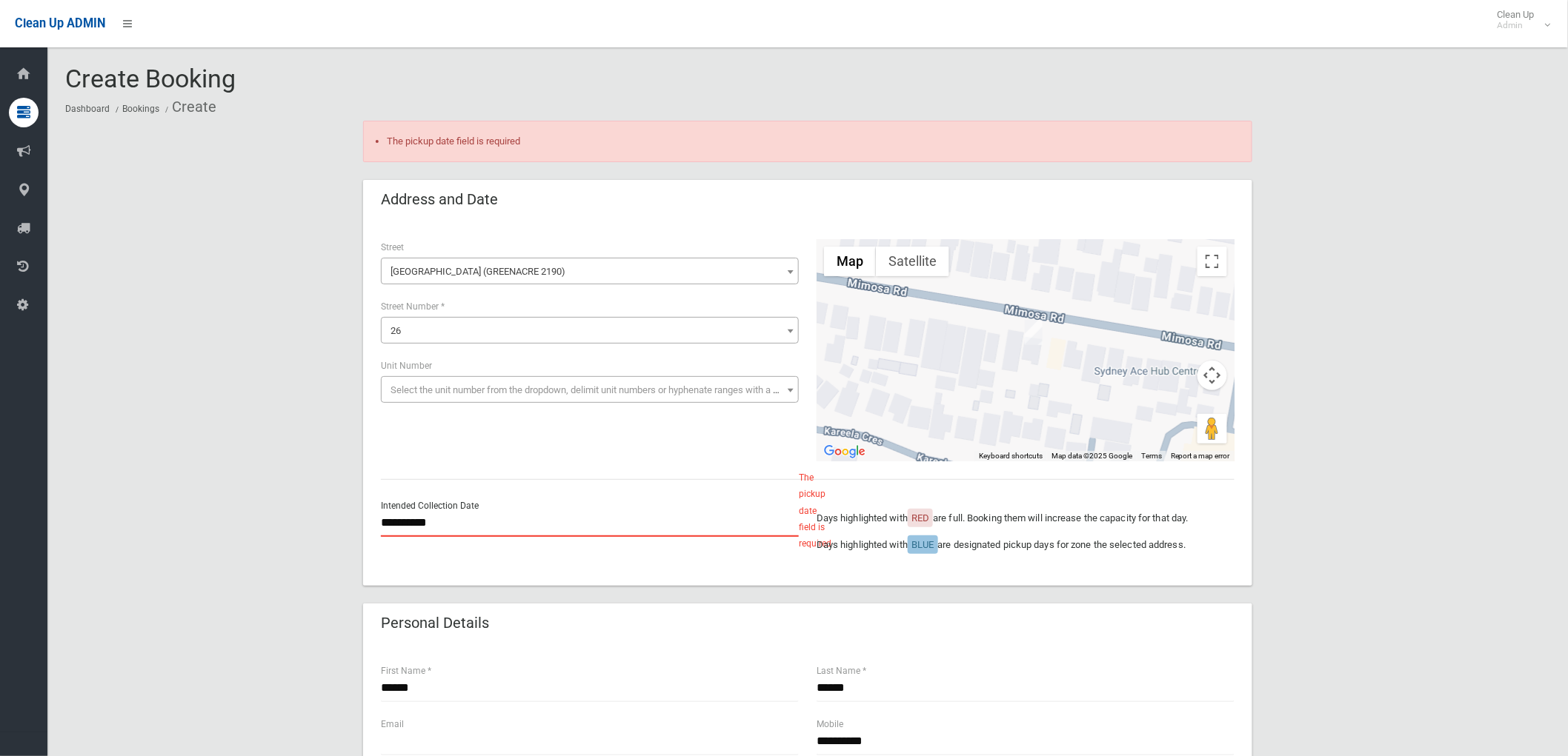
click at [439, 524] on input "**********" at bounding box center [590, 523] width 418 height 27
click at [758, 441] on div "**********" at bounding box center [807, 351] width 871 height 223
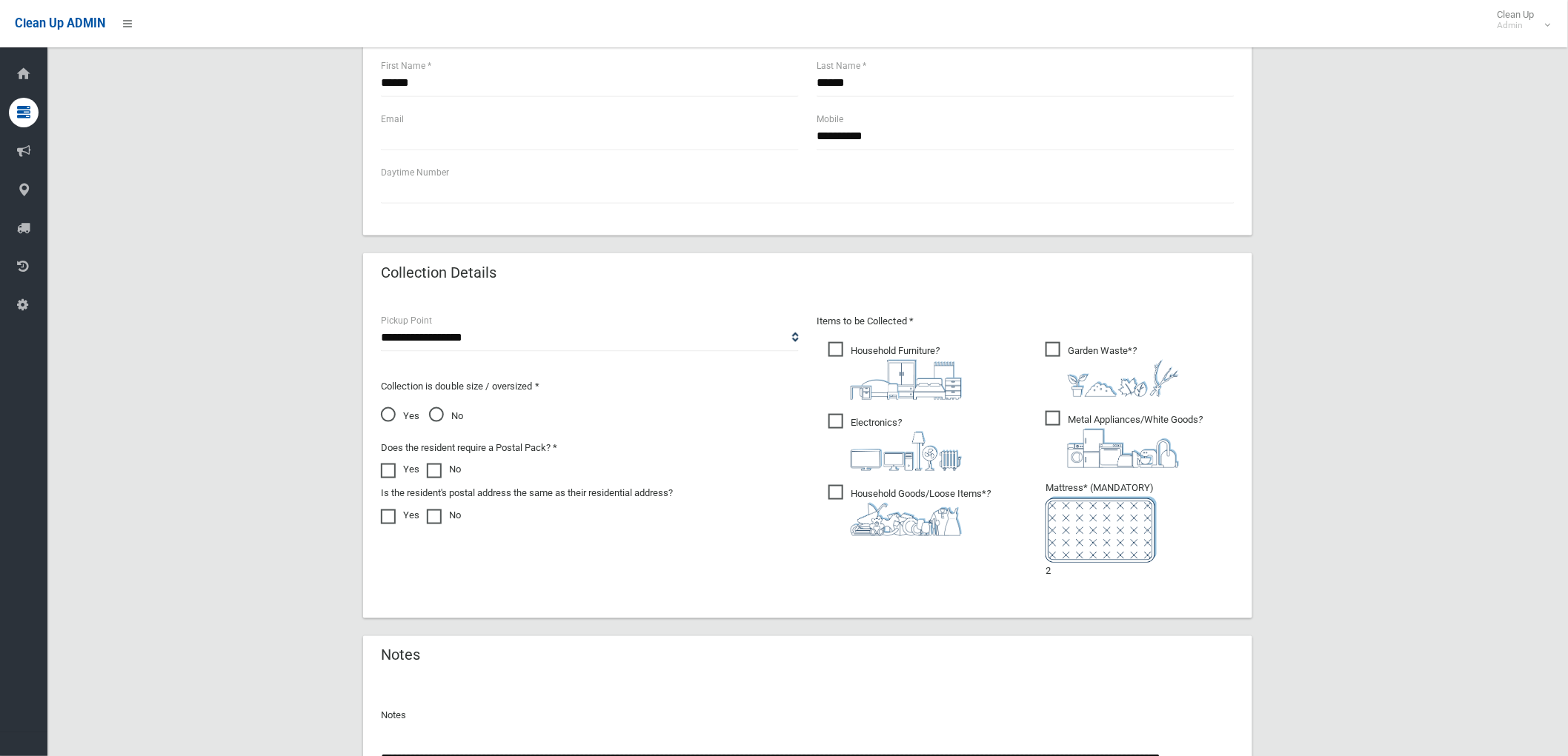
scroll to position [751, 0]
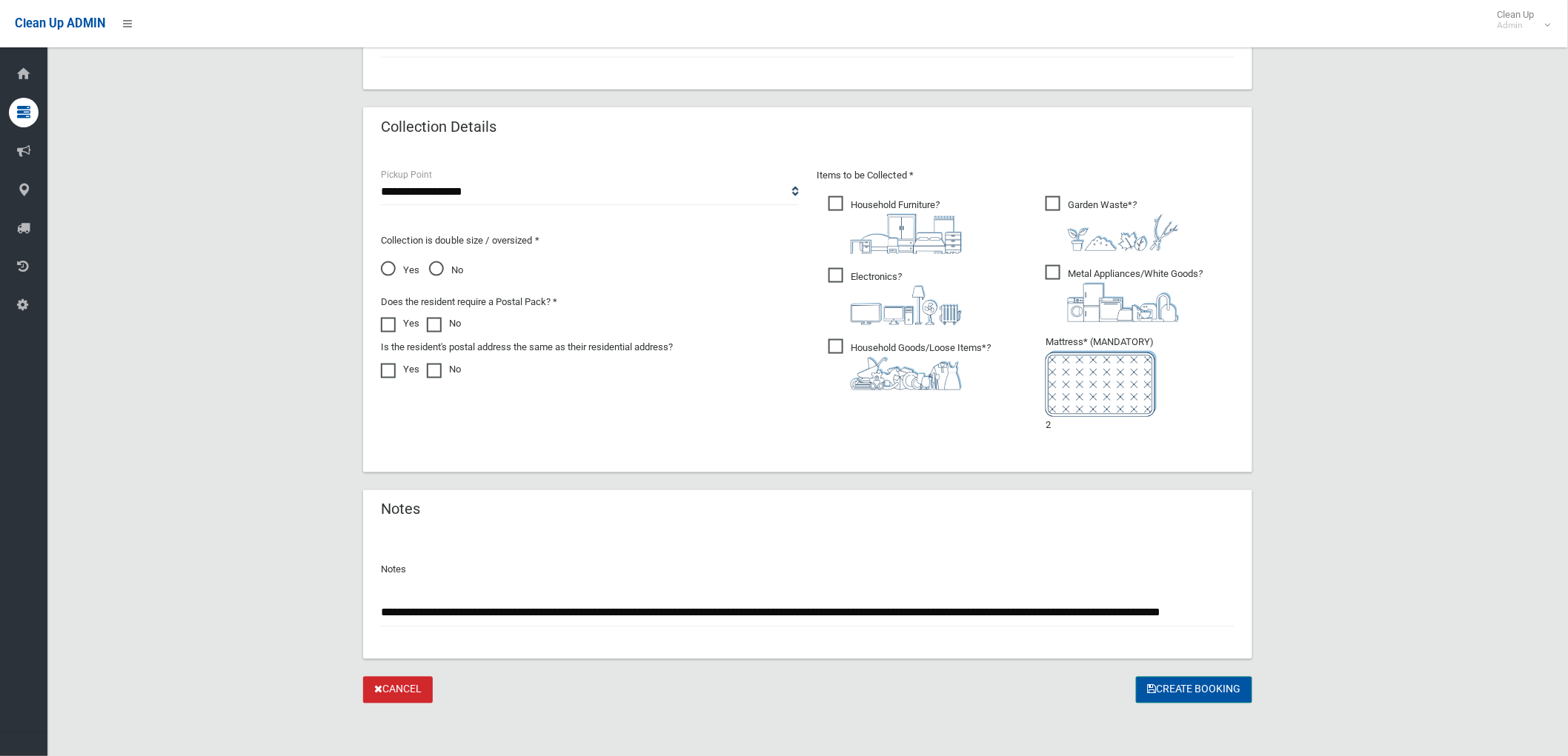
click at [1169, 689] on button "Create Booking" at bounding box center [1194, 690] width 116 height 27
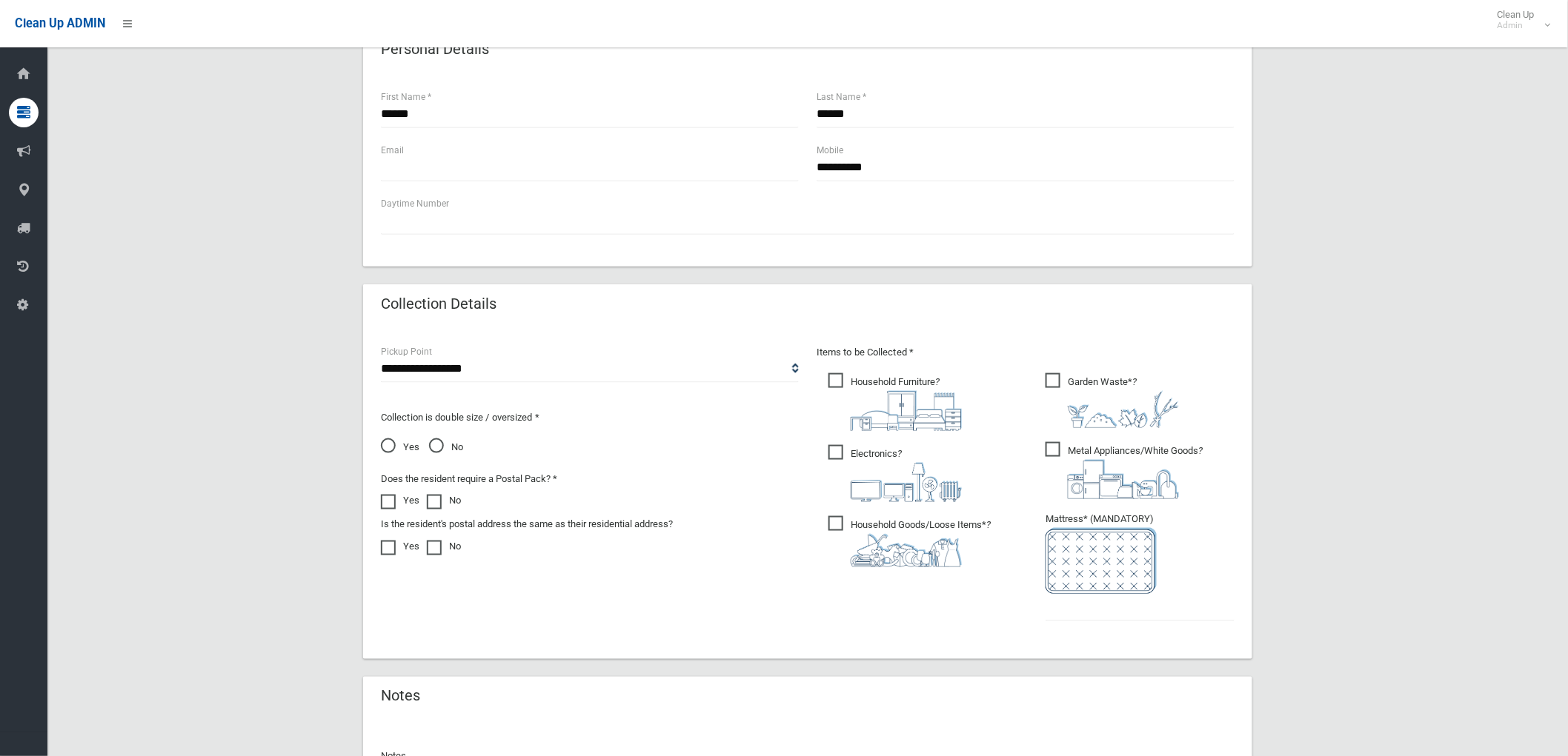
scroll to position [576, 0]
drag, startPoint x: 1072, startPoint y: 604, endPoint x: 1068, endPoint y: 591, distance: 13.6
click at [1072, 604] on input "text" at bounding box center [1140, 606] width 189 height 27
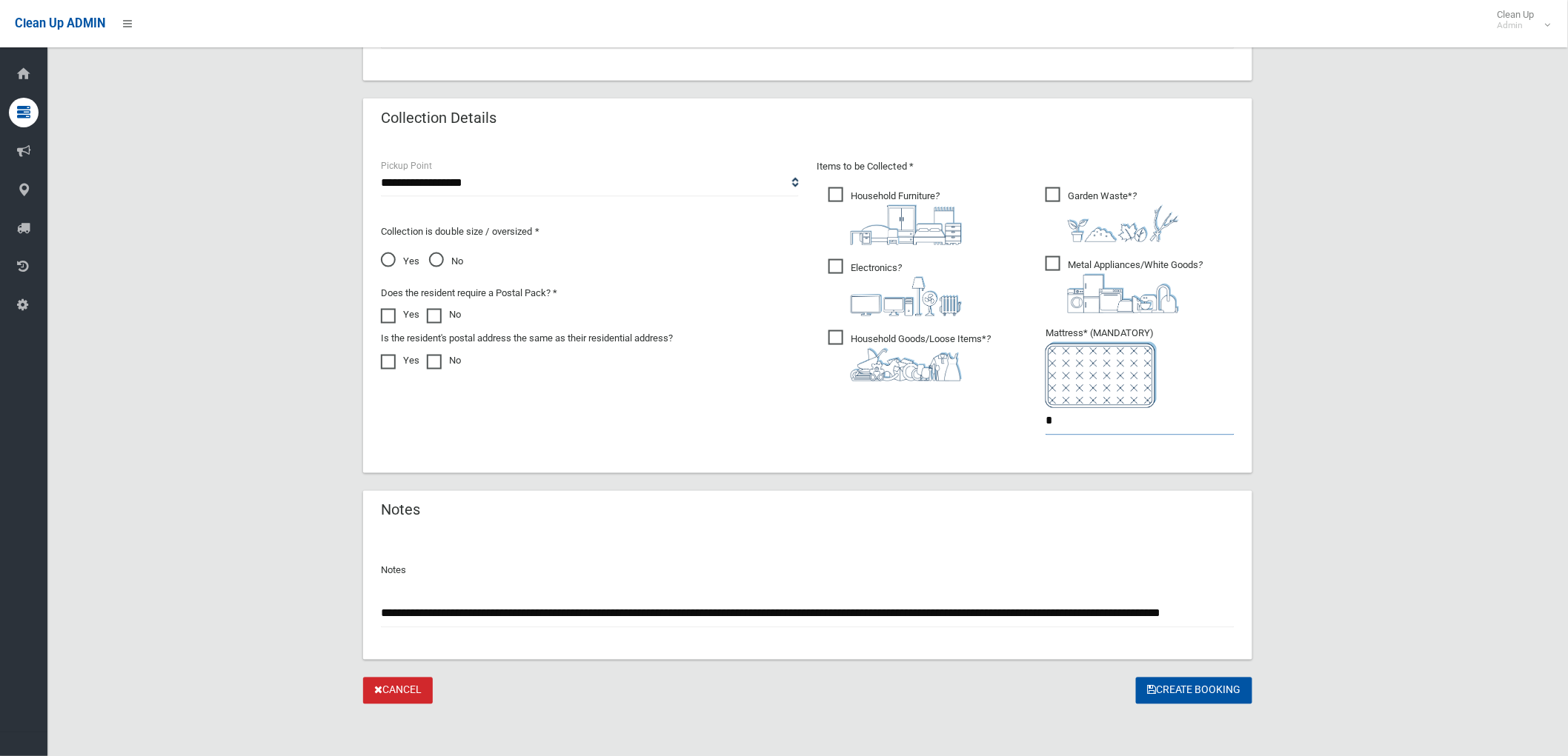
scroll to position [761, 0]
type input "*"
click at [1196, 691] on button "Create Booking" at bounding box center [1194, 690] width 116 height 27
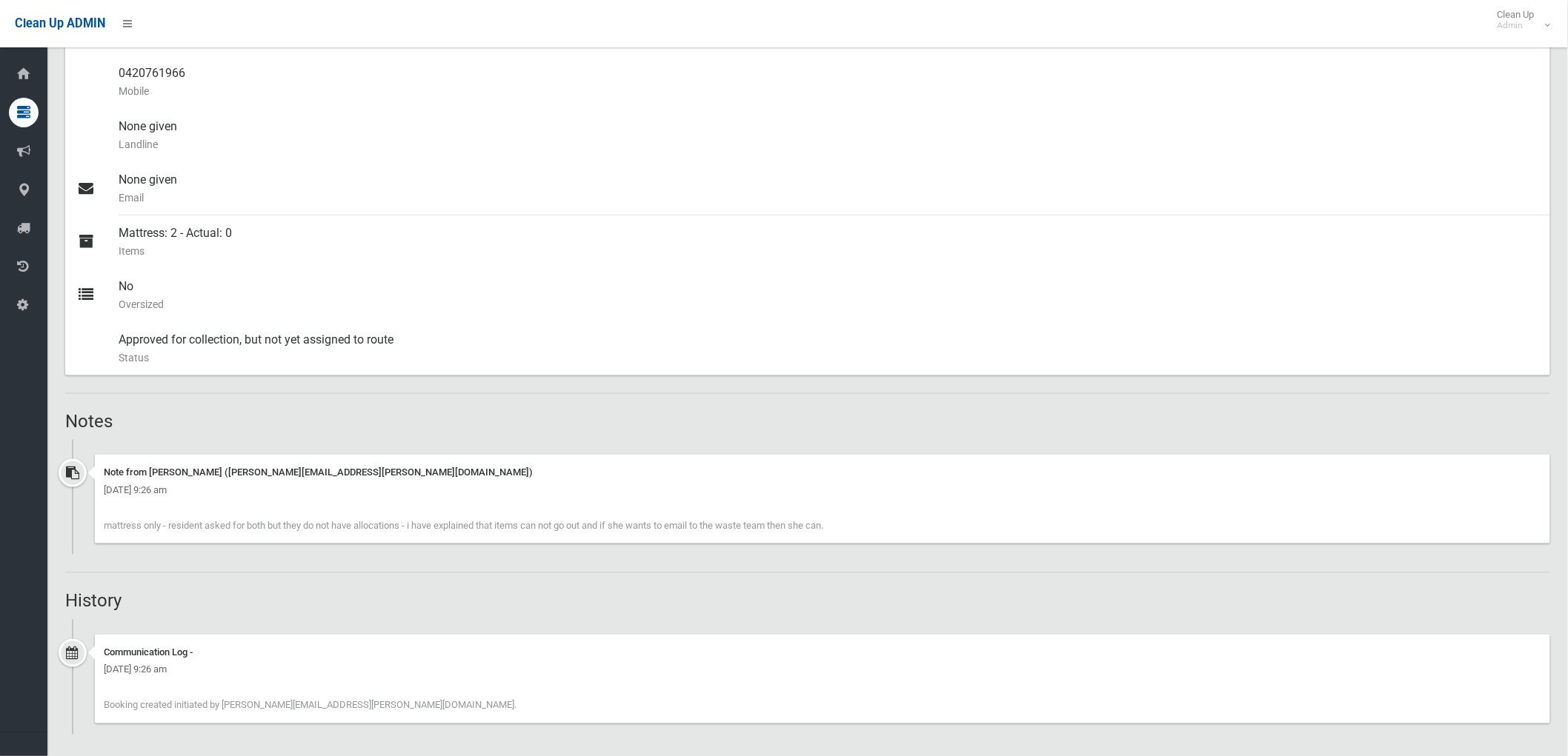
scroll to position [513, 0]
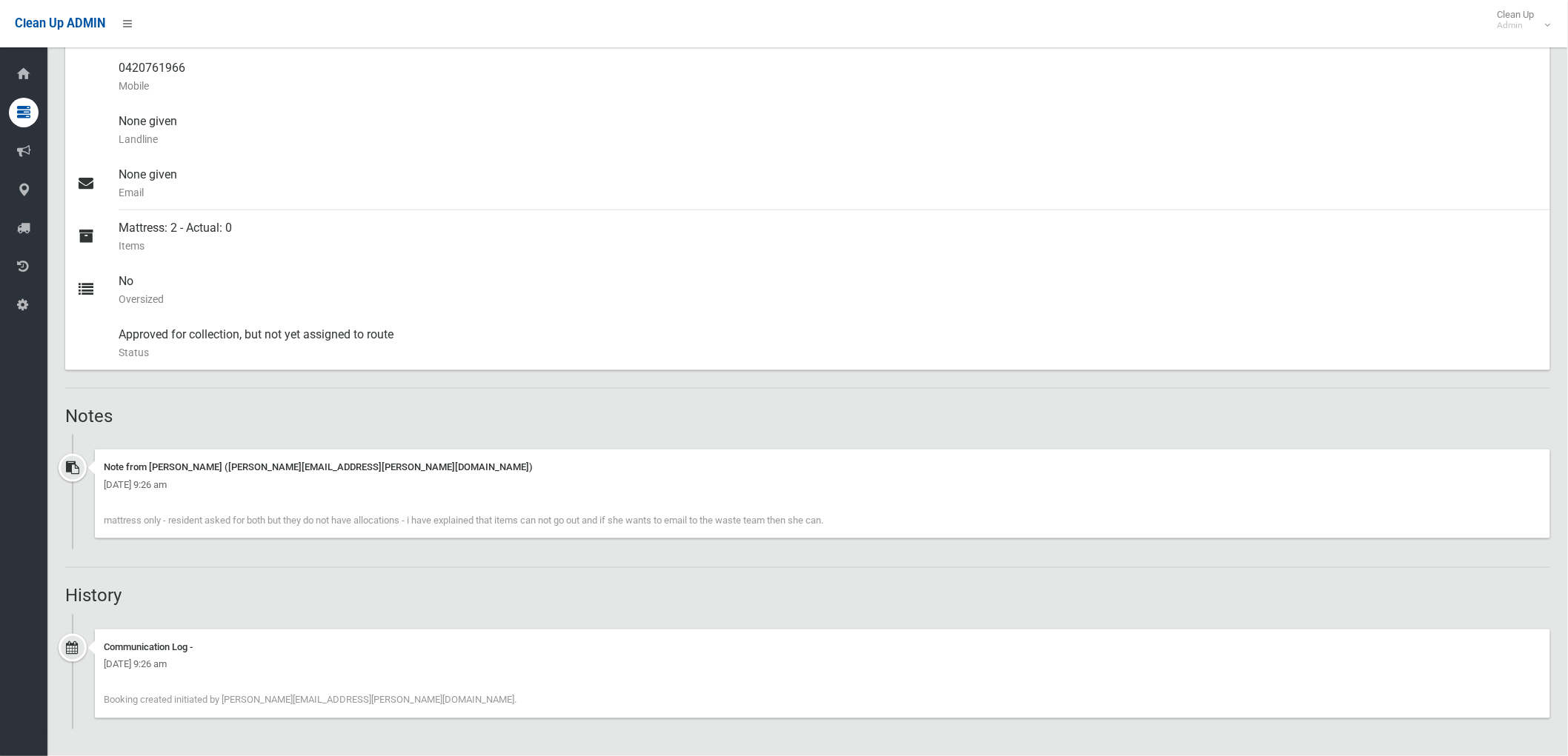
drag, startPoint x: 102, startPoint y: 516, endPoint x: 899, endPoint y: 543, distance: 797.5
click at [899, 543] on div "Note from [PERSON_NAME] ([PERSON_NAME][EMAIL_ADDRESS][PERSON_NAME][DOMAIN_NAME]…" at bounding box center [807, 499] width 1485 height 100
click at [906, 529] on div "Note from [PERSON_NAME] ([PERSON_NAME][EMAIL_ADDRESS][PERSON_NAME][DOMAIN_NAME]…" at bounding box center [823, 494] width 1455 height 89
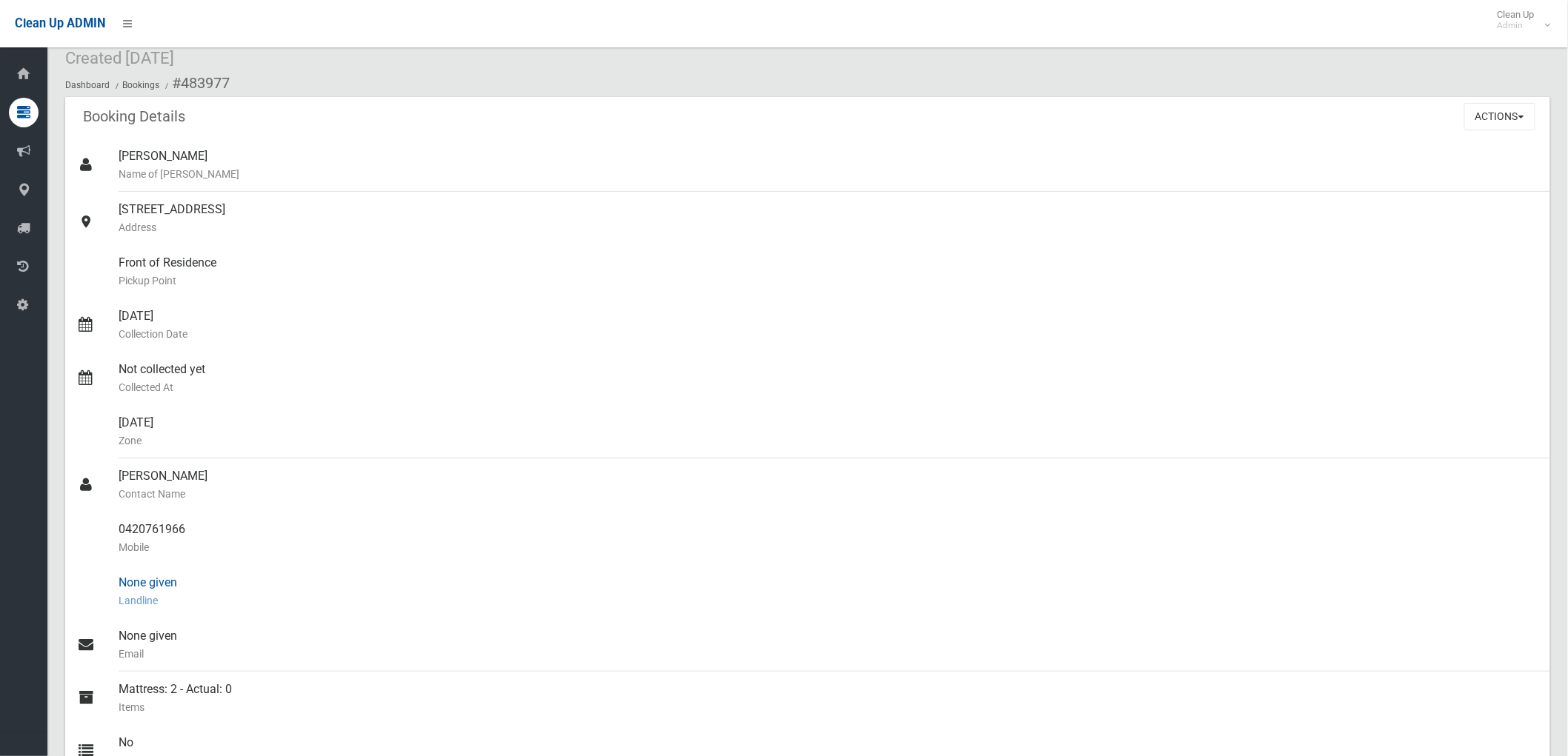
scroll to position [0, 0]
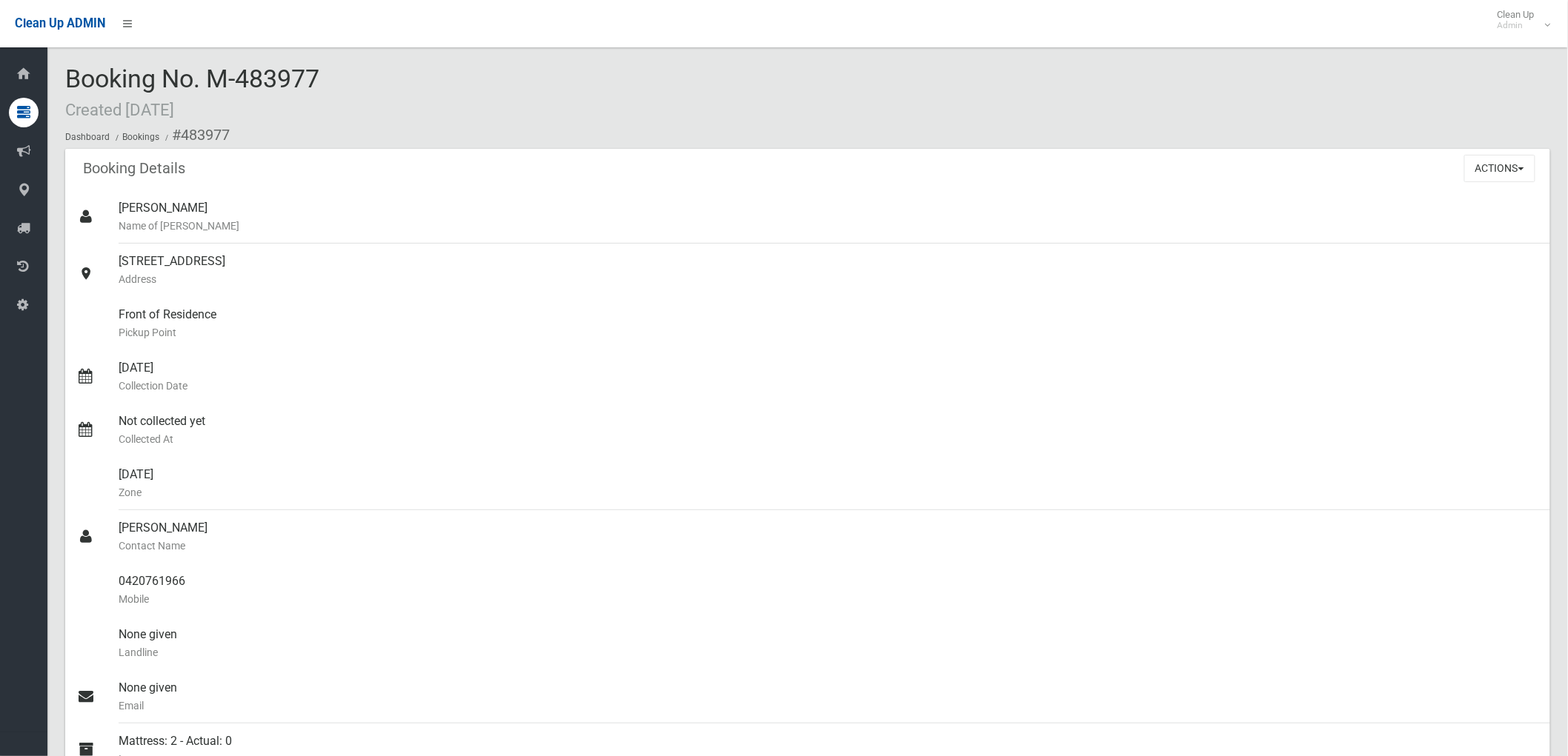
drag, startPoint x: 208, startPoint y: 69, endPoint x: 351, endPoint y: 85, distance: 143.9
click at [350, 84] on div "Booking No. M-483977 Created [DATE] Dashboard Bookings #483977" at bounding box center [807, 107] width 1485 height 83
click at [351, 85] on div "Booking No. M-483977 Created [DATE] Dashboard Bookings #483977" at bounding box center [807, 107] width 1485 height 83
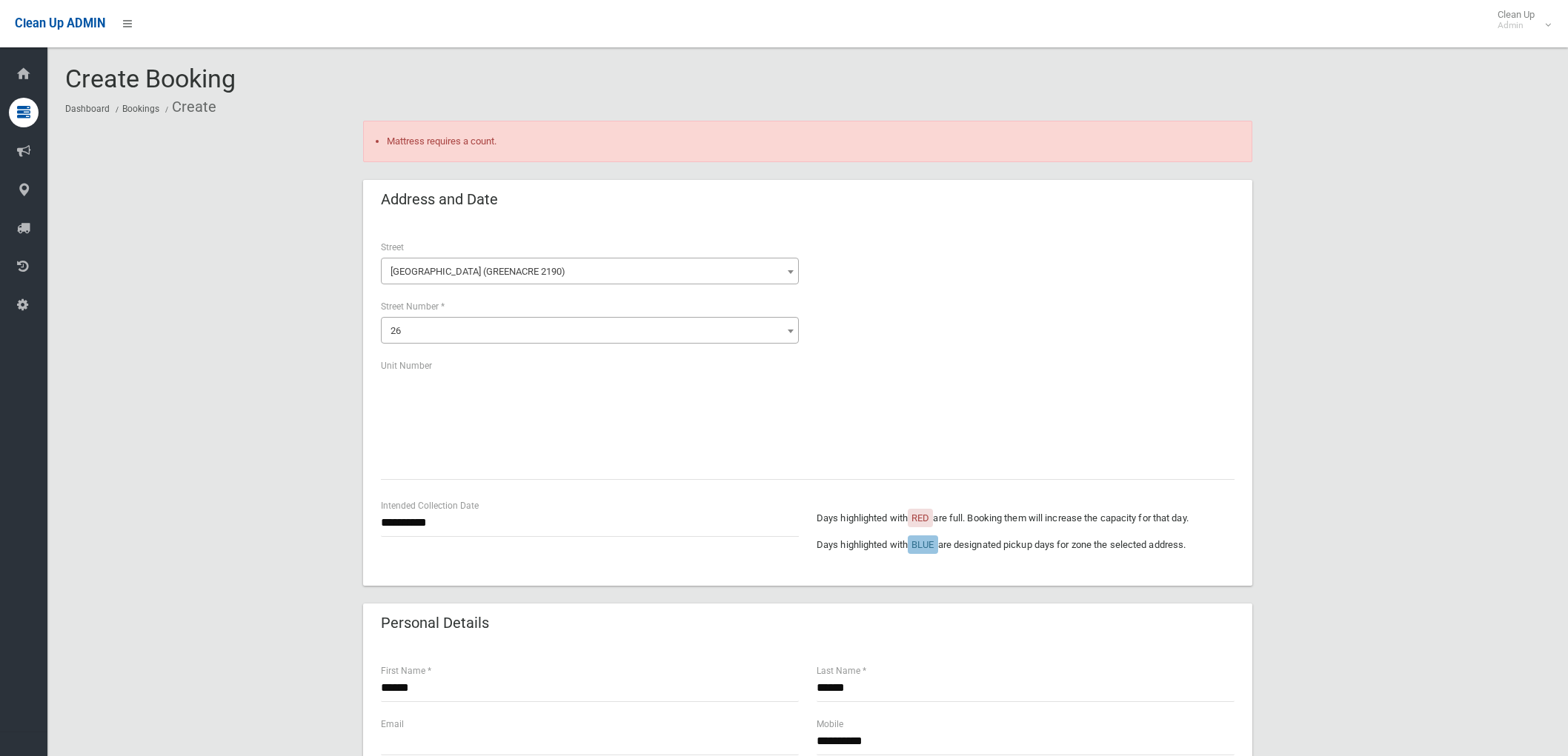
scroll to position [751, 0]
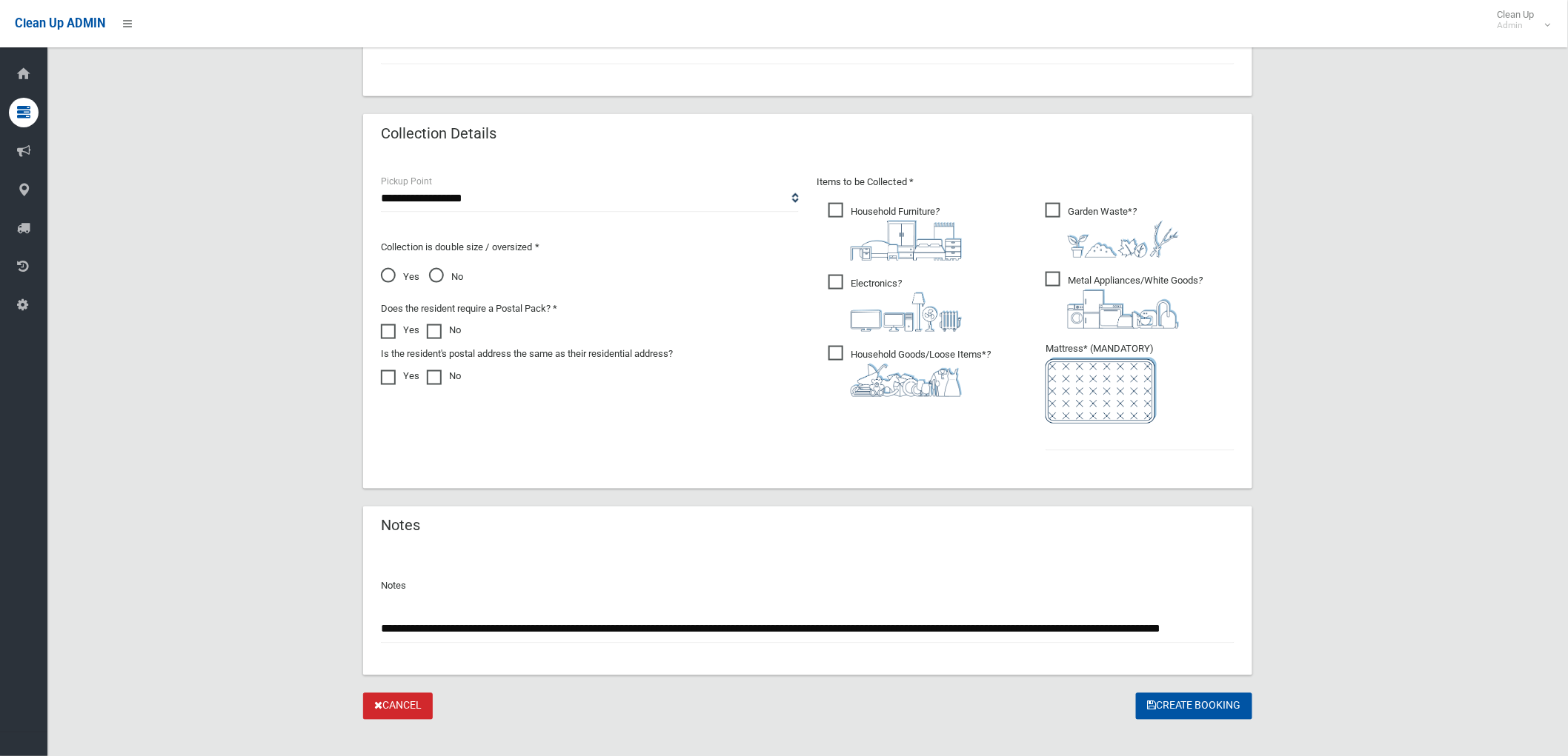
scroll to position [761, 0]
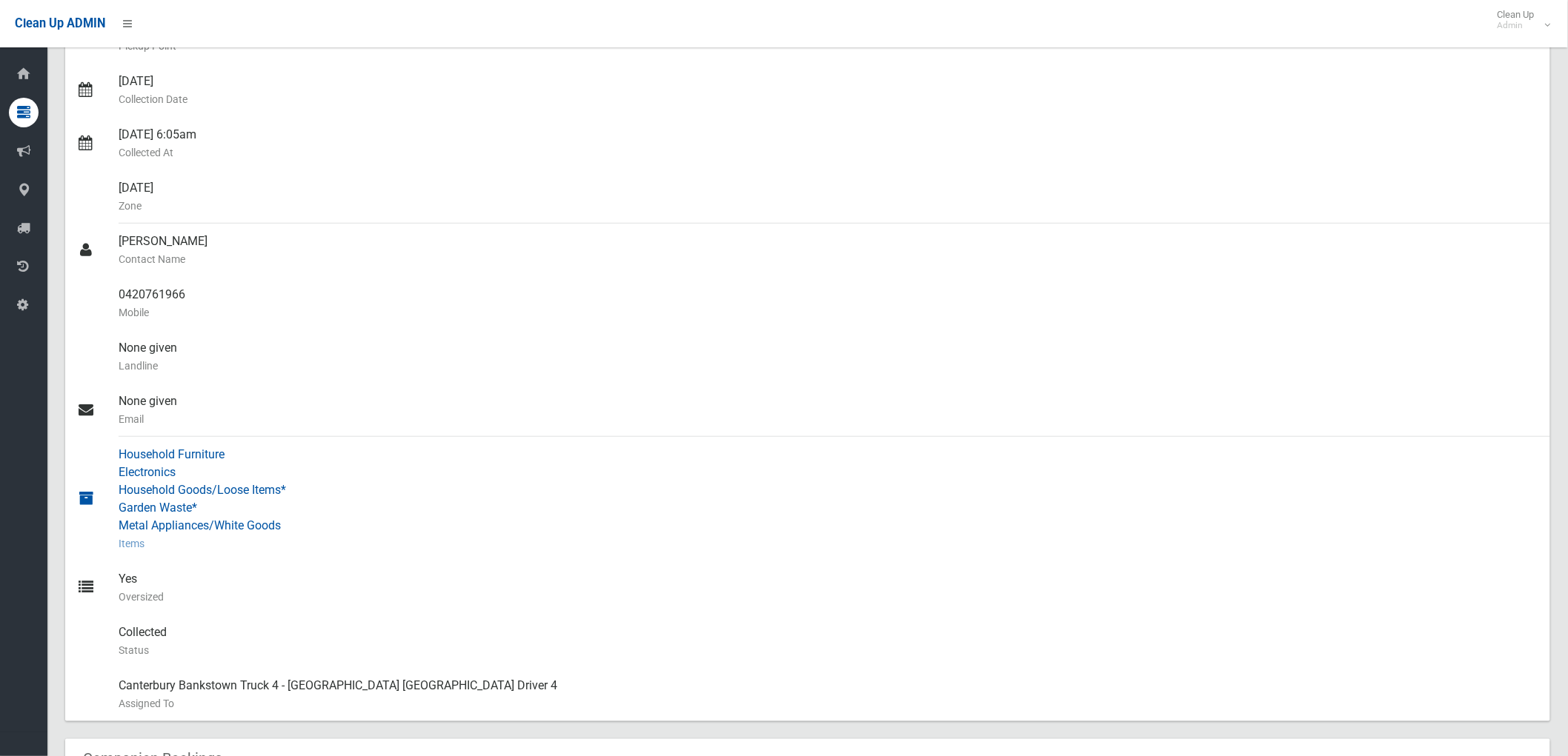
scroll to position [329, 0]
